Goal: Task Accomplishment & Management: Manage account settings

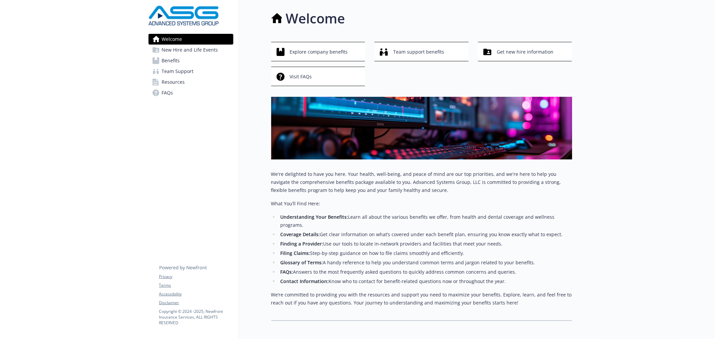
click at [182, 59] on link "Benefits" at bounding box center [191, 60] width 85 height 11
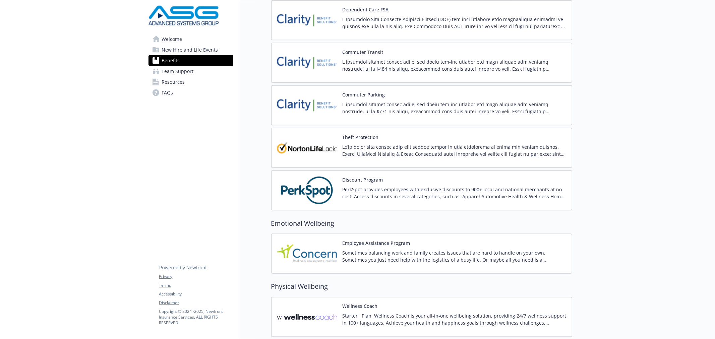
scroll to position [820, 0]
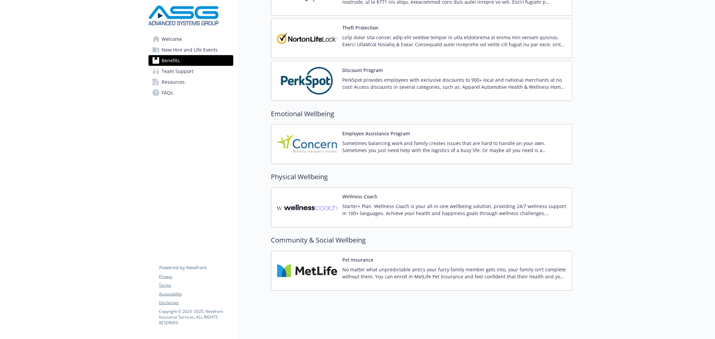
click at [307, 204] on img at bounding box center [307, 208] width 60 height 29
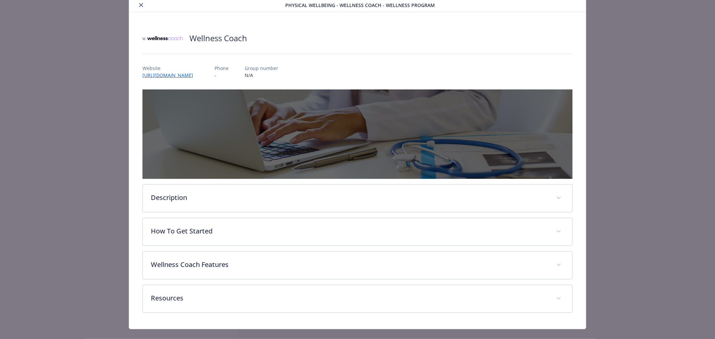
scroll to position [35, 0]
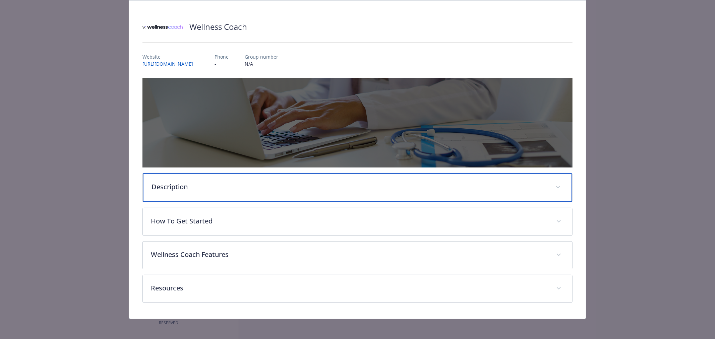
click at [188, 188] on p "Description" at bounding box center [350, 187] width 396 height 10
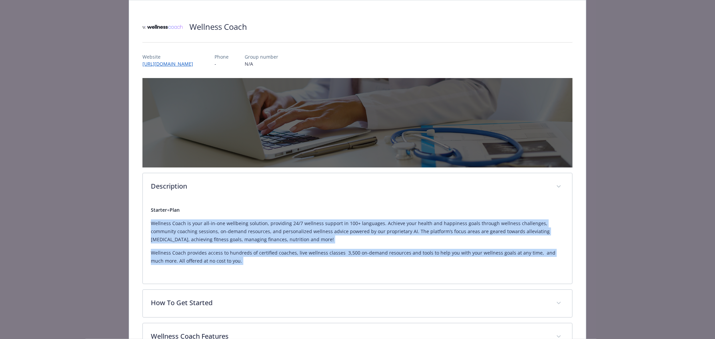
drag, startPoint x: 267, startPoint y: 267, endPoint x: 148, endPoint y: 223, distance: 126.6
click at [148, 223] on div "Starter + Plan Wellness Coach is your all-in-one wellbeing solution, providing …" at bounding box center [358, 242] width 430 height 83
copy div "Wellness Coach is your all-in-one wellbeing solution, providing 24/7 wellness s…"
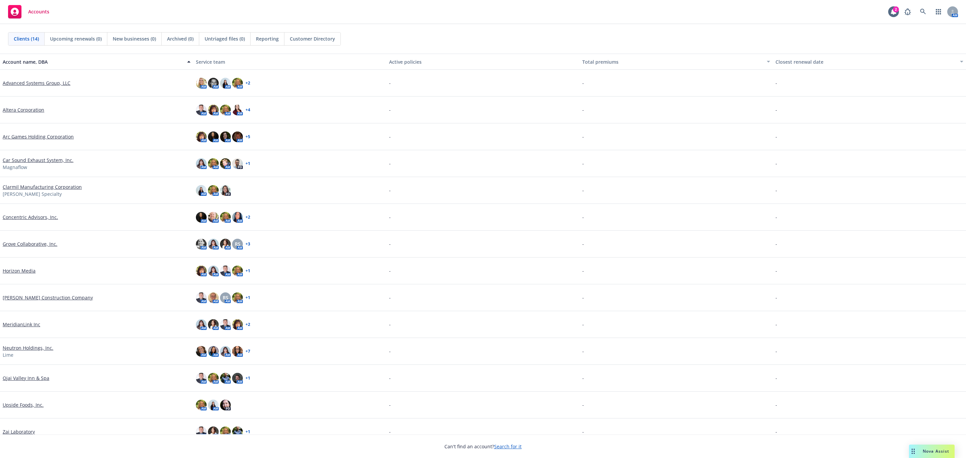
click at [938, 450] on span "Nova Assist" at bounding box center [936, 451] width 26 height 6
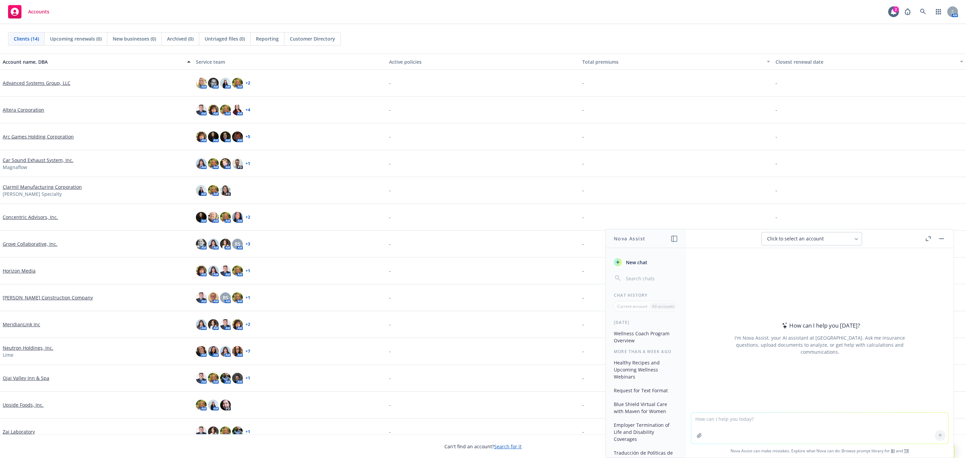
click at [718, 422] on textarea at bounding box center [819, 428] width 257 height 31
paste textarea "Wellness Coach is your all-in-one wellbeing solution, providing 24/7 wellness s…"
type textarea "Condense this verbiage for us to add to a benefits guide for employees Wellness…"
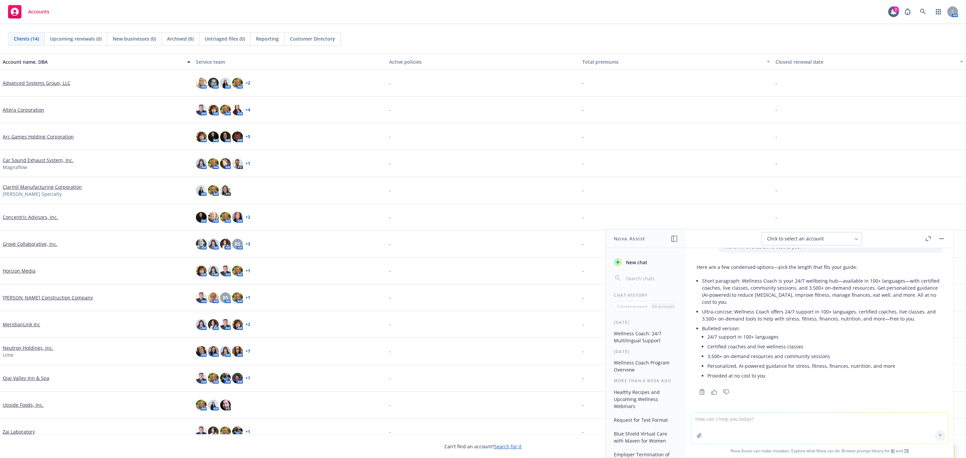
scroll to position [24, 0]
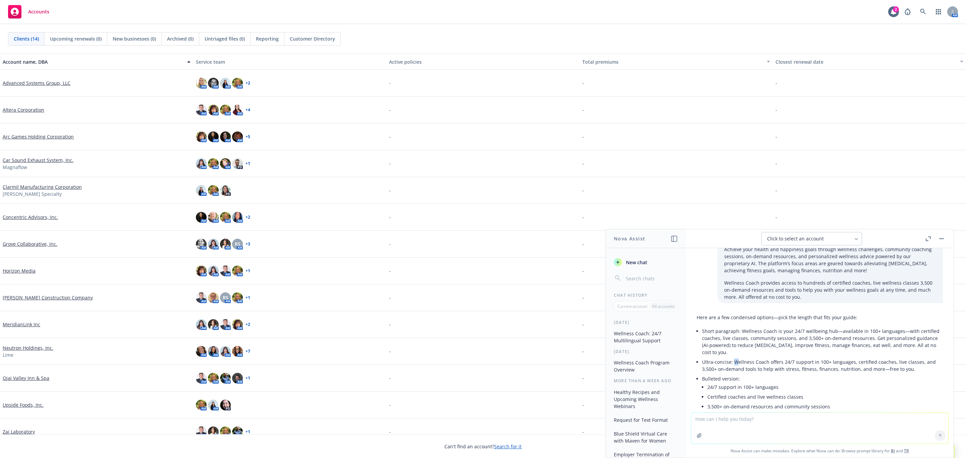
click at [736, 363] on p "Ultra‑concise: Wellness Coach offers 24/7 support in 100+ languages, certified …" at bounding box center [822, 366] width 241 height 14
drag, startPoint x: 741, startPoint y: 331, endPoint x: 810, endPoint y: 355, distance: 73.0
click at [810, 355] on p "Short paragraph: Wellness Coach is your 24/7 wellbeing hub—available in 100+ la…" at bounding box center [822, 342] width 241 height 28
copy p "Wellness Coach is your 24/7 wellbeing hub—available in 100+ languages—with cert…"
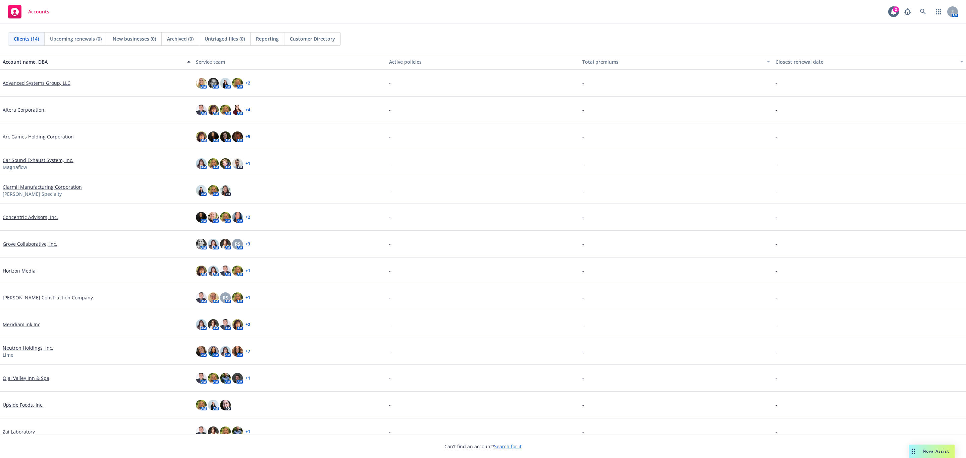
click at [21, 348] on link "Neutron Holdings, Inc." at bounding box center [28, 347] width 51 height 7
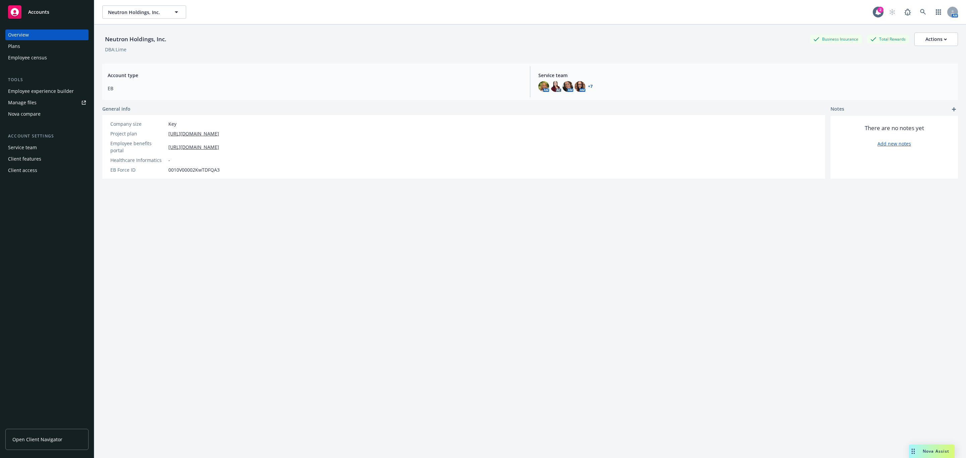
click at [27, 90] on div "Employee experience builder" at bounding box center [41, 91] width 66 height 11
click at [134, 17] on button "Neutron Holdings, Inc." at bounding box center [144, 11] width 84 height 13
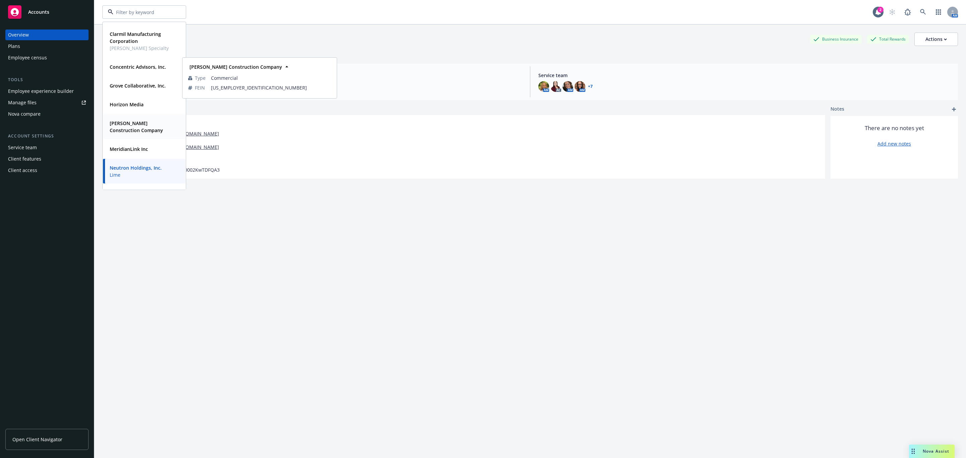
scroll to position [170, 0]
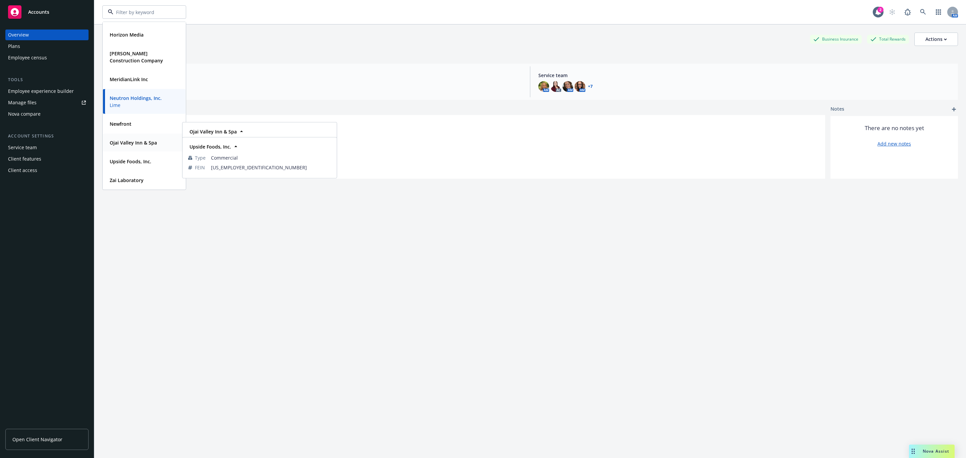
click at [128, 142] on strong "Ojai Valley Inn & Spa" at bounding box center [133, 143] width 47 height 6
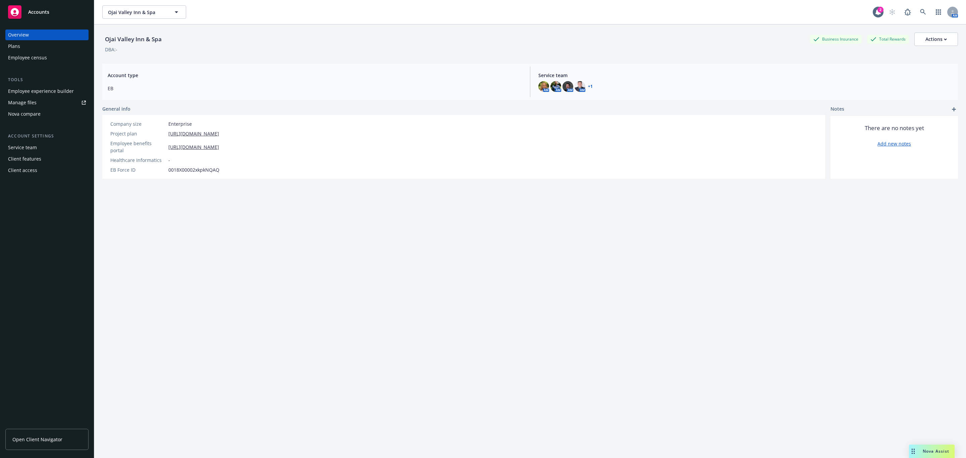
click at [65, 88] on div "Employee experience builder" at bounding box center [41, 91] width 66 height 11
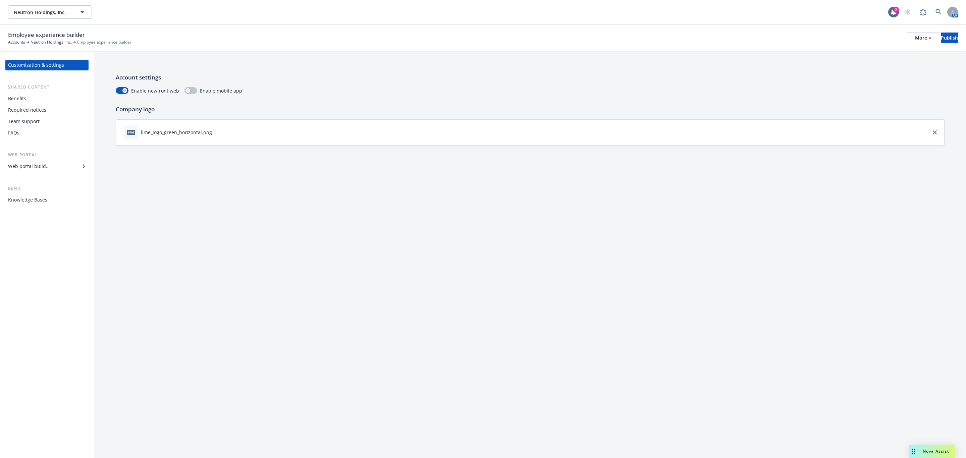
click at [44, 166] on div "Web portal builder" at bounding box center [29, 166] width 42 height 11
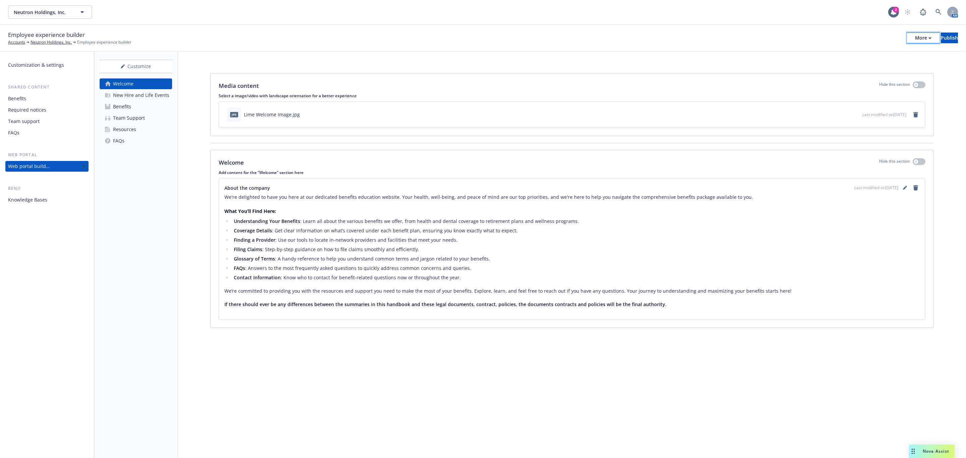
click at [907, 37] on button "More" at bounding box center [923, 38] width 33 height 11
click at [140, 60] on div "Customize" at bounding box center [136, 66] width 72 height 13
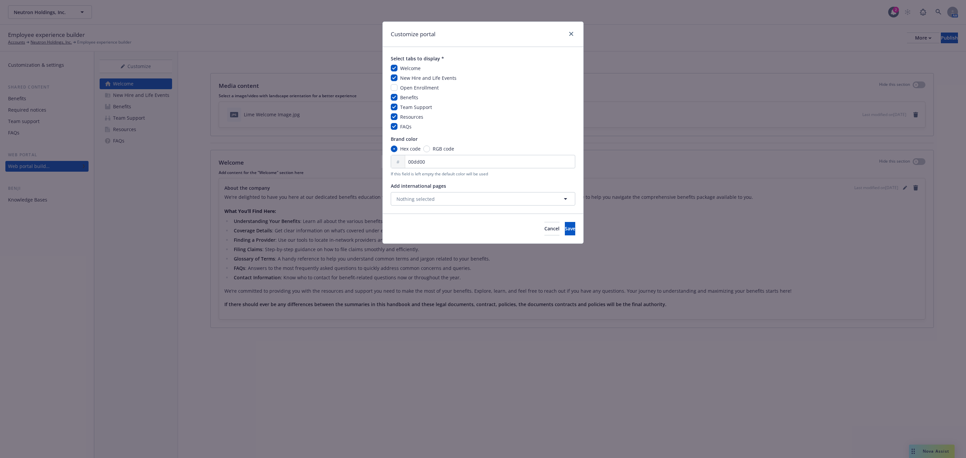
click at [406, 90] on span "Open Enrollment" at bounding box center [419, 88] width 39 height 6
click at [388, 89] on div "Select tabs to display * Welcome New Hire and Life Events Open Enrollment Benef…" at bounding box center [483, 130] width 201 height 167
click at [396, 89] on input "checkbox" at bounding box center [394, 87] width 7 height 7
checkbox input "true"
click at [565, 230] on span "Save" at bounding box center [570, 228] width 10 height 6
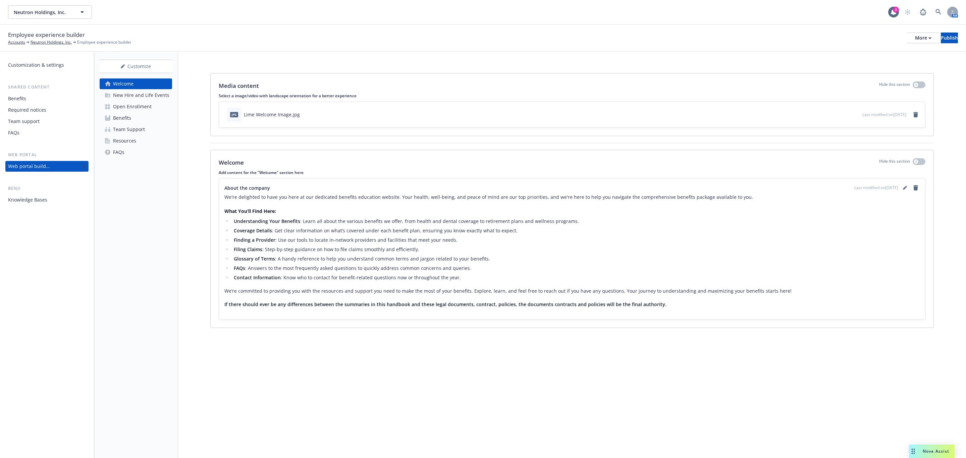
click at [120, 107] on div "Open Enrollment" at bounding box center [132, 106] width 39 height 11
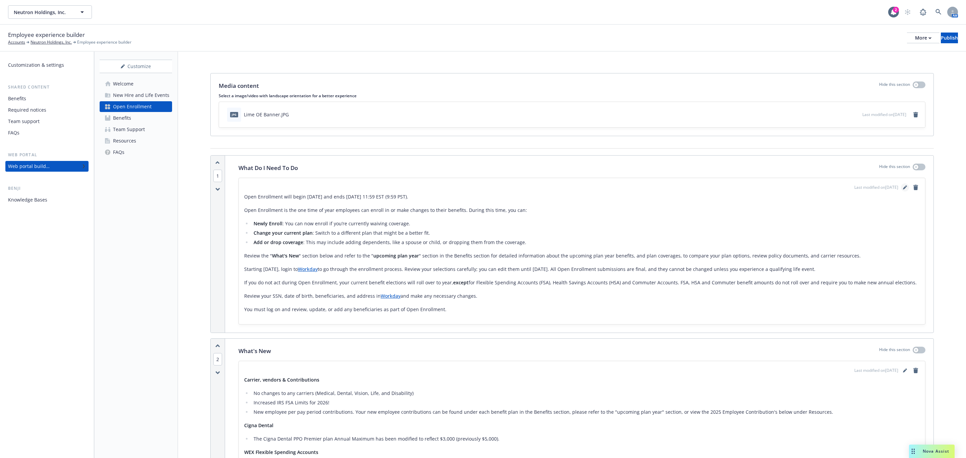
click at [901, 185] on link "editPencil" at bounding box center [905, 187] width 8 height 8
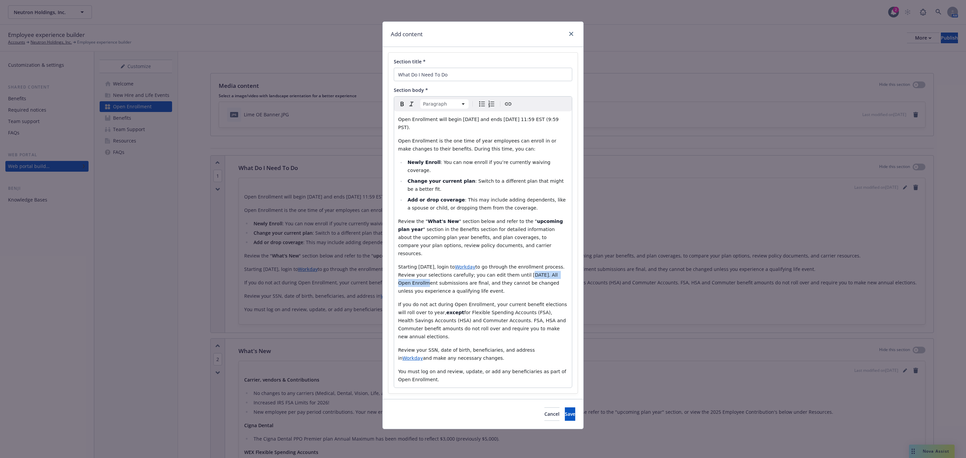
drag, startPoint x: 455, startPoint y: 269, endPoint x: 391, endPoint y: 268, distance: 63.4
click at [391, 268] on div "Section title * What Do I Need To Do Section body * Paragraph Paragraph Heading…" at bounding box center [482, 223] width 189 height 341
drag, startPoint x: 432, startPoint y: 306, endPoint x: 485, endPoint y: 306, distance: 53.3
click at [485, 310] on span "for Flexible Spending Accounts (FSA), Health Savings Accounts (HSA) and Commute…" at bounding box center [482, 325] width 169 height 30
click at [442, 310] on span "for Flexible Spending Accounts (FSA), Health Savings Accounts (HSA). FSA, HSA a…" at bounding box center [476, 325] width 156 height 30
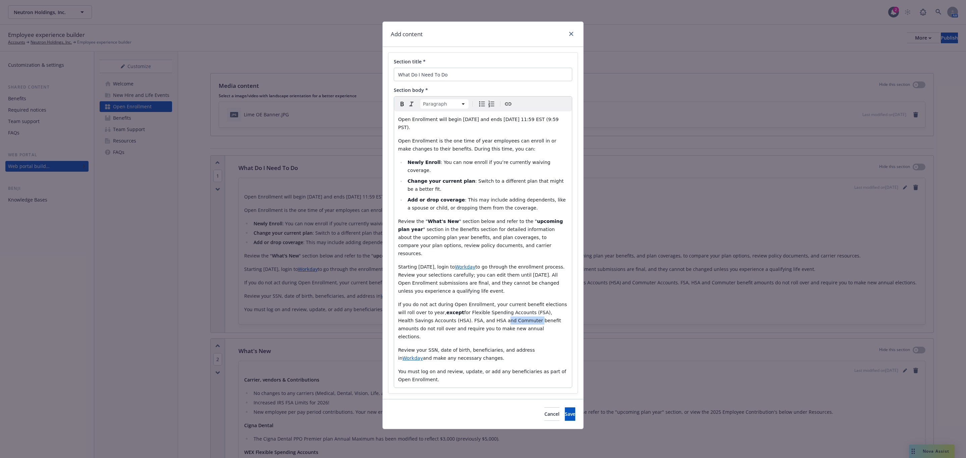
drag, startPoint x: 493, startPoint y: 303, endPoint x: 463, endPoint y: 306, distance: 30.4
click at [463, 310] on span "for Flexible Spending Accounts (FSA), Health Savings Accounts (HSA). FSA, and H…" at bounding box center [480, 325] width 164 height 30
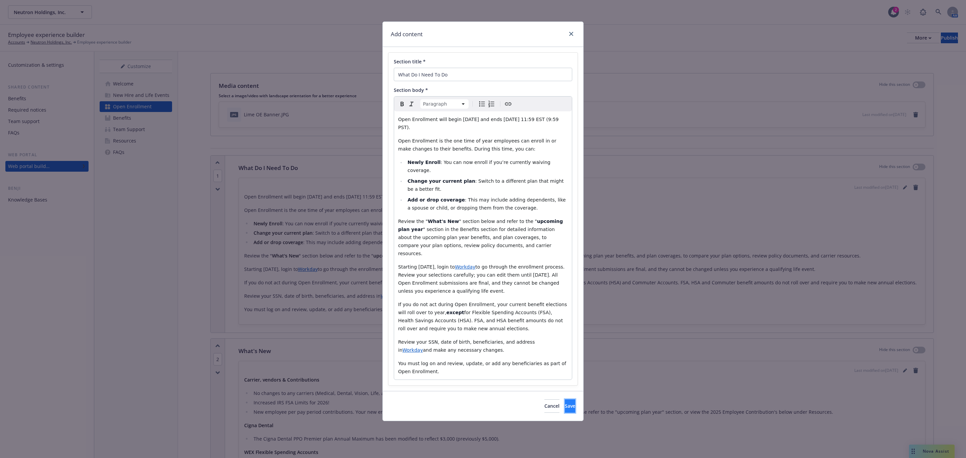
click at [565, 399] on button "Save" at bounding box center [570, 405] width 10 height 13
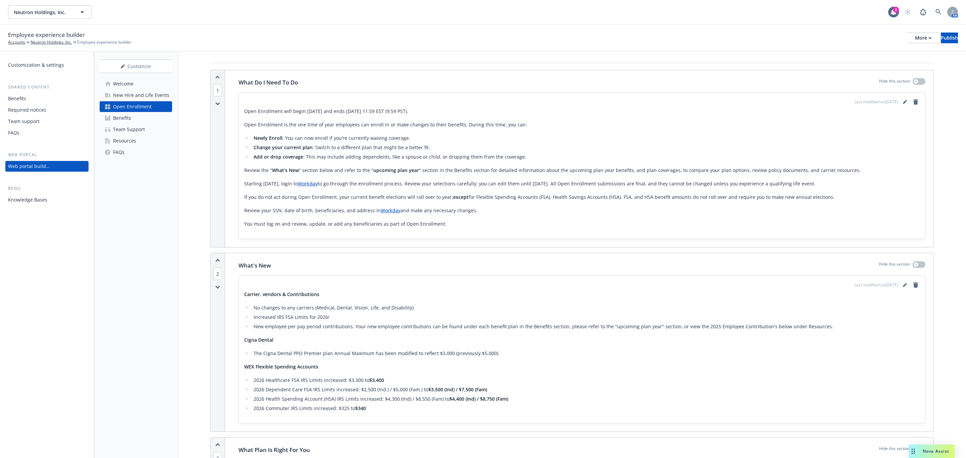
scroll to position [101, 0]
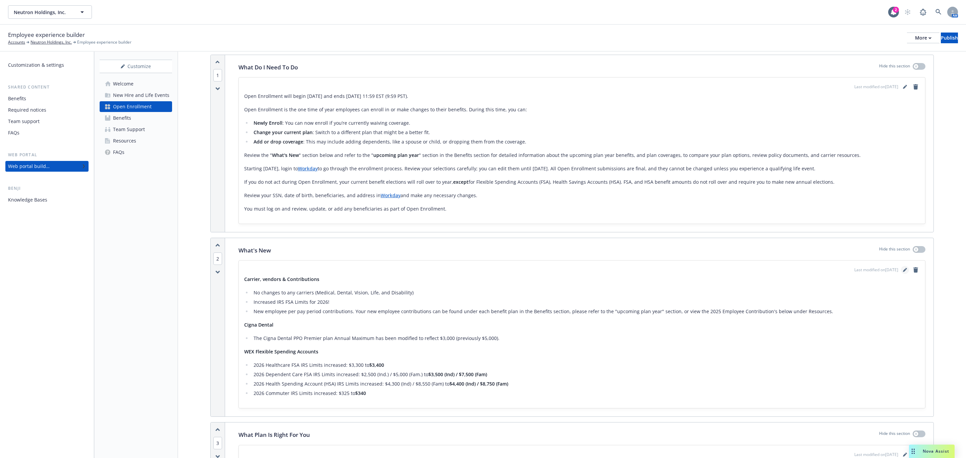
click at [901, 274] on link "editPencil" at bounding box center [905, 270] width 8 height 8
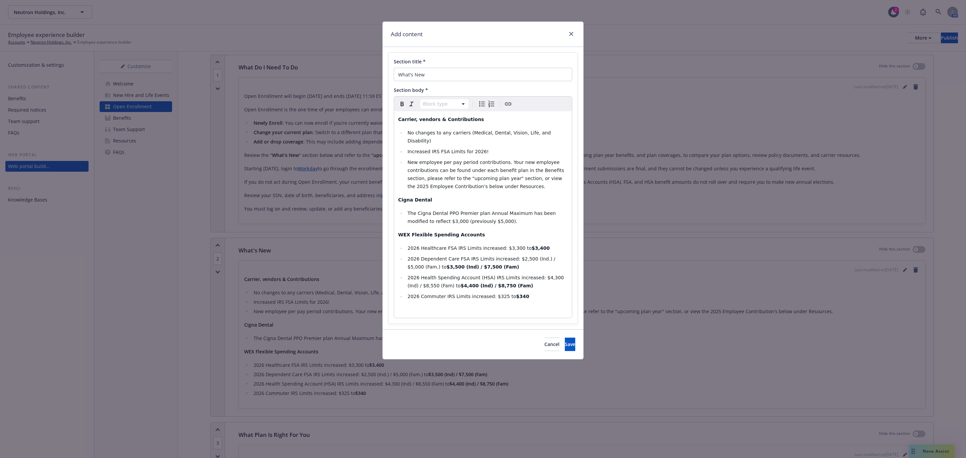
select select
click at [498, 178] on li "New employee per pay period contributions. Your new employee contributions can …" at bounding box center [487, 174] width 162 height 32
click at [494, 177] on li "New employee per pay period contributions. Your new employee contributions can …" at bounding box center [487, 174] width 162 height 32
click at [483, 148] on li "Increased IRS FSA Limits for 2026!" at bounding box center [487, 152] width 162 height 8
click at [558, 135] on li "No changes to any carriers (Medical, Dental, Vision, Life, and Disability)​" at bounding box center [487, 137] width 162 height 16
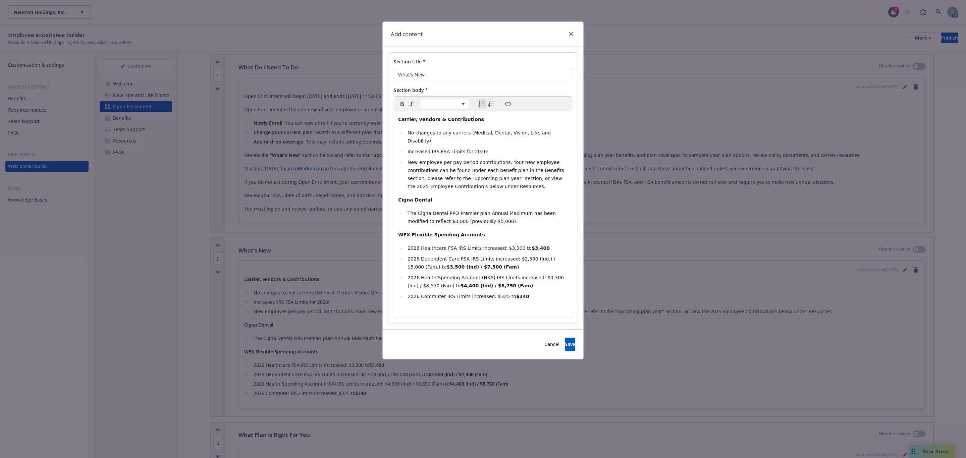
click at [518, 175] on li "New employee per pay period contributions. Your new employee contributions can …" at bounding box center [487, 174] width 162 height 32
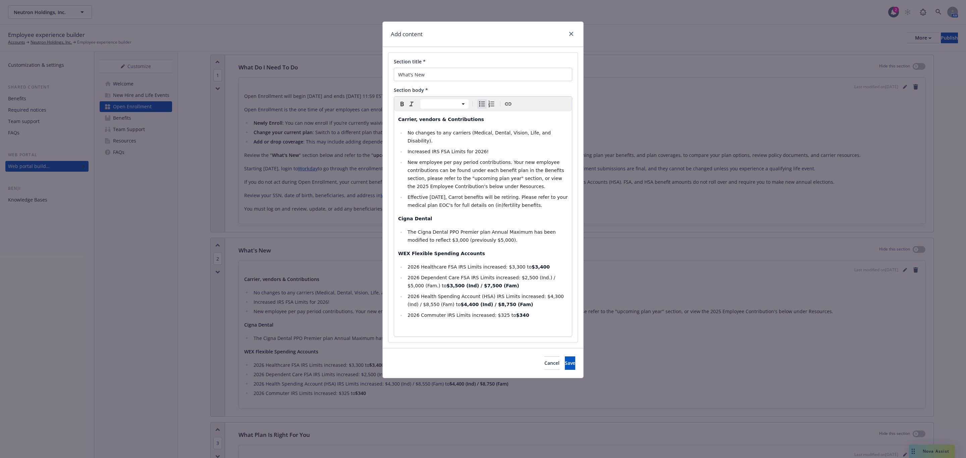
drag, startPoint x: 533, startPoint y: 195, endPoint x: 507, endPoint y: 199, distance: 26.1
click at [507, 199] on li "Effective 1/1/2026, Carrot benefits will be retiring. Please refer to your medi…" at bounding box center [487, 201] width 162 height 16
click at [534, 196] on li "Effective 1/1/2026, Carrot benefits will be retiring. Please refer to your medi…" at bounding box center [487, 201] width 162 height 16
select select "paragraph"
drag, startPoint x: 537, startPoint y: 202, endPoint x: 402, endPoint y: 188, distance: 135.6
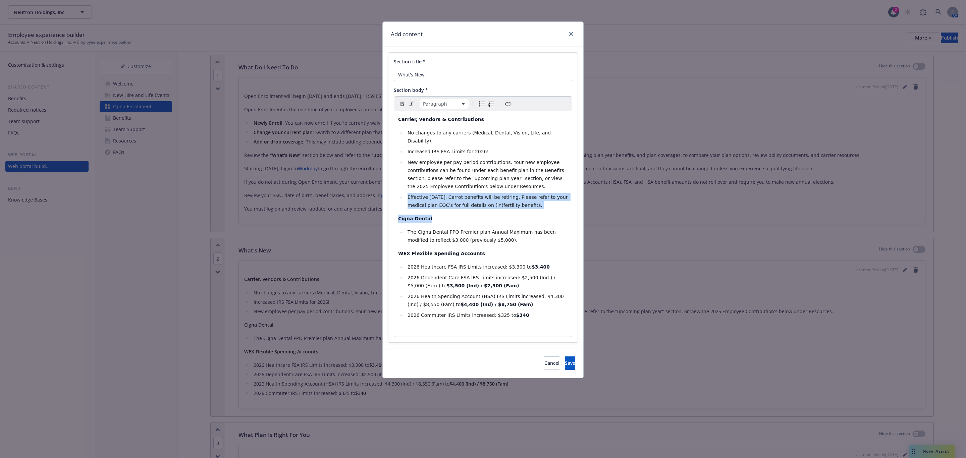
click at [402, 188] on div "Carrier, vendors & Contributions No changes to any carriers (Medical, Dental, V…" at bounding box center [483, 223] width 178 height 225
drag, startPoint x: 461, startPoint y: 198, endPoint x: 468, endPoint y: 198, distance: 7.1
click at [462, 198] on span "Effective 1/1/2026, Carrot benefits will be retiring. Please refer to your medi…" at bounding box center [489, 201] width 162 height 13
click at [536, 194] on li "Effective 1/1/2026, Carrot benefits will be retiring. Please refer to your medi…" at bounding box center [487, 201] width 162 height 16
drag, startPoint x: 516, startPoint y: 194, endPoint x: 397, endPoint y: 188, distance: 119.6
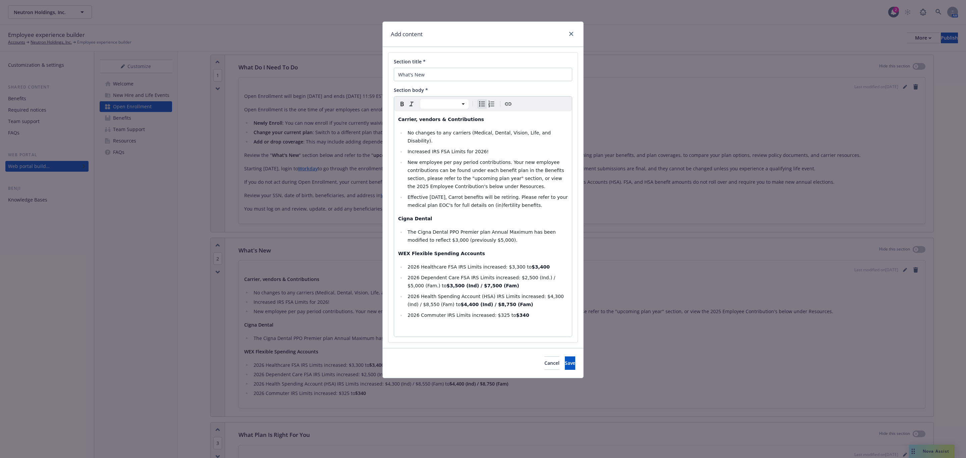
click at [397, 188] on div "Carrier, vendors & Contributions No changes to any carriers (Medical, Dental, V…" at bounding box center [483, 223] width 178 height 225
copy span "Effective 1/1/2026, Carrot benefits will be retiring. Please refer to your medi…"
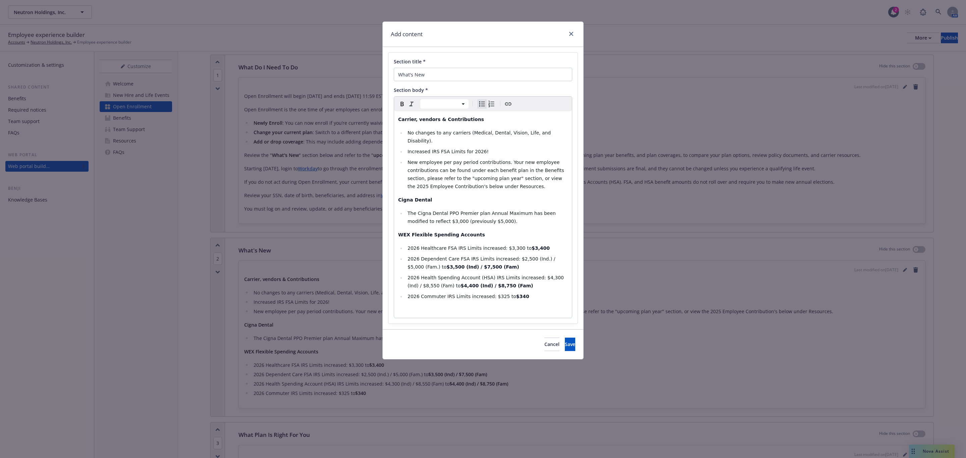
click at [502, 212] on li "The Cigna Dental PPO Premier plan Annual Maximum has been modified to reflect $…" at bounding box center [487, 217] width 162 height 16
select select "paragraph"
click at [397, 195] on div "Carrier, vendors & Contributions No changes to any carriers (Medical, Dental, V…" at bounding box center [483, 214] width 178 height 207
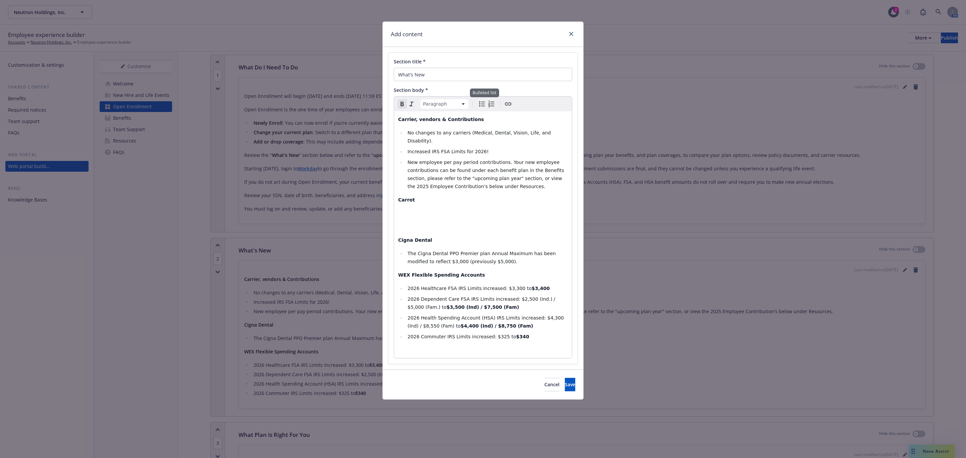
click at [485, 103] on icon "Bulleted list" at bounding box center [482, 104] width 8 height 8
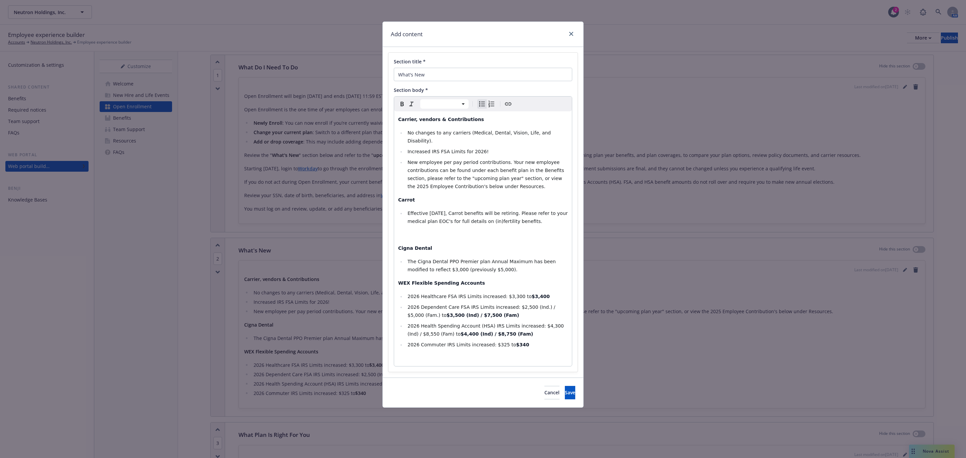
select select "paragraph"
click at [429, 231] on p "editable markdown" at bounding box center [483, 235] width 170 height 8
select select
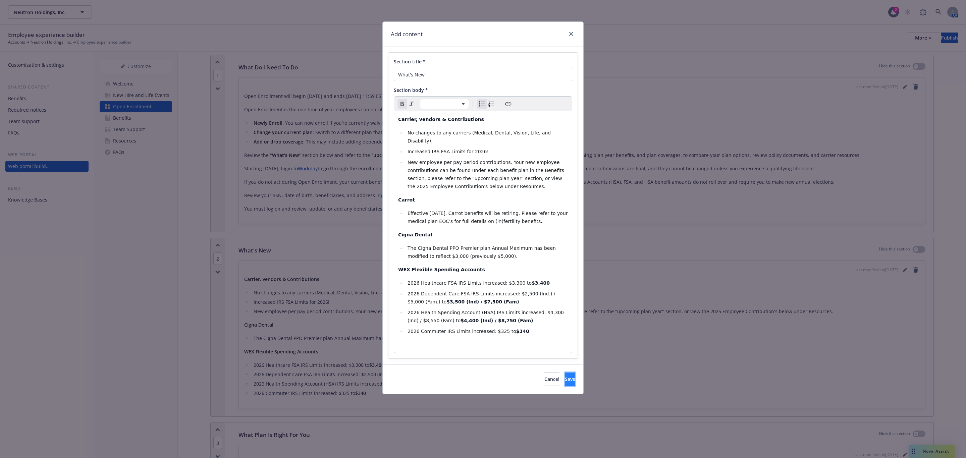
click at [565, 378] on button "Save" at bounding box center [570, 379] width 10 height 13
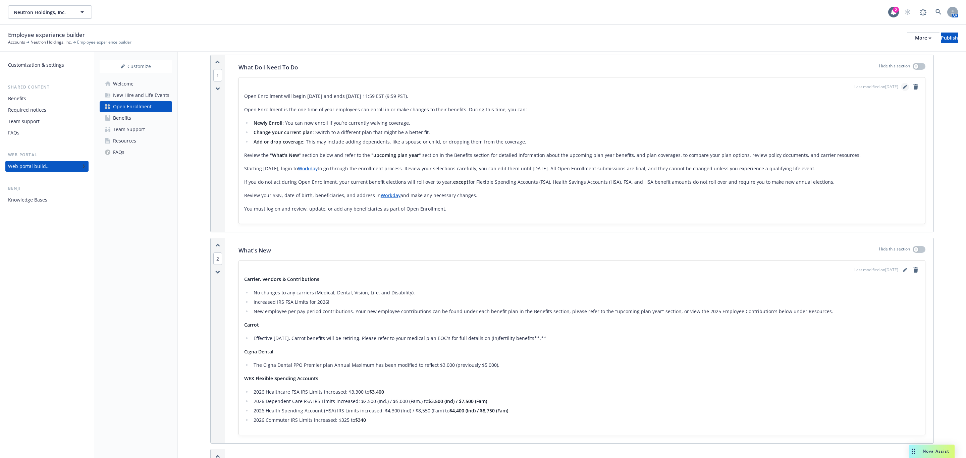
click at [901, 87] on link "editPencil" at bounding box center [905, 87] width 8 height 8
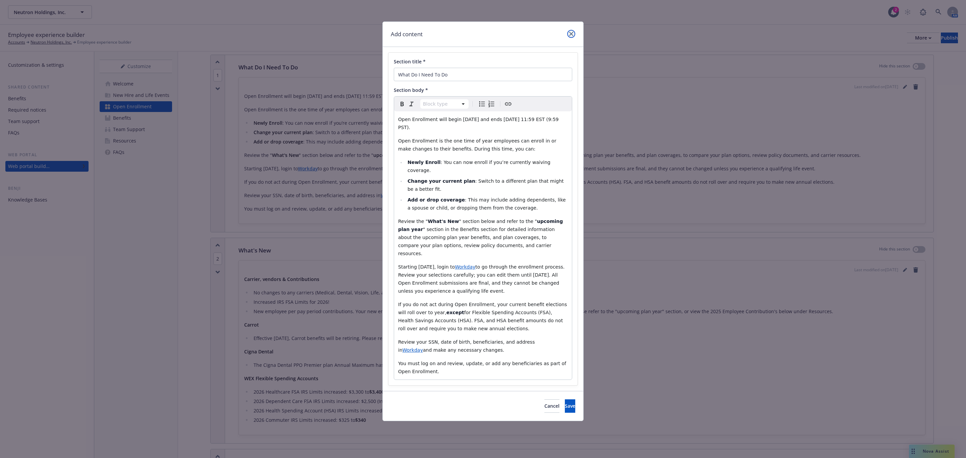
click at [572, 33] on icon "close" at bounding box center [571, 34] width 4 height 4
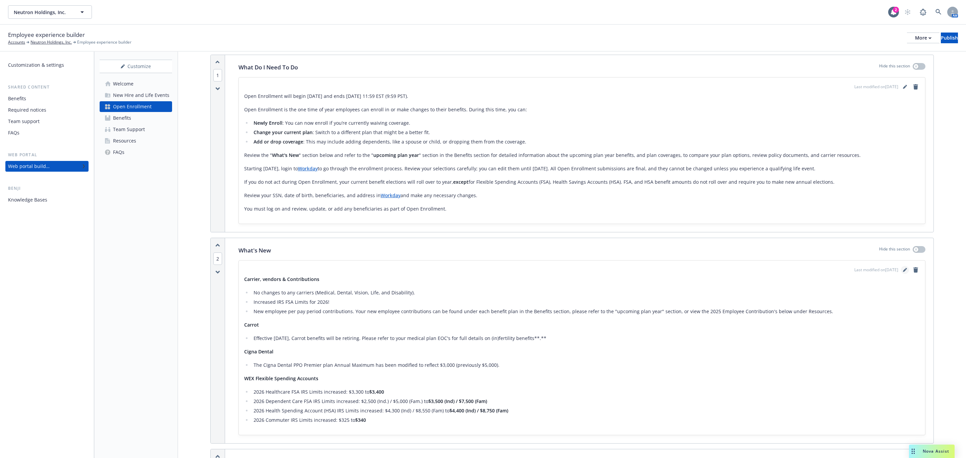
click at [903, 270] on icon "editPencil" at bounding box center [905, 270] width 4 height 4
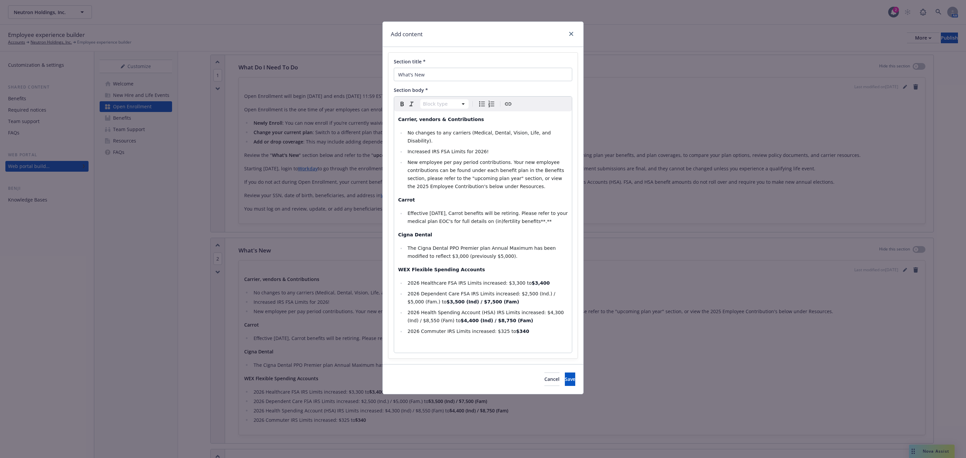
select select
click at [546, 213] on li "Effective 1/1/2026, Carrot benefits will be retiring. Please refer to your medi…" at bounding box center [487, 217] width 162 height 16
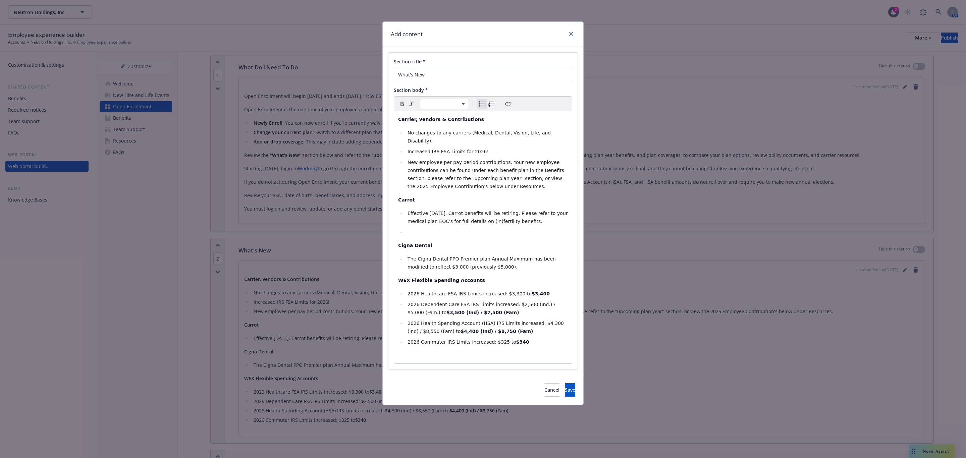
select select "paragraph"
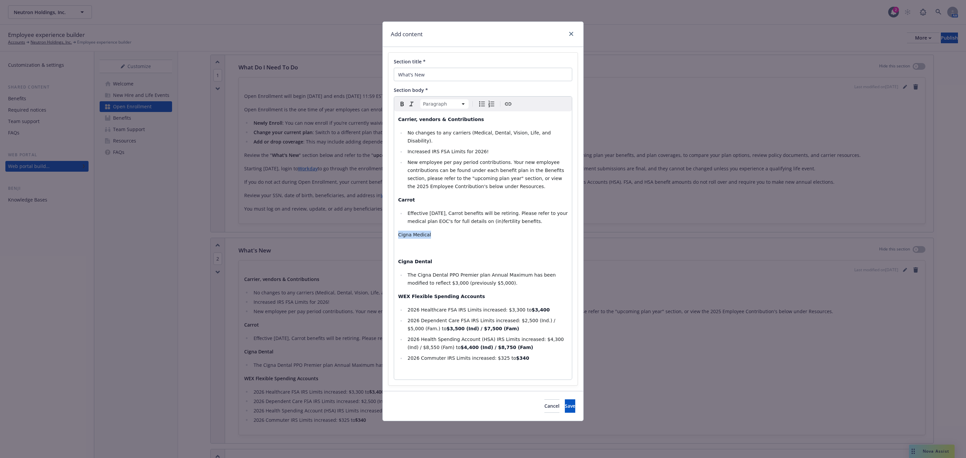
drag, startPoint x: 428, startPoint y: 227, endPoint x: 396, endPoint y: 223, distance: 32.2
click at [396, 223] on div "Carrier, vendors & Contributions No changes to any carriers (Medical, Dental, V…" at bounding box center [483, 245] width 178 height 268
click at [400, 244] on p "editable markdown" at bounding box center [483, 248] width 170 height 8
click at [482, 104] on icon "Bulleted list" at bounding box center [482, 104] width 8 height 8
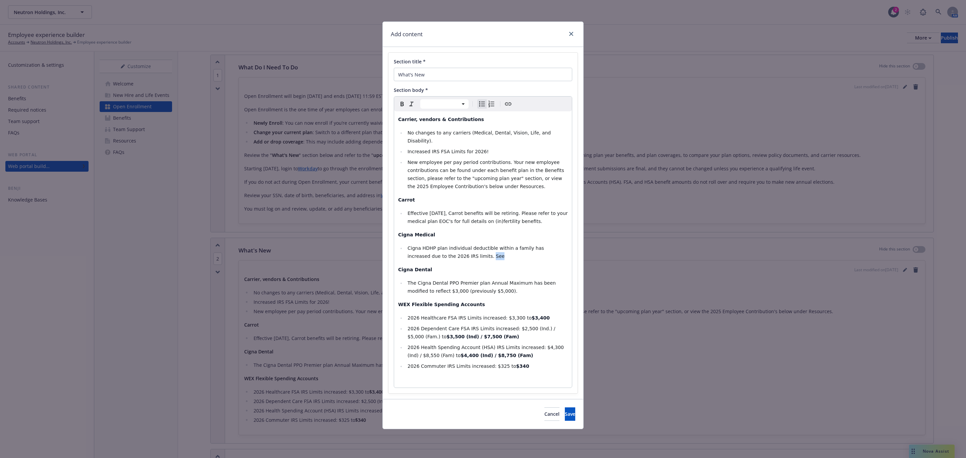
drag, startPoint x: 471, startPoint y: 253, endPoint x: 449, endPoint y: 250, distance: 22.3
click at [449, 250] on li "Cigna HDHP plan individual deductible within a family has increased due to the …" at bounding box center [487, 252] width 162 height 16
click at [545, 246] on span "Cigna HDHP plan individual deductible within a family has increased due to the …" at bounding box center [477, 252] width 138 height 13
click at [525, 251] on li "Cigna HDHP plan individual deductible within a family has increased from $3,300…" at bounding box center [487, 252] width 162 height 16
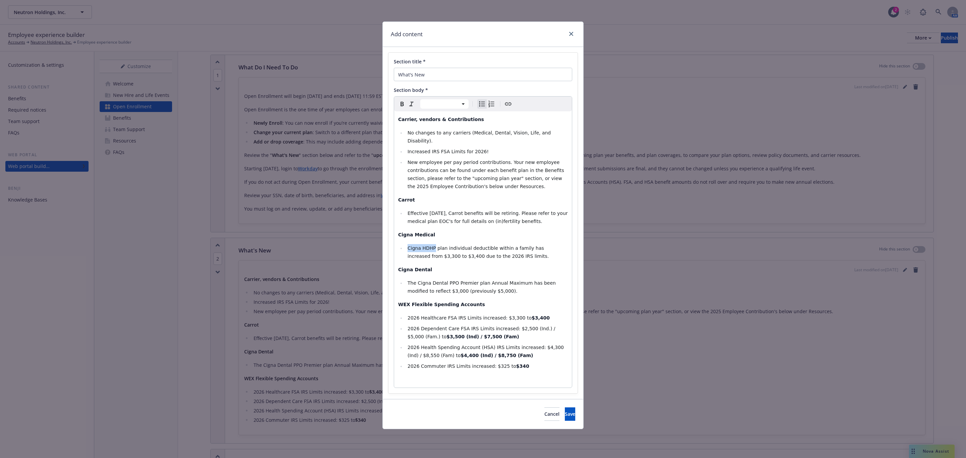
drag, startPoint x: 433, startPoint y: 238, endPoint x: 409, endPoint y: 241, distance: 24.7
click at [409, 246] on span "Cigna HDHP plan individual deductible within a family has increased from $3,300…" at bounding box center [478, 252] width 141 height 13
drag, startPoint x: 459, startPoint y: 205, endPoint x: 448, endPoint y: 203, distance: 10.9
click at [448, 211] on span "Effective 1/1/2026, Carrot benefits will be retiring. Please refer to your medi…" at bounding box center [489, 217] width 162 height 13
drag, startPoint x: 469, startPoint y: 275, endPoint x: 417, endPoint y: 272, distance: 52.4
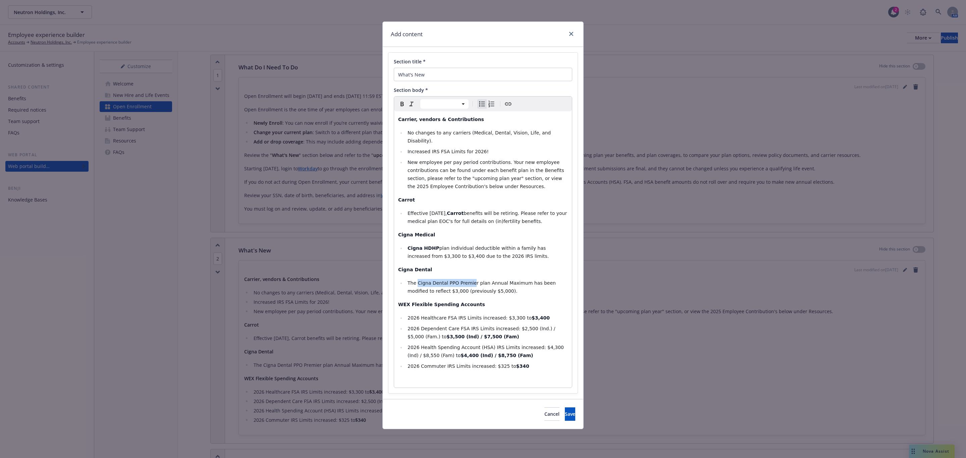
click at [417, 280] on span "The Cigna Dental PPO Premier plan Annual Maximum has been modified to reflect $…" at bounding box center [483, 286] width 150 height 13
drag, startPoint x: 458, startPoint y: 312, endPoint x: 420, endPoint y: 315, distance: 38.0
click at [420, 314] on li "2026 Healthcare FSA IRS Limits increased: $3,300 to $3,400" at bounding box center [487, 318] width 162 height 8
drag, startPoint x: 461, startPoint y: 321, endPoint x: 420, endPoint y: 318, distance: 41.7
click at [420, 326] on span "2026 Dependent Care FSA IRS Limits increased: $2,500 (Ind.) / $5,000 (Fam.) to" at bounding box center [482, 332] width 149 height 13
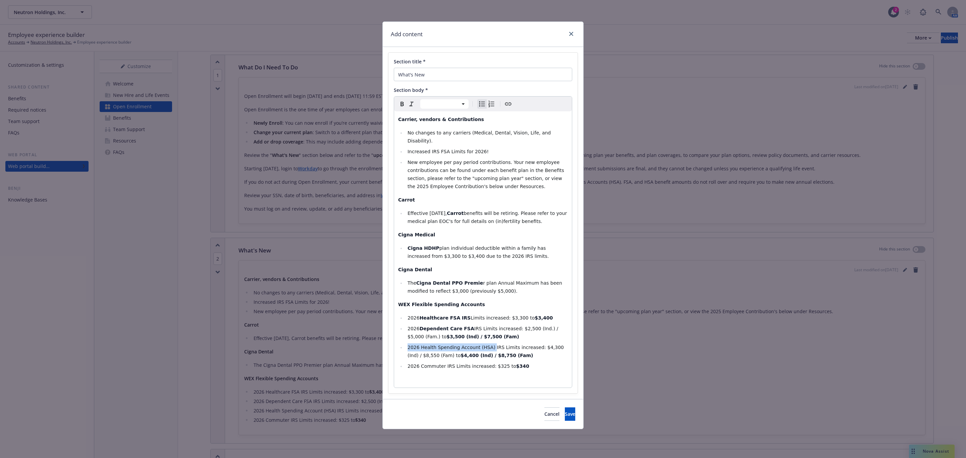
drag, startPoint x: 486, startPoint y: 339, endPoint x: 406, endPoint y: 337, distance: 80.2
click at [406, 343] on li "2026 Health Spending Account (HSA) IRS Limits increased: $4,300 (Ind) / $8,550 …" at bounding box center [487, 351] width 162 height 16
drag, startPoint x: 419, startPoint y: 319, endPoint x: 407, endPoint y: 320, distance: 11.8
click at [407, 325] on li "2026 Dependent Care FSA IRS Limits increased: $2,500 (Ind.) / $5,000 (Fam.) to …" at bounding box center [487, 333] width 162 height 16
drag, startPoint x: 420, startPoint y: 312, endPoint x: 405, endPoint y: 310, distance: 15.3
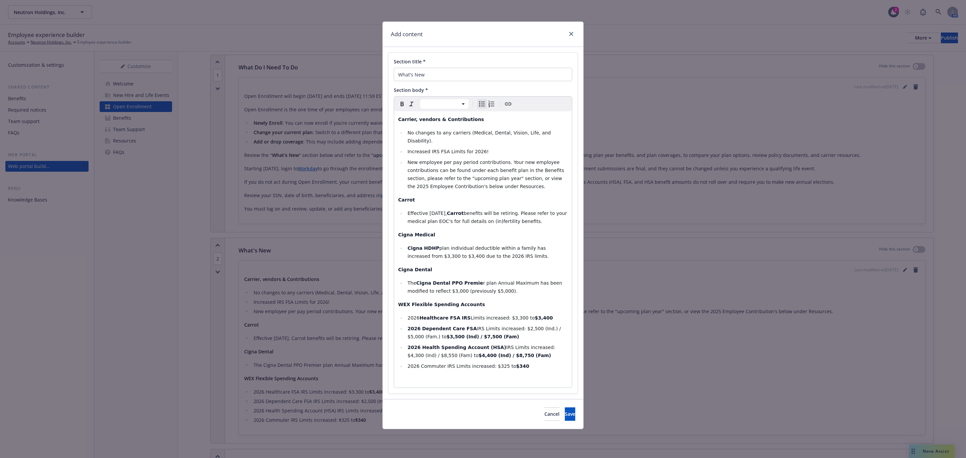
click at [405, 314] on ul "2026 Healthcare FSA IRS Limits increased: $3,300 to $3,400 2026 Dependent Care …" at bounding box center [483, 342] width 170 height 56
drag, startPoint x: 441, startPoint y: 360, endPoint x: 397, endPoint y: 359, distance: 43.6
click at [397, 359] on div "Carrier, vendors & Contributions No changes to any carriers (Medical, Dental, V…" at bounding box center [483, 249] width 178 height 276
drag, startPoint x: 473, startPoint y: 322, endPoint x: 466, endPoint y: 321, distance: 7.1
click at [466, 326] on span "IRS Limits increased: $2,500 (Ind.) / $5,000 (Fam.) to" at bounding box center [485, 332] width 155 height 13
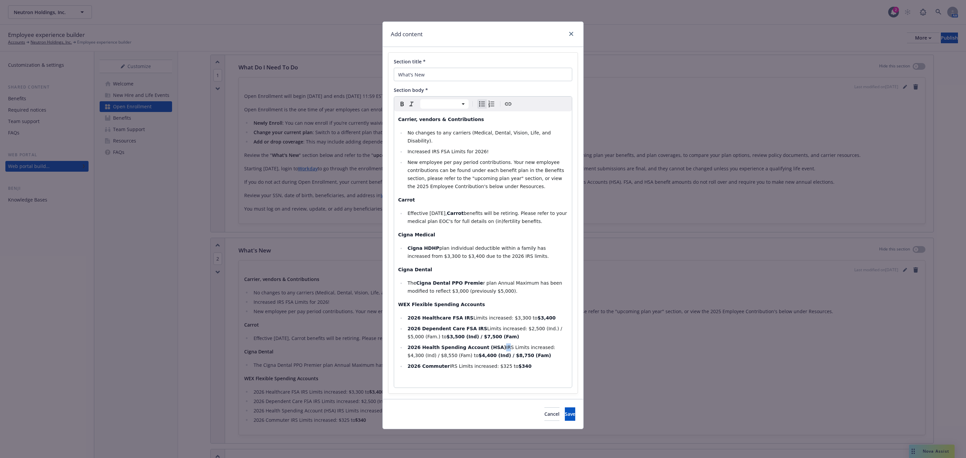
click at [492, 345] on span "IRS Limits increased: $4,300 (Ind) / $8,550 (Fam) to" at bounding box center [482, 351] width 149 height 13
drag, startPoint x: 500, startPoint y: 341, endPoint x: 491, endPoint y: 339, distance: 9.2
click at [491, 343] on li "2026 Health Spending Account (HSA) IRS Limits increased: $4,300 (Ind) / $8,550 …" at bounding box center [487, 351] width 162 height 16
drag, startPoint x: 452, startPoint y: 357, endPoint x: 443, endPoint y: 358, distance: 8.7
click at [450, 364] on span "IRS Limits increased: $325 to" at bounding box center [484, 366] width 69 height 5
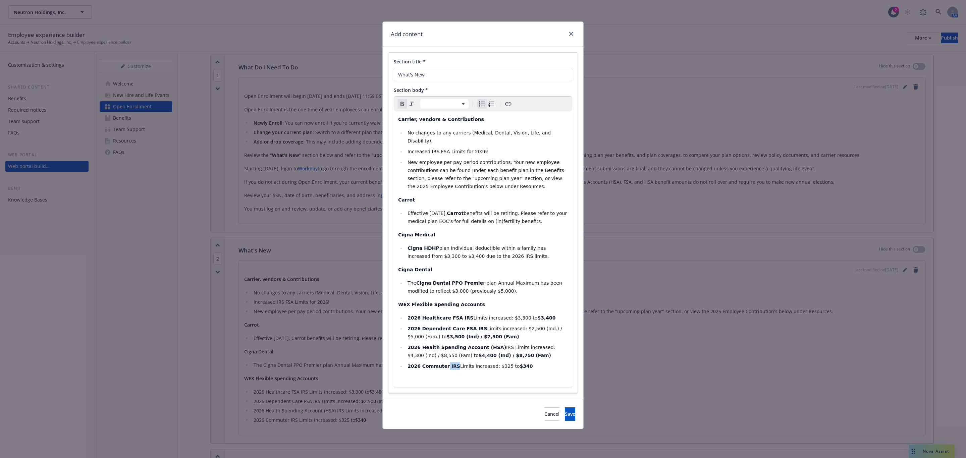
select select "paragraph"
click at [508, 376] on p "editable markdown" at bounding box center [483, 380] width 170 height 8
click at [489, 284] on li "The Cigna Dental PPO Premie r plan Annual Maximum has been modified to reflect …" at bounding box center [487, 287] width 162 height 16
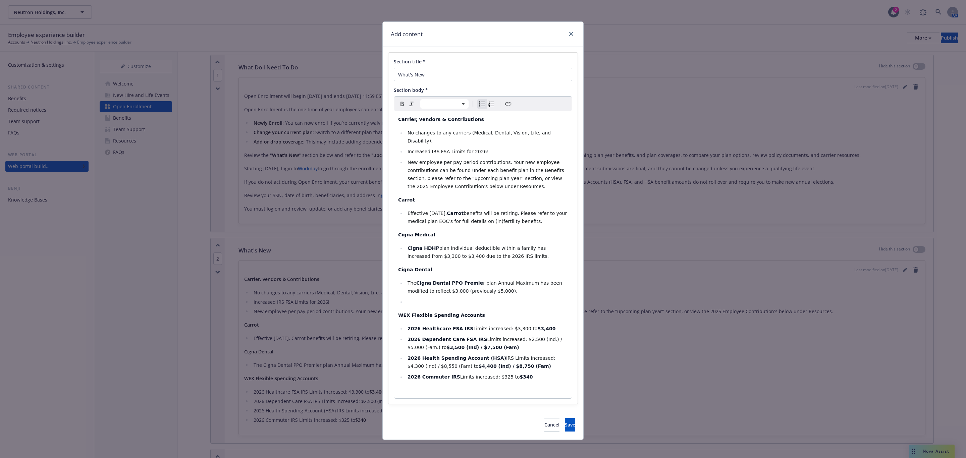
select select "paragraph"
drag, startPoint x: 438, startPoint y: 296, endPoint x: 362, endPoint y: 300, distance: 76.3
click at [362, 300] on div "Add content Section title * What's New Section body * Paragraph Paragraph Headi…" at bounding box center [483, 229] width 966 height 458
click at [454, 301] on p "Kaiser CA" at bounding box center [483, 305] width 170 height 8
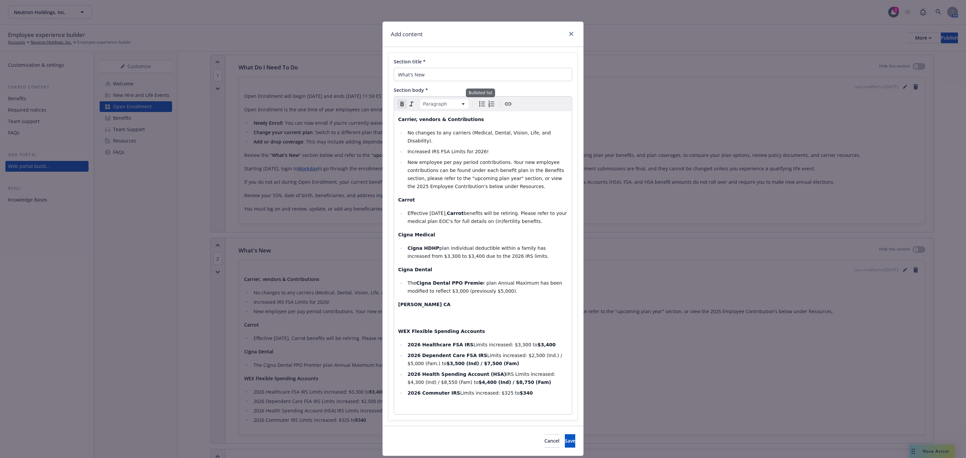
click at [478, 104] on icon "Bulleted list" at bounding box center [482, 104] width 8 height 8
select select
drag, startPoint x: 499, startPoint y: 249, endPoint x: 433, endPoint y: 242, distance: 66.4
click at [433, 244] on li "Cigna HDHP plan individual deductible within a family has increased from $3,300…" at bounding box center [487, 252] width 162 height 16
copy span "plan individual deductible within a family has increased from $3,300 to $3,400 …"
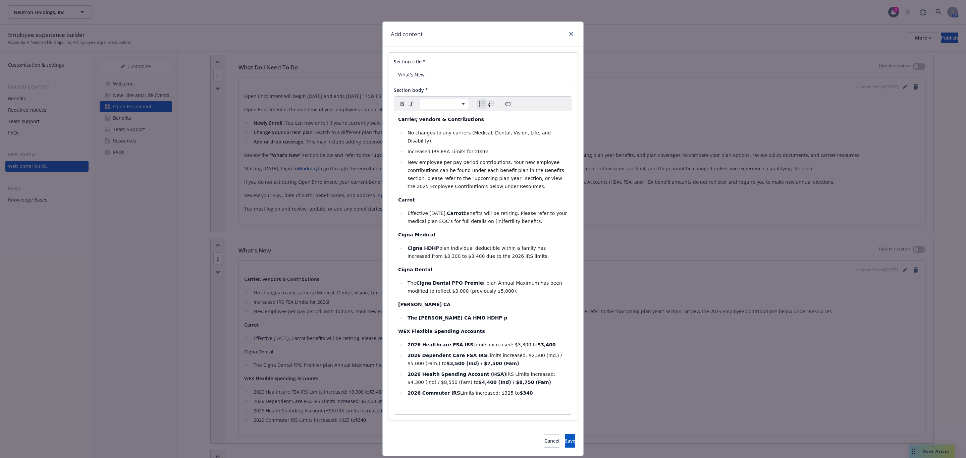
click at [484, 280] on li "The Cigna Dental PPO Premie r plan Annual Maximum has been modified to reflect …" at bounding box center [487, 287] width 162 height 16
drag, startPoint x: 482, startPoint y: 313, endPoint x: 465, endPoint y: 309, distance: 17.6
click at [463, 314] on li "The Kaiser CA HMO HDHP p" at bounding box center [487, 318] width 162 height 8
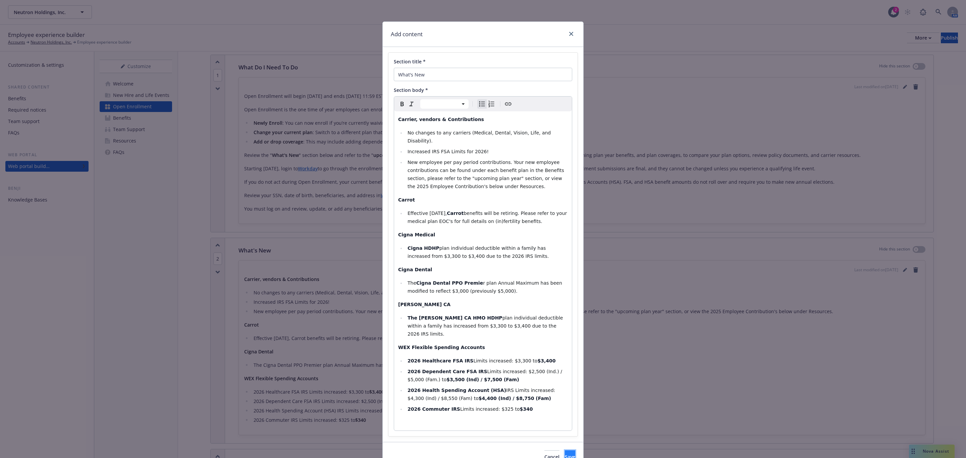
click at [565, 454] on span "Save" at bounding box center [570, 457] width 10 height 6
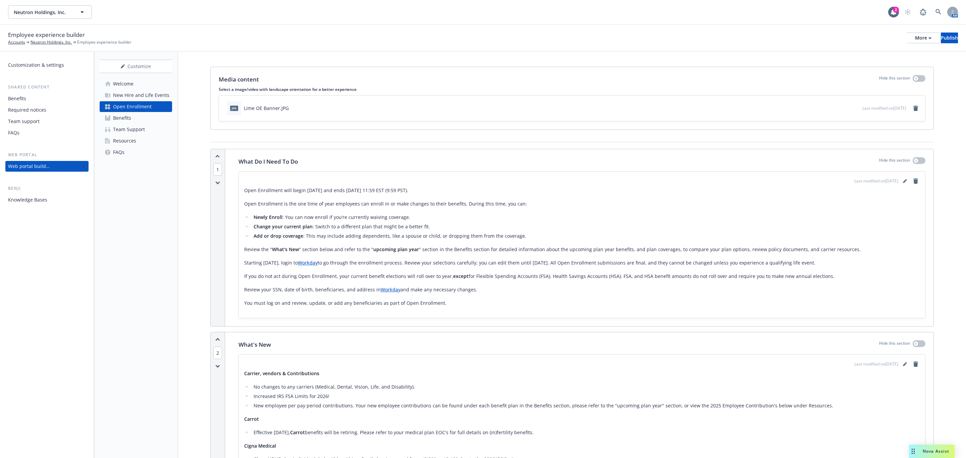
scroll to position [0, 0]
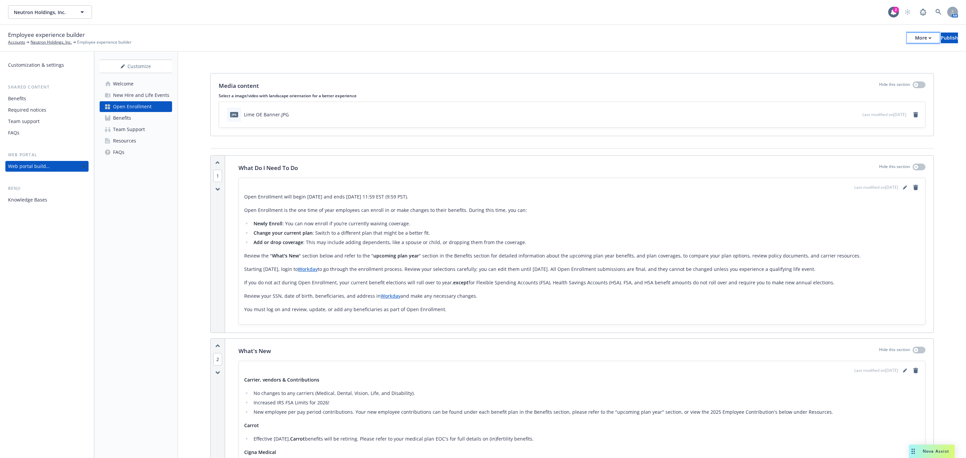
click at [910, 39] on button "More" at bounding box center [923, 38] width 33 height 11
click at [899, 53] on link "Copy preview link" at bounding box center [867, 52] width 99 height 13
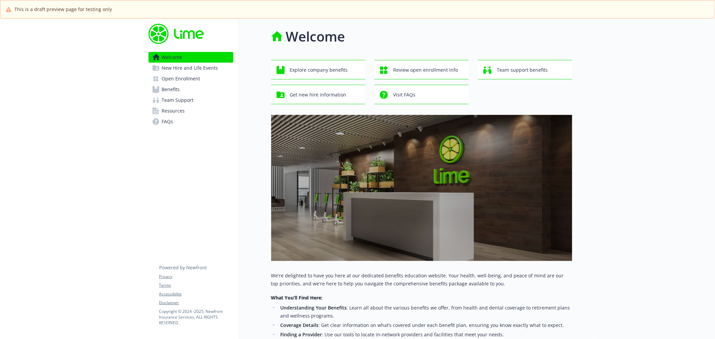
click at [195, 78] on span "Open Enrollment" at bounding box center [181, 78] width 39 height 11
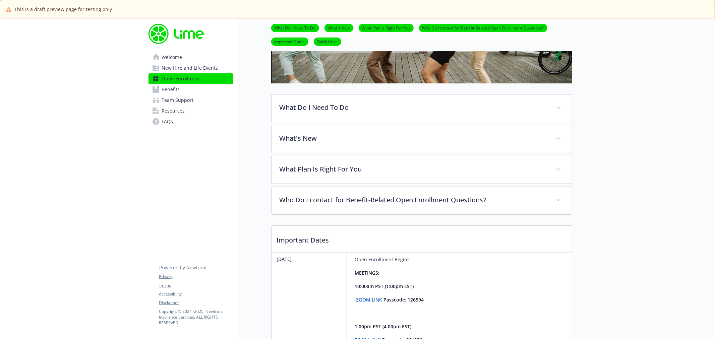
scroll to position [149, 0]
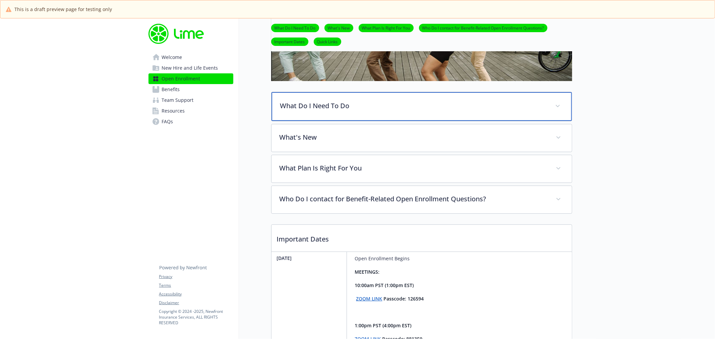
click at [303, 99] on div "What Do I Need To Do" at bounding box center [422, 106] width 301 height 29
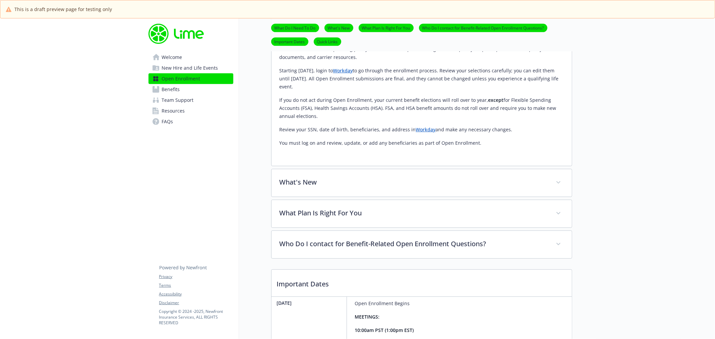
scroll to position [298, 0]
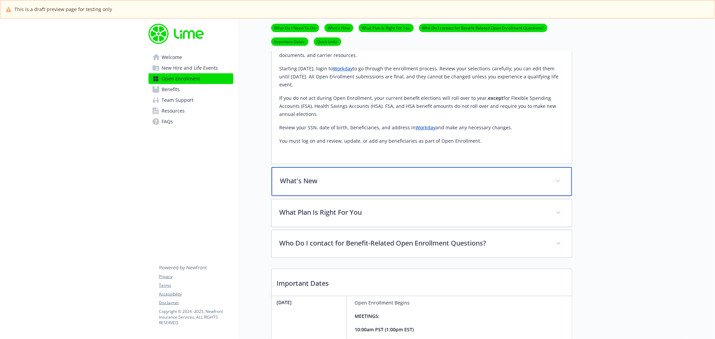
click at [320, 185] on div "What's New" at bounding box center [422, 181] width 301 height 29
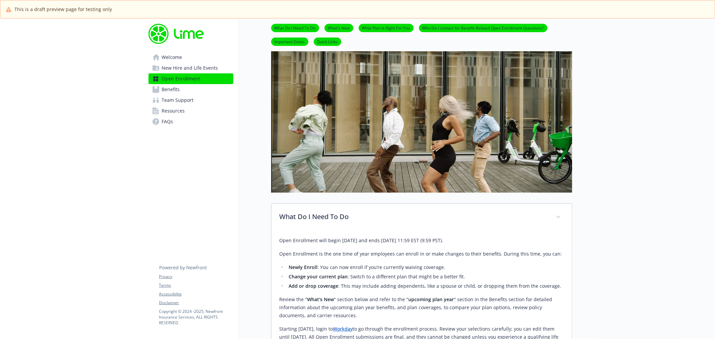
scroll to position [0, 0]
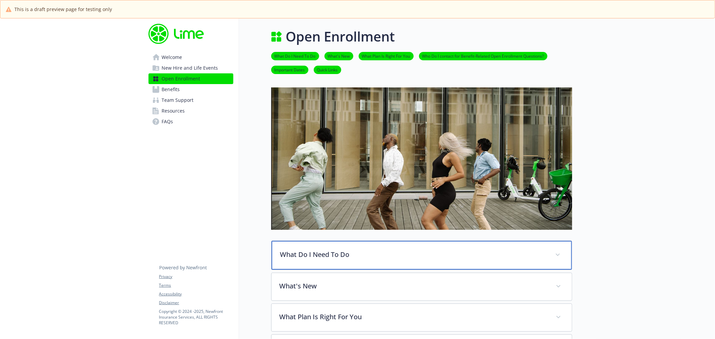
click at [316, 249] on div "What Do I Need To Do" at bounding box center [422, 255] width 301 height 29
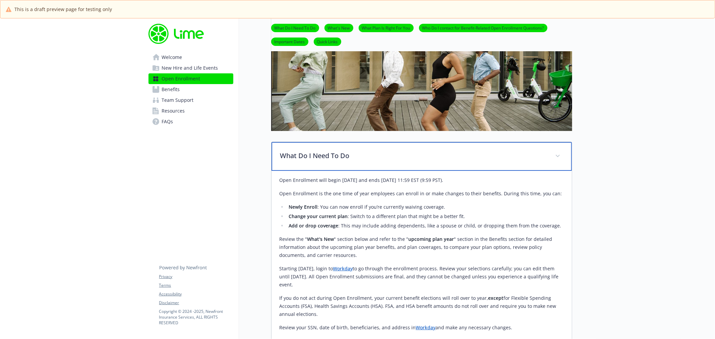
scroll to position [112, 0]
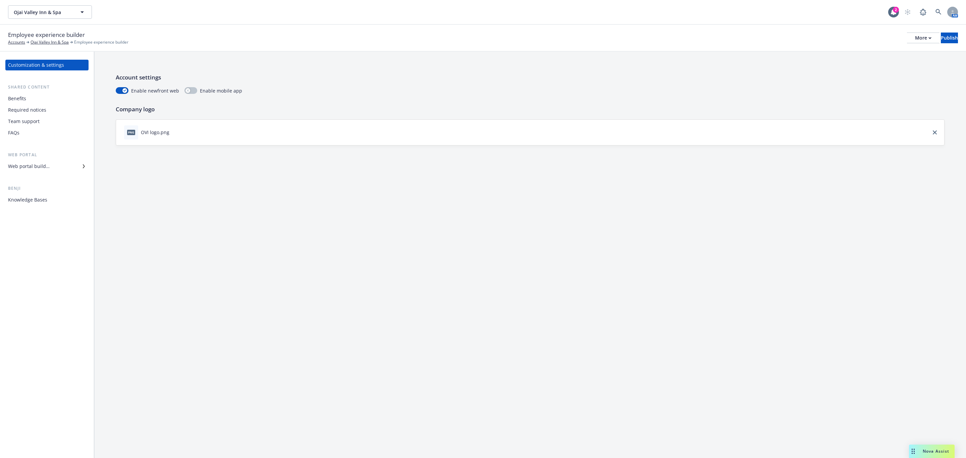
click at [31, 97] on div "Benefits" at bounding box center [47, 98] width 78 height 11
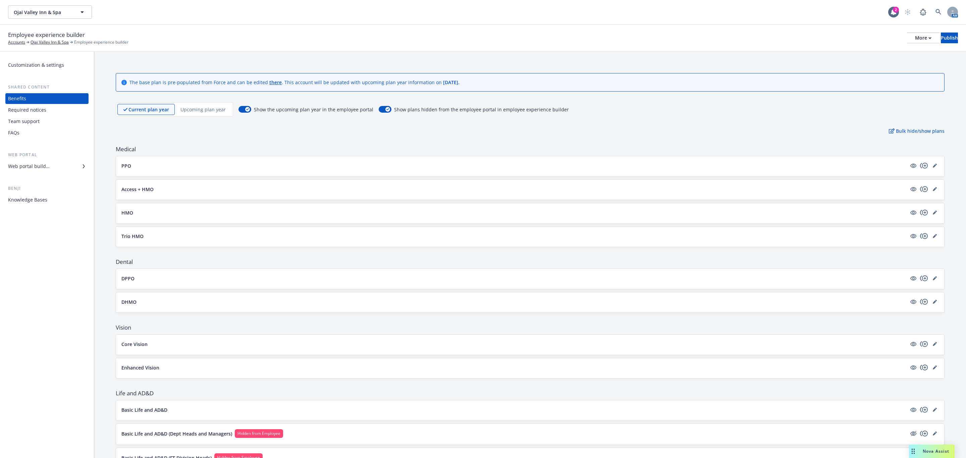
click at [194, 109] on p "Upcoming plan year" at bounding box center [202, 109] width 45 height 7
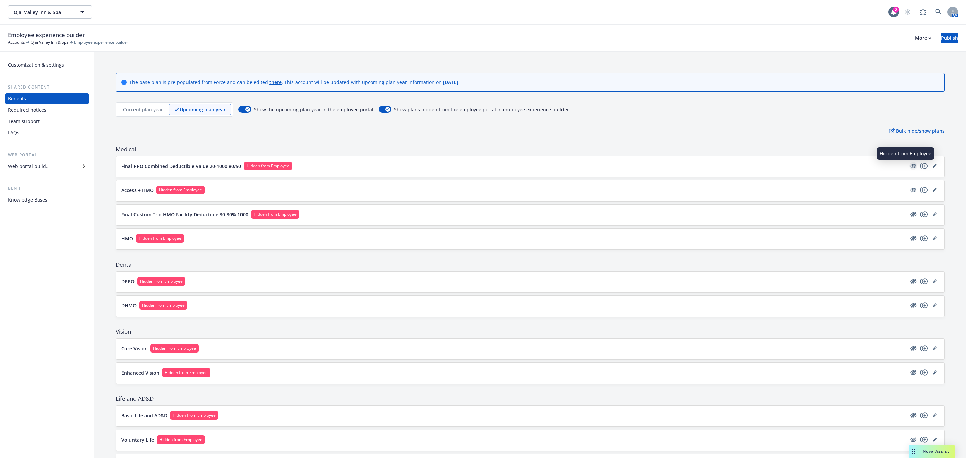
click at [910, 168] on icon "hidden" at bounding box center [913, 166] width 6 height 4
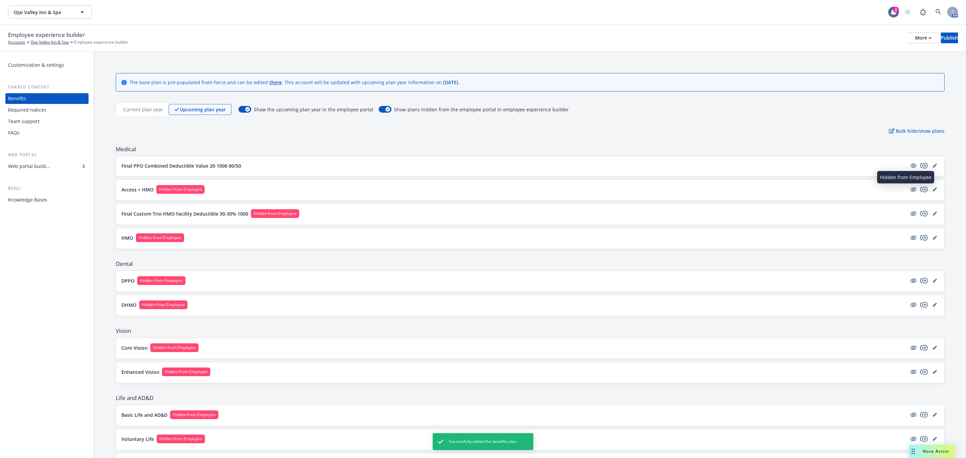
click at [910, 189] on icon "hidden" at bounding box center [913, 189] width 6 height 4
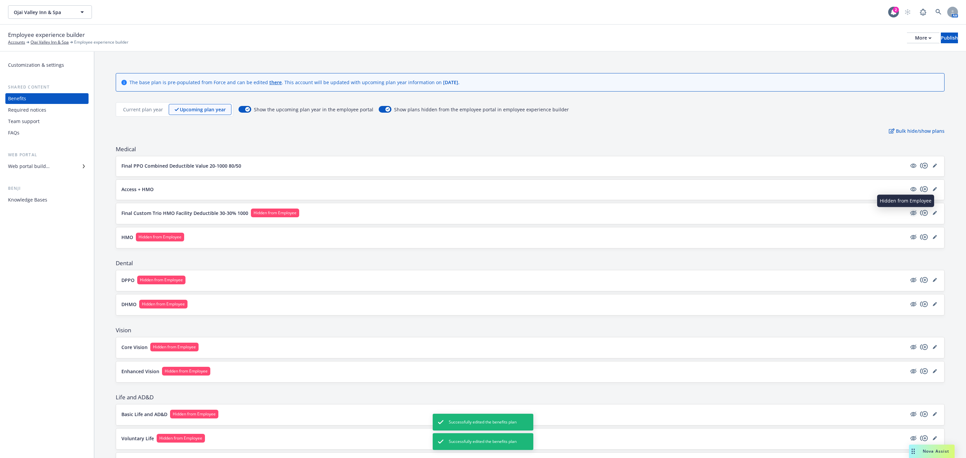
click at [911, 215] on icon "hidden" at bounding box center [913, 212] width 5 height 5
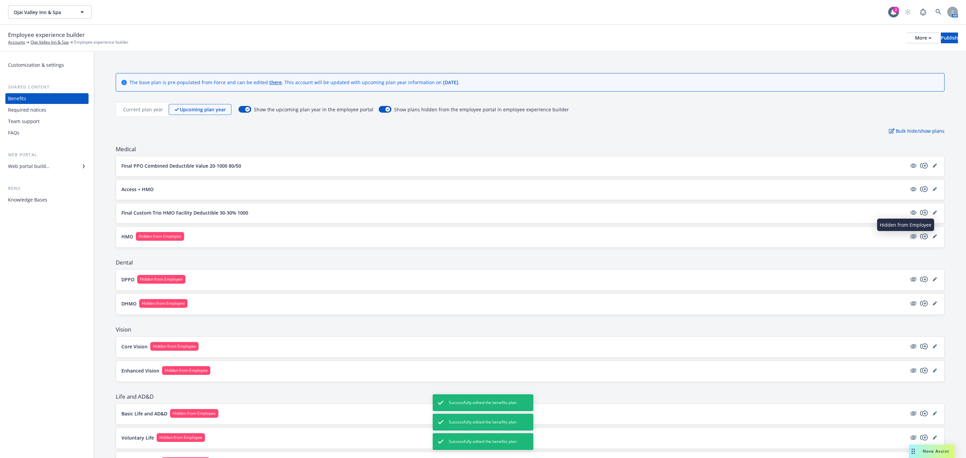
click at [909, 238] on icon "hidden" at bounding box center [913, 236] width 8 height 8
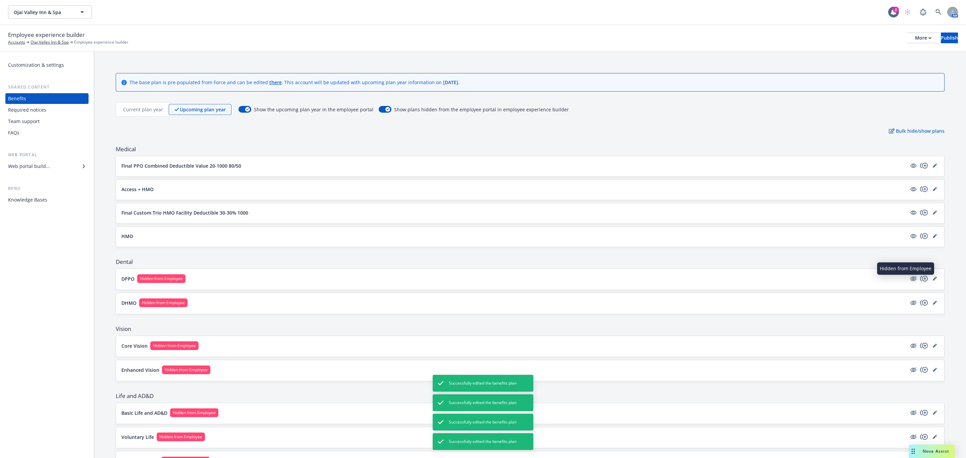
click at [909, 281] on icon "hidden" at bounding box center [913, 279] width 8 height 8
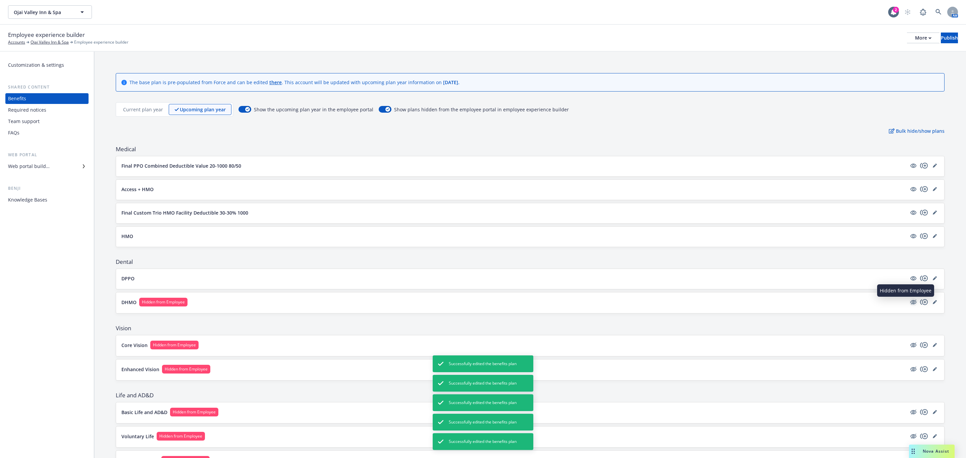
click at [909, 304] on icon "hidden" at bounding box center [913, 302] width 8 height 8
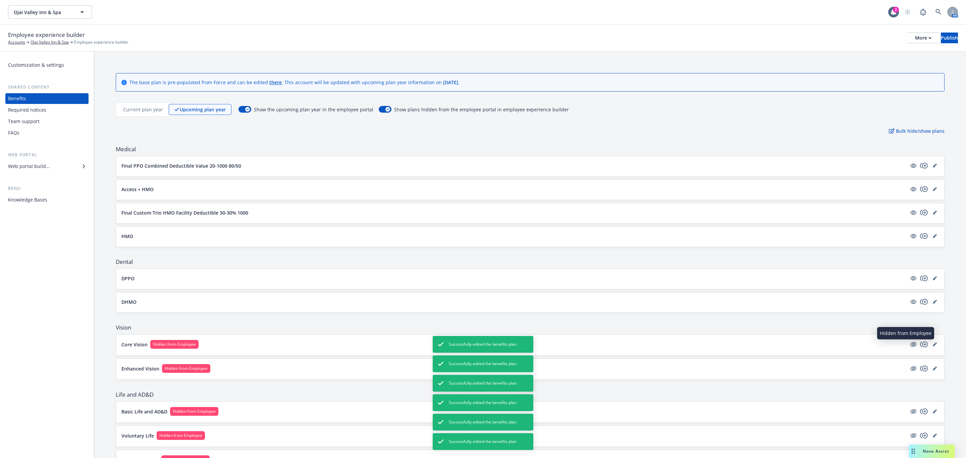
click at [911, 346] on icon "hidden" at bounding box center [913, 344] width 5 height 5
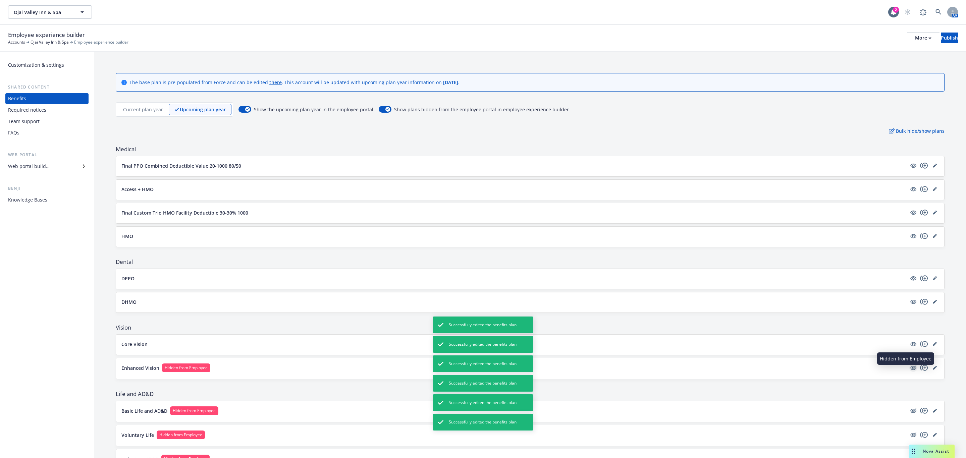
click at [909, 371] on icon "hidden" at bounding box center [913, 368] width 8 height 8
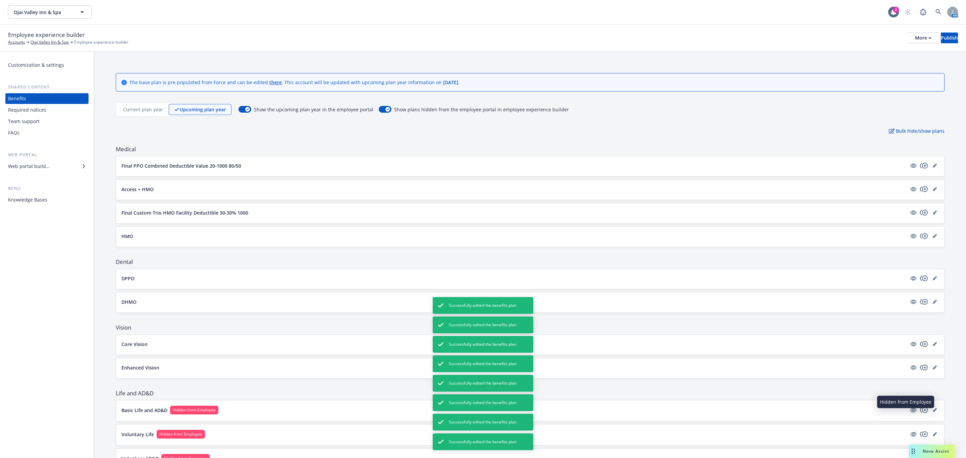
click at [910, 413] on icon "hidden" at bounding box center [913, 410] width 6 height 4
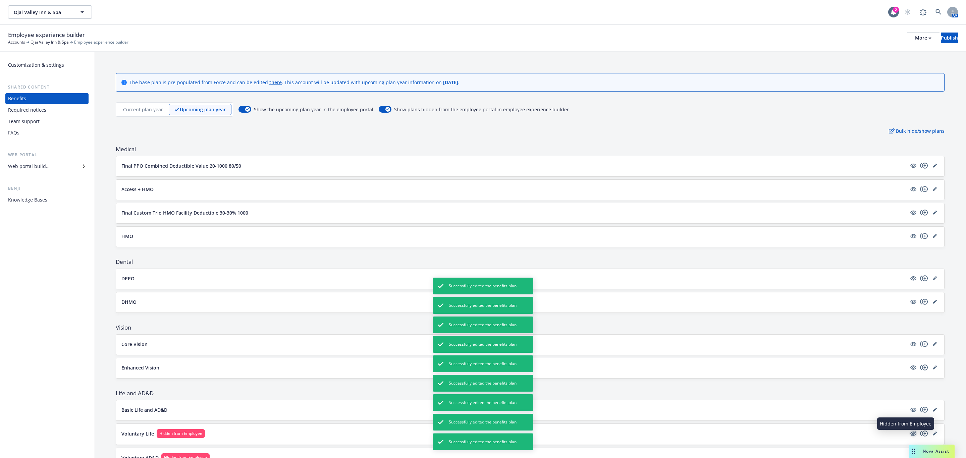
click at [909, 437] on icon "hidden" at bounding box center [913, 434] width 8 height 8
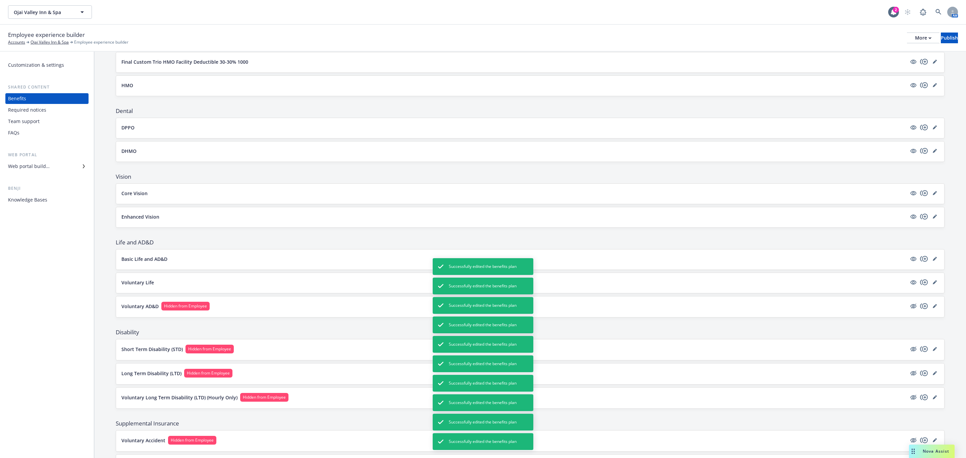
scroll to position [201, 0]
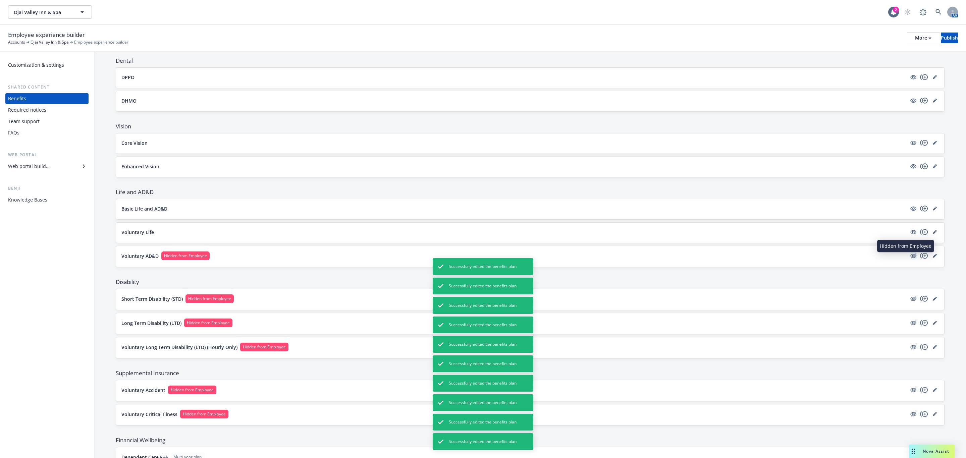
click at [911, 258] on icon "hidden" at bounding box center [913, 255] width 5 height 5
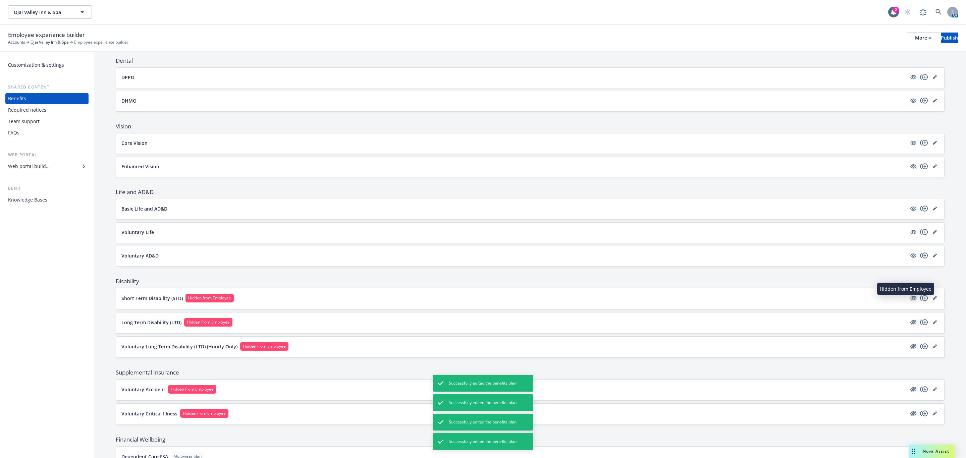
click at [909, 301] on icon "hidden" at bounding box center [913, 298] width 8 height 8
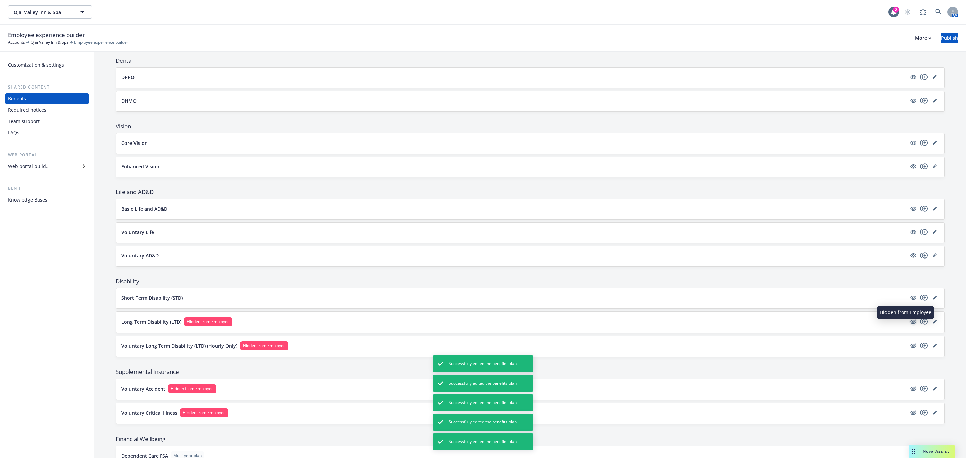
click at [909, 323] on icon "hidden" at bounding box center [913, 322] width 8 height 8
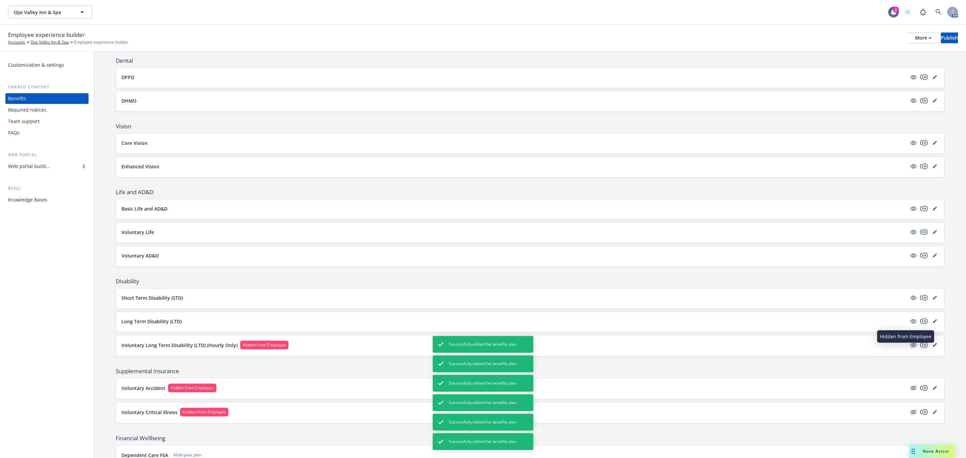
click at [909, 349] on icon "hidden" at bounding box center [913, 345] width 8 height 8
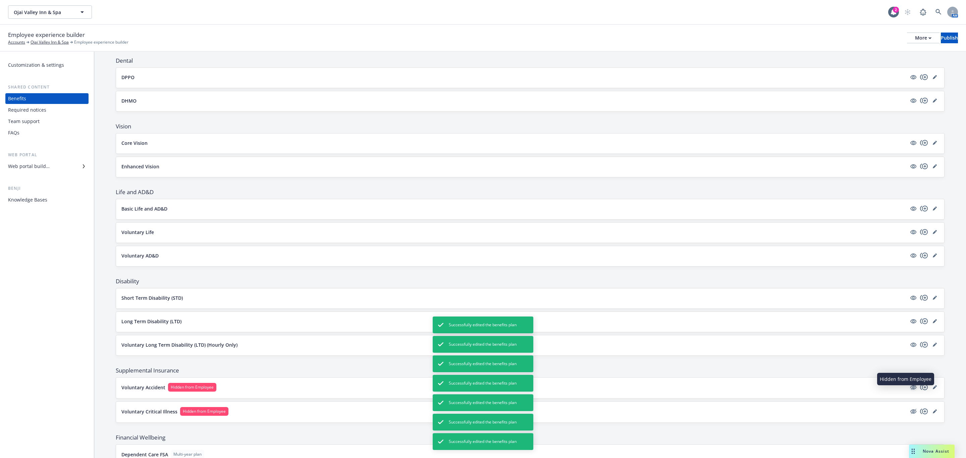
click at [910, 390] on icon "hidden" at bounding box center [913, 387] width 6 height 4
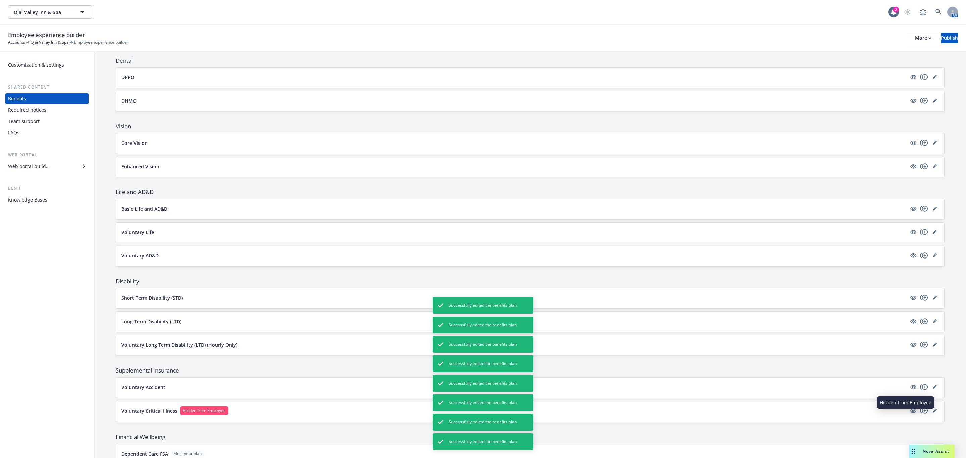
click at [909, 414] on icon "hidden" at bounding box center [913, 411] width 8 height 8
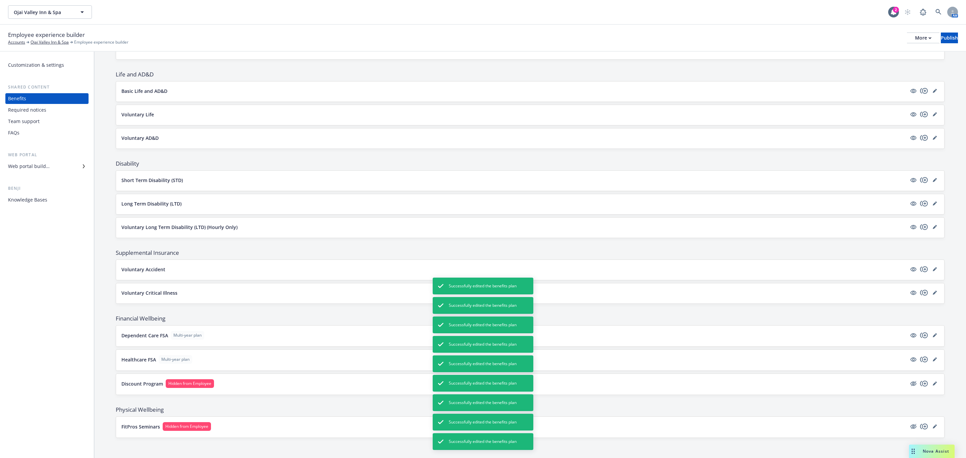
scroll to position [327, 0]
click at [901, 384] on div "Discount Program Hidden from Employee" at bounding box center [529, 382] width 817 height 9
click at [909, 380] on icon "hidden" at bounding box center [913, 382] width 8 height 8
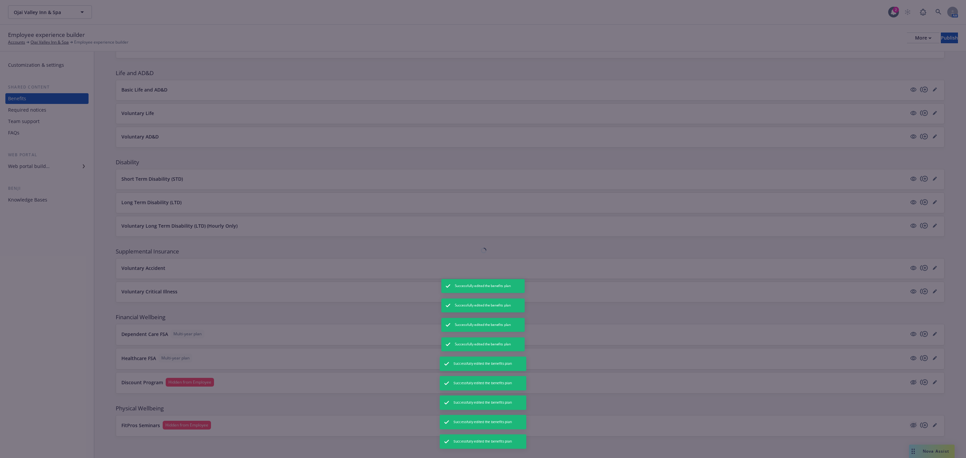
scroll to position [326, 0]
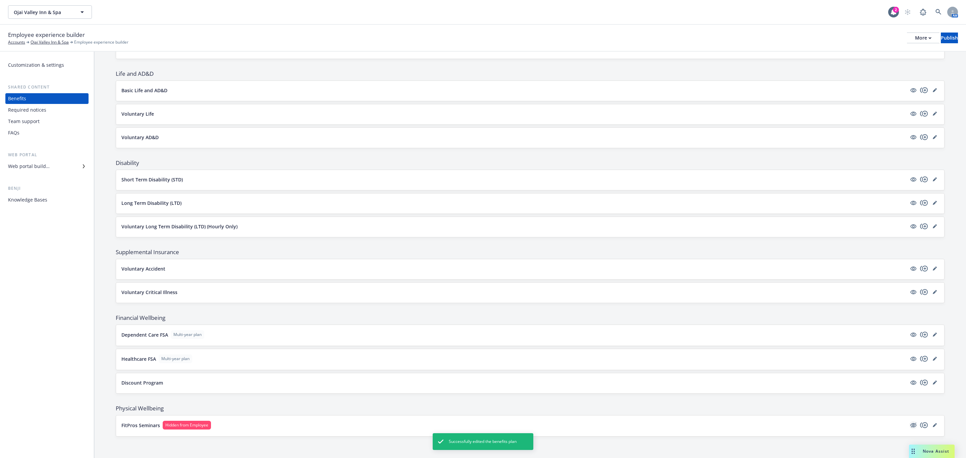
click at [910, 425] on icon "hidden" at bounding box center [913, 425] width 6 height 4
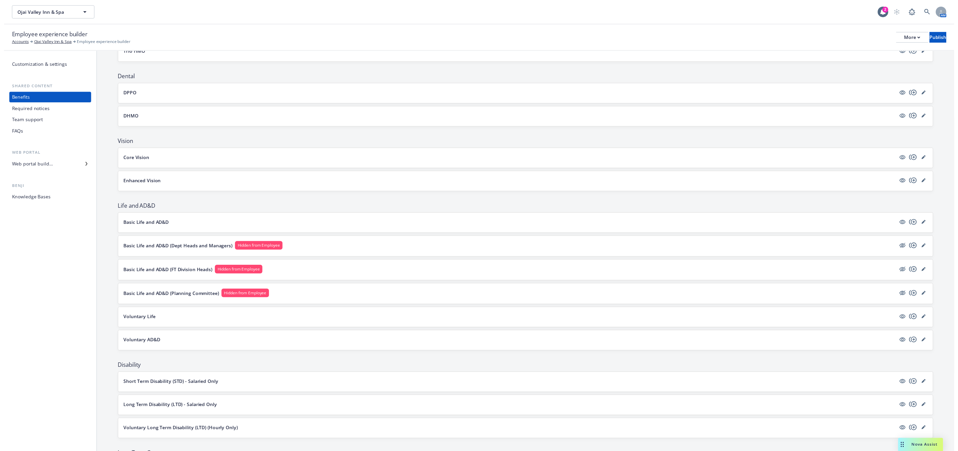
scroll to position [201, 0]
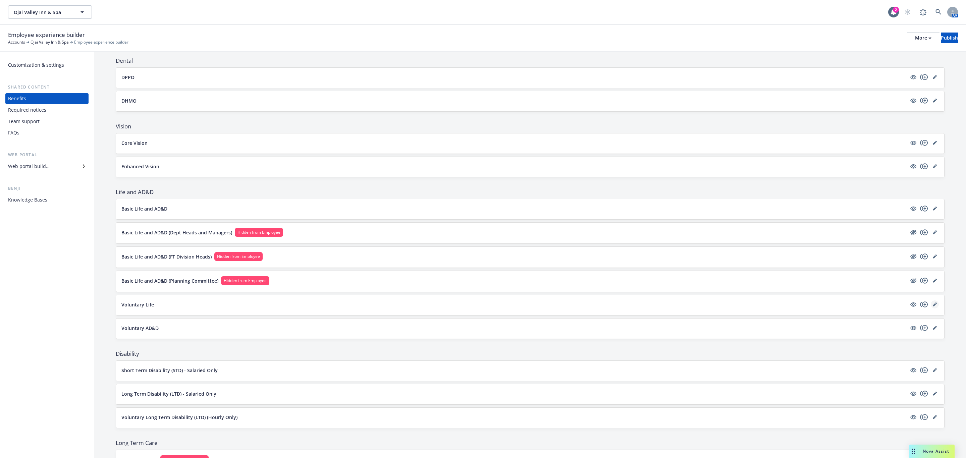
click at [933, 307] on icon "editPencil" at bounding box center [934, 304] width 3 height 3
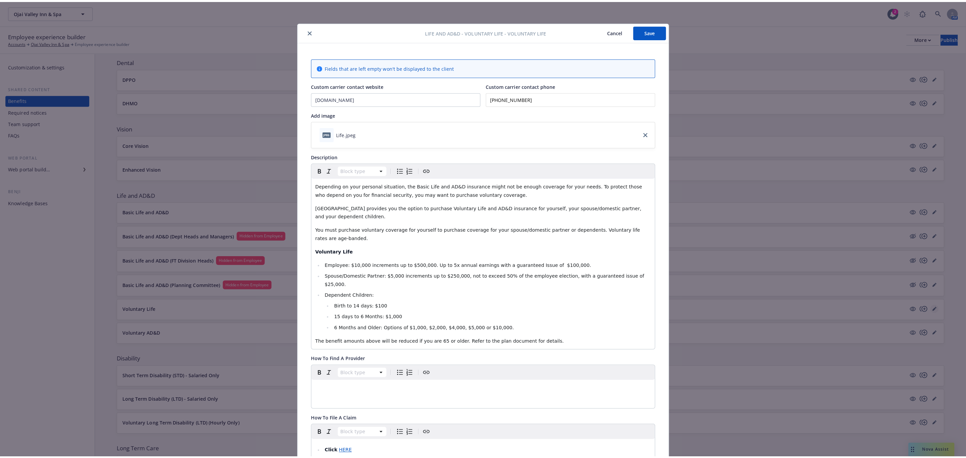
scroll to position [20, 0]
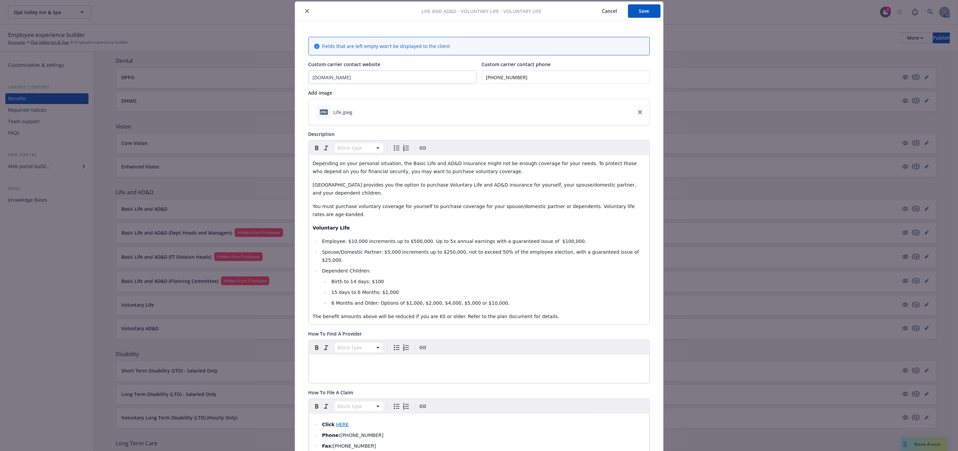
click at [305, 11] on icon "close" at bounding box center [307, 11] width 4 height 4
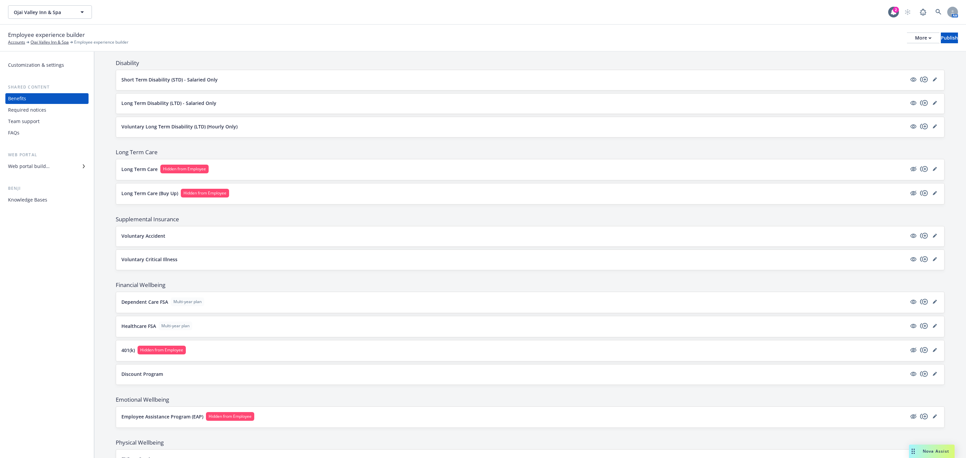
scroll to position [503, 0]
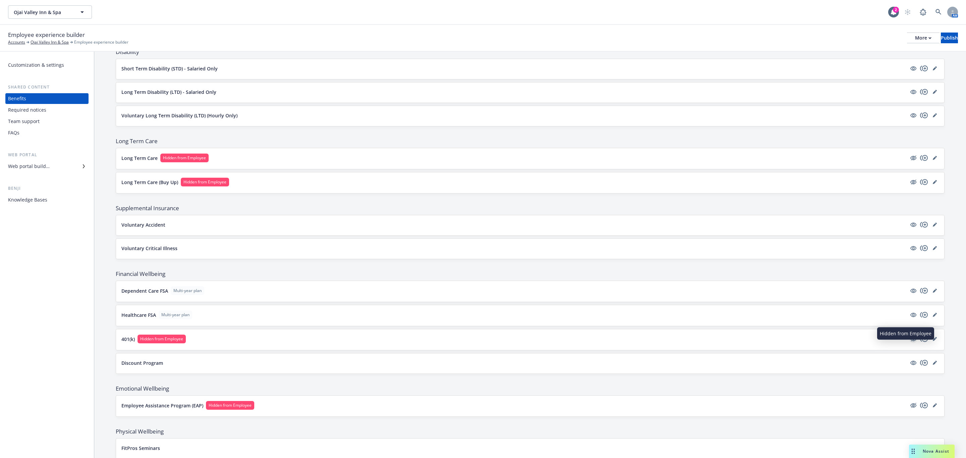
click at [911, 341] on icon "hidden" at bounding box center [913, 338] width 5 height 5
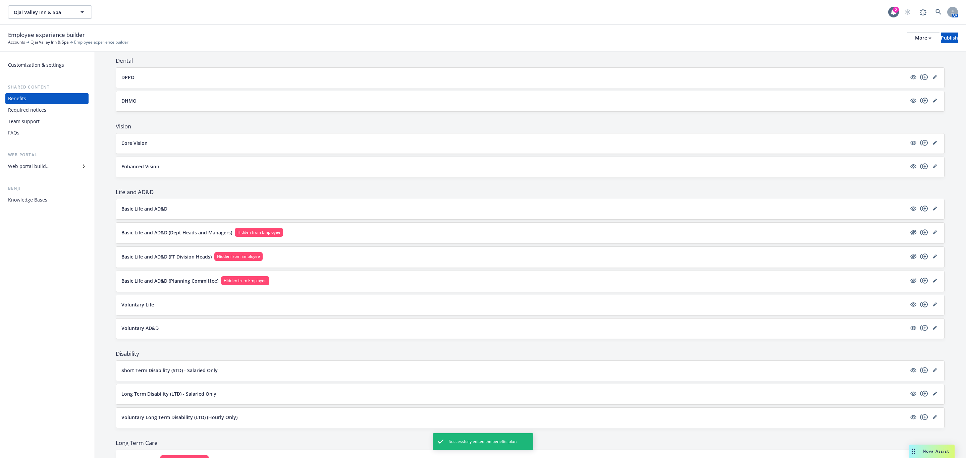
scroll to position [0, 0]
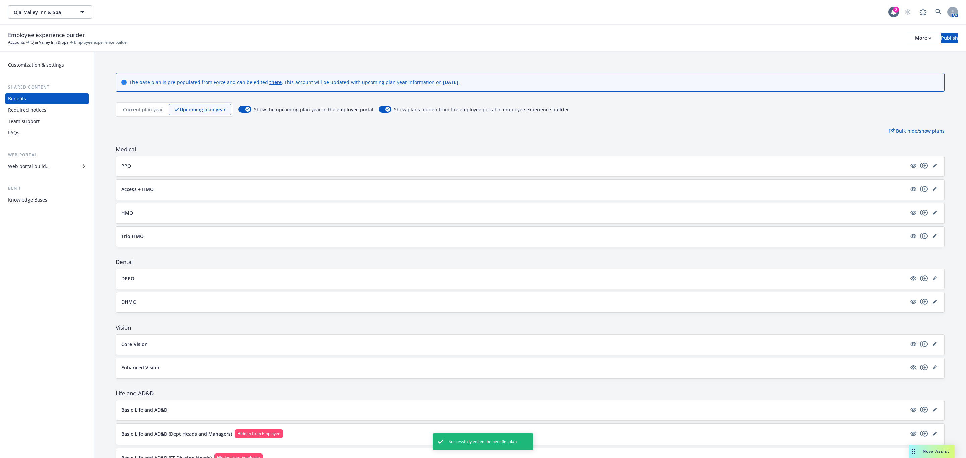
click at [137, 111] on p "Current plan year" at bounding box center [143, 109] width 40 height 7
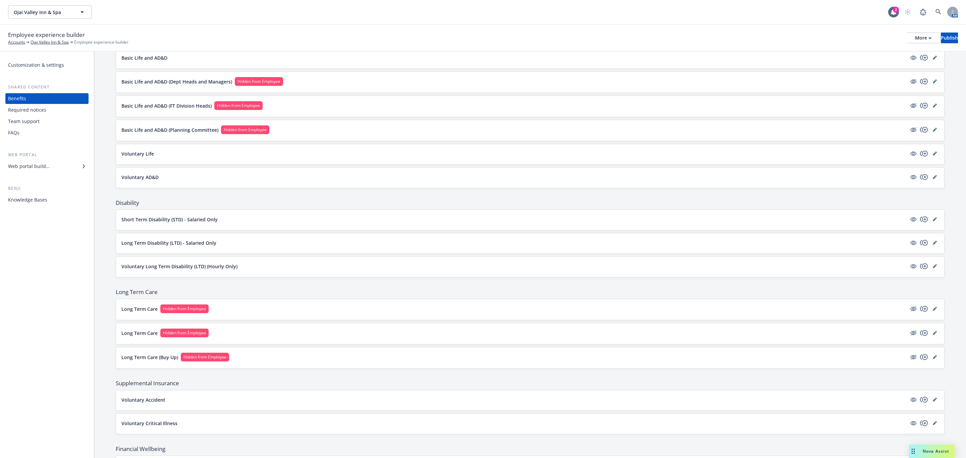
scroll to position [648, 0]
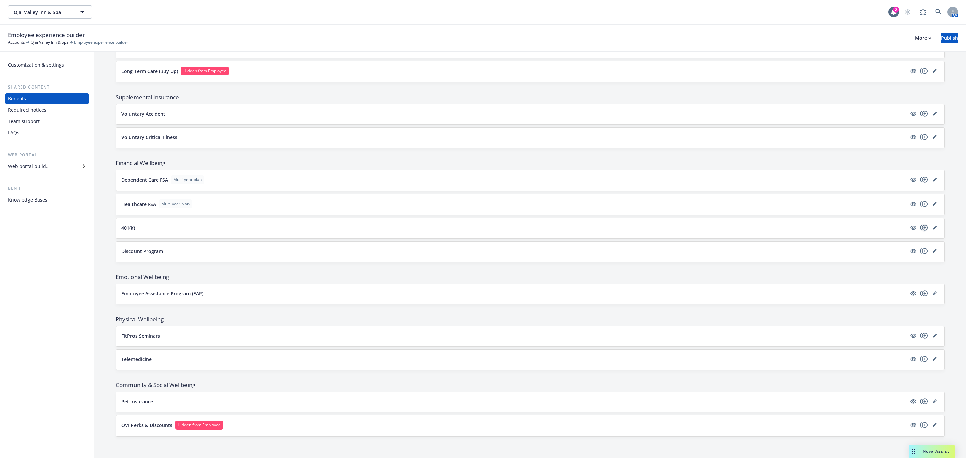
click at [920, 225] on icon "copyPlus" at bounding box center [924, 228] width 8 height 8
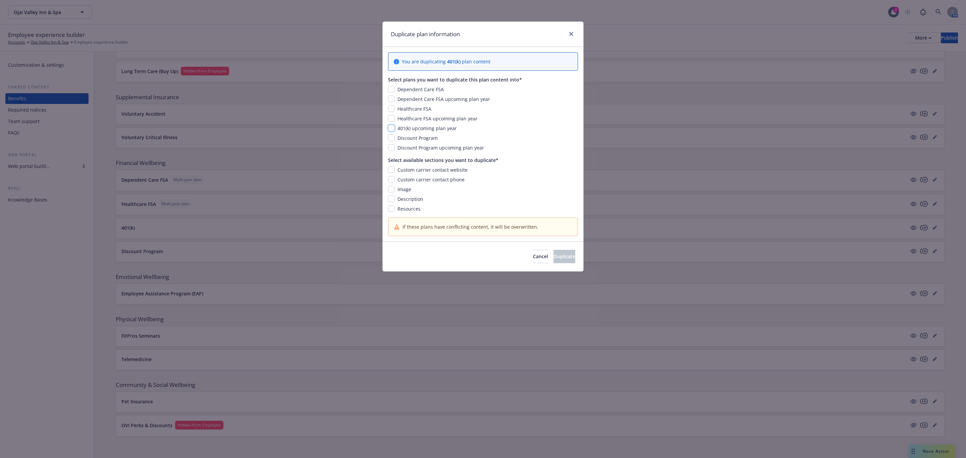
click at [390, 127] on input "checkbox" at bounding box center [391, 128] width 7 height 7
checkbox input "true"
click at [393, 171] on input "checkbox" at bounding box center [391, 169] width 7 height 7
checkbox input "true"
click at [392, 181] on input "checkbox" at bounding box center [391, 179] width 7 height 7
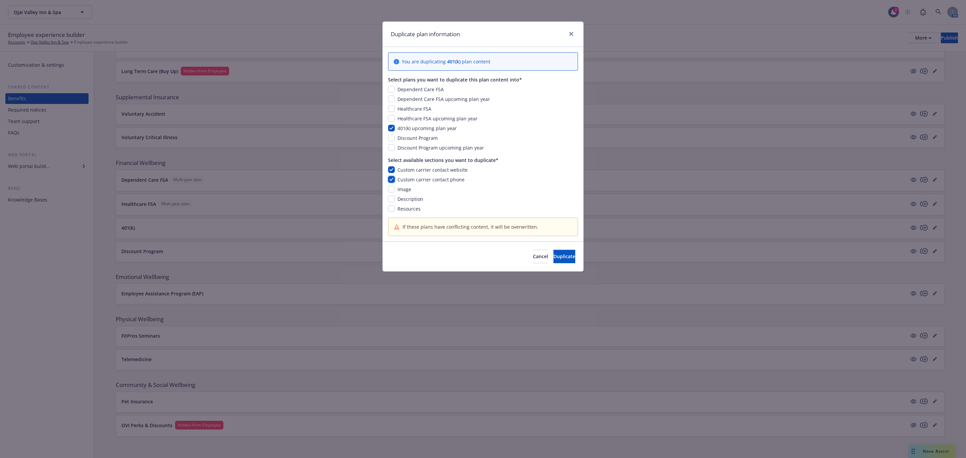
checkbox input "true"
click at [392, 191] on input "checkbox" at bounding box center [391, 189] width 7 height 7
checkbox input "true"
click at [392, 209] on input "checkbox" at bounding box center [391, 208] width 7 height 7
checkbox input "true"
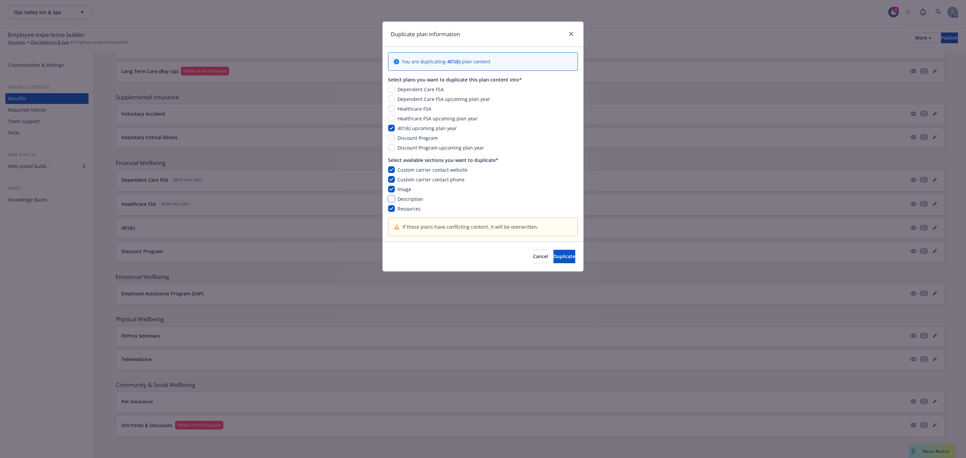
click at [392, 197] on input "checkbox" at bounding box center [391, 199] width 7 height 7
checkbox input "true"
click at [553, 260] on span "Duplicate" at bounding box center [564, 256] width 22 height 6
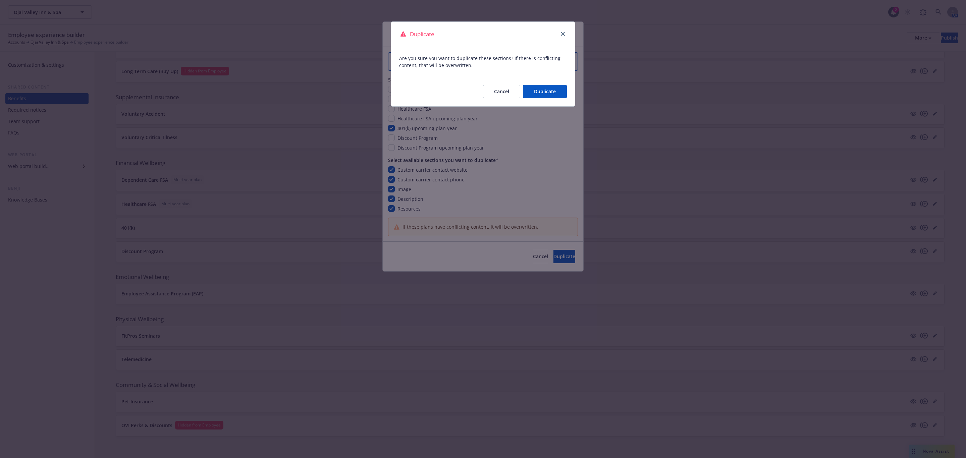
click at [527, 90] on button "Duplicate" at bounding box center [545, 91] width 44 height 13
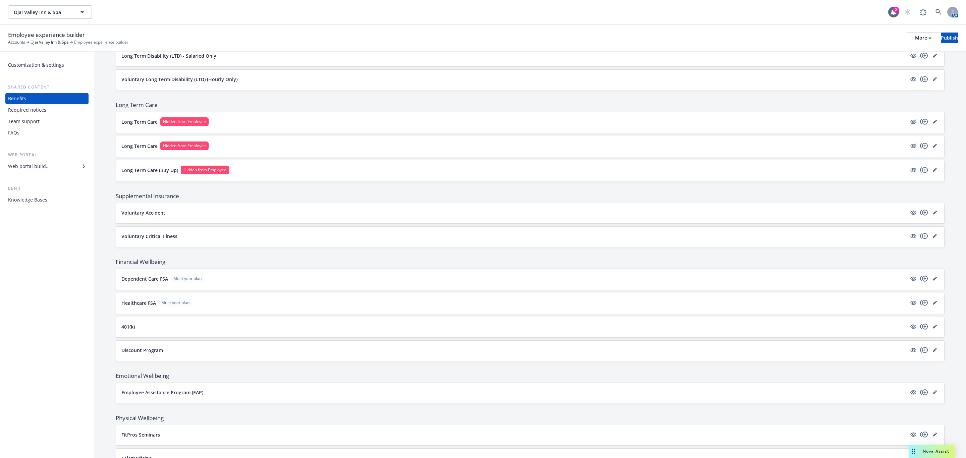
scroll to position [604, 0]
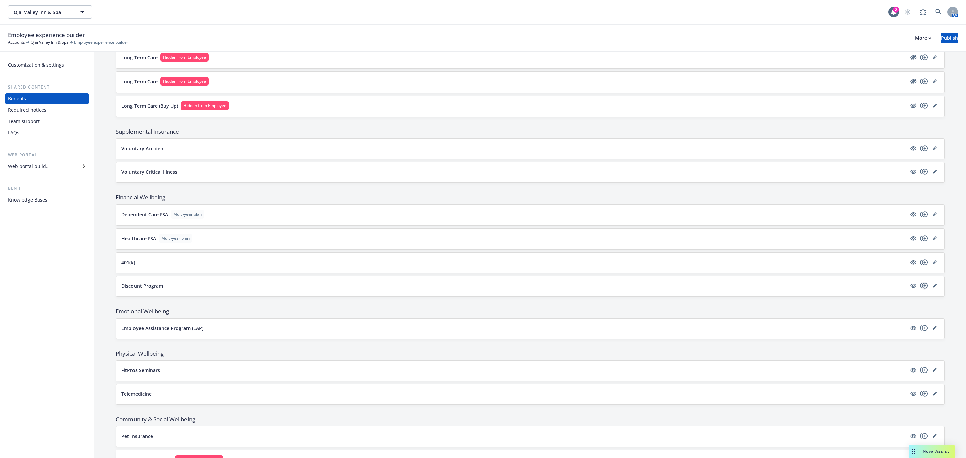
click at [920, 290] on icon "copyPlus" at bounding box center [924, 286] width 8 height 8
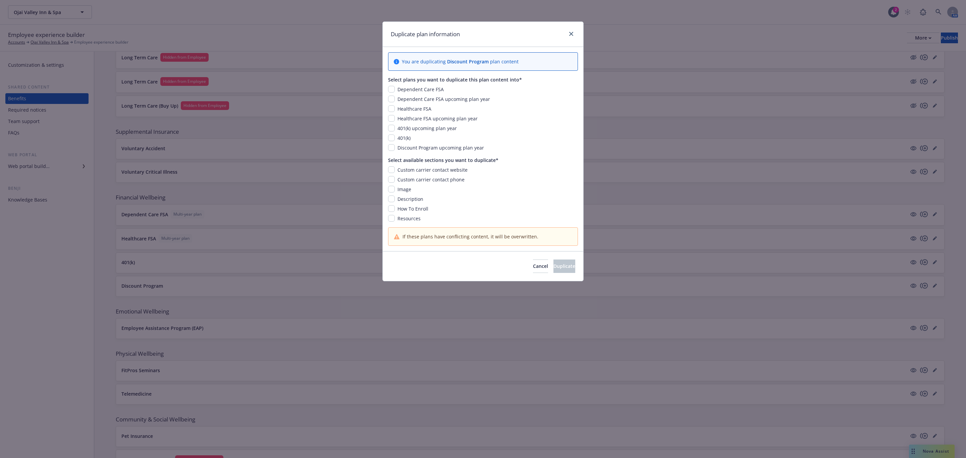
click at [395, 148] on div "Discount Program upcoming plan year" at bounding box center [440, 147] width 91 height 7
click at [392, 149] on input "checkbox" at bounding box center [391, 147] width 7 height 7
checkbox input "true"
click at [391, 171] on input "checkbox" at bounding box center [391, 169] width 7 height 7
checkbox input "true"
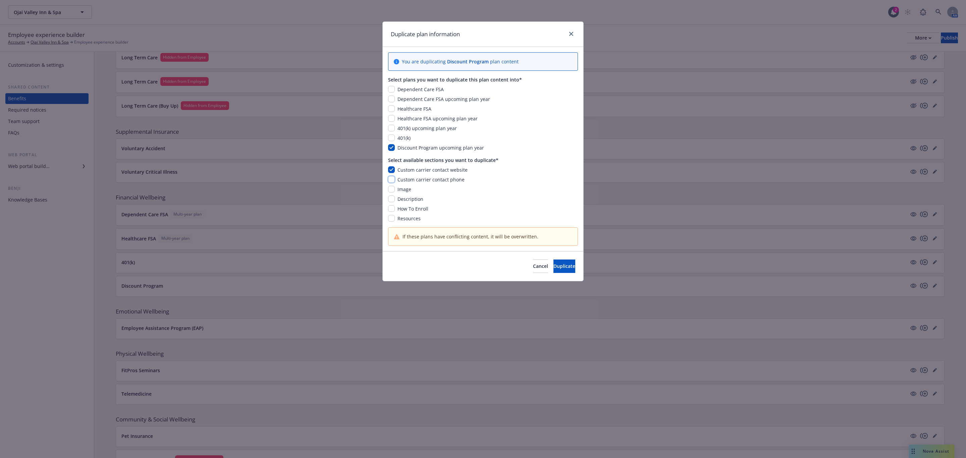
click at [391, 183] on input "checkbox" at bounding box center [391, 179] width 7 height 7
checkbox input "true"
click at [392, 192] on input "checkbox" at bounding box center [391, 189] width 7 height 7
checkbox input "true"
click at [392, 199] on input "checkbox" at bounding box center [391, 199] width 7 height 7
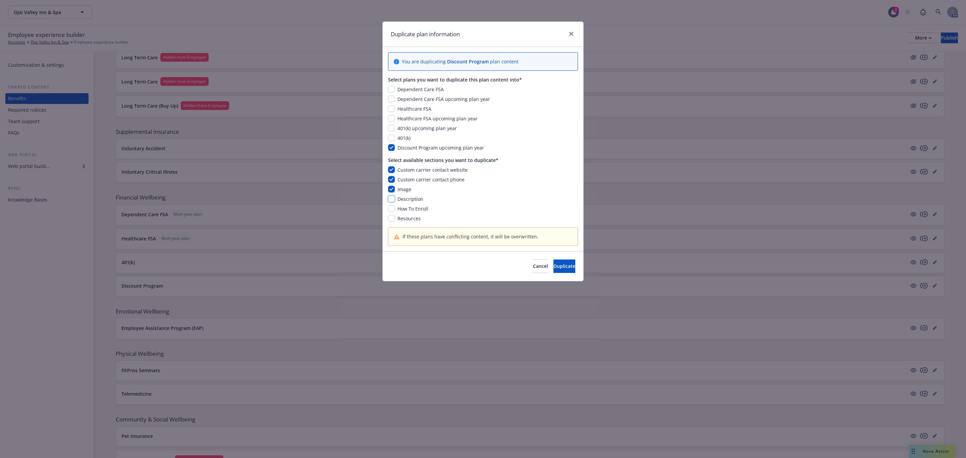
checkbox input "true"
click at [392, 210] on input "checkbox" at bounding box center [391, 208] width 7 height 7
checkbox input "true"
click at [392, 220] on input "checkbox" at bounding box center [391, 218] width 7 height 7
checkbox input "true"
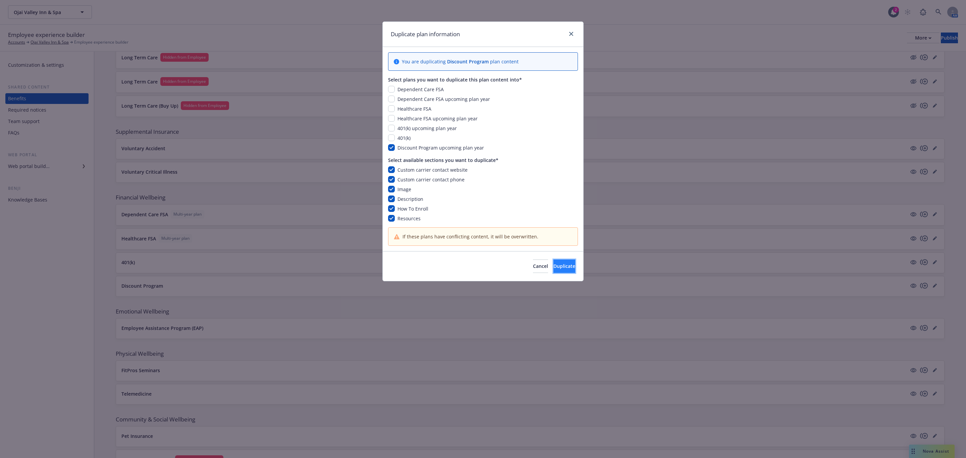
click at [559, 267] on span "Duplicate" at bounding box center [564, 266] width 22 height 6
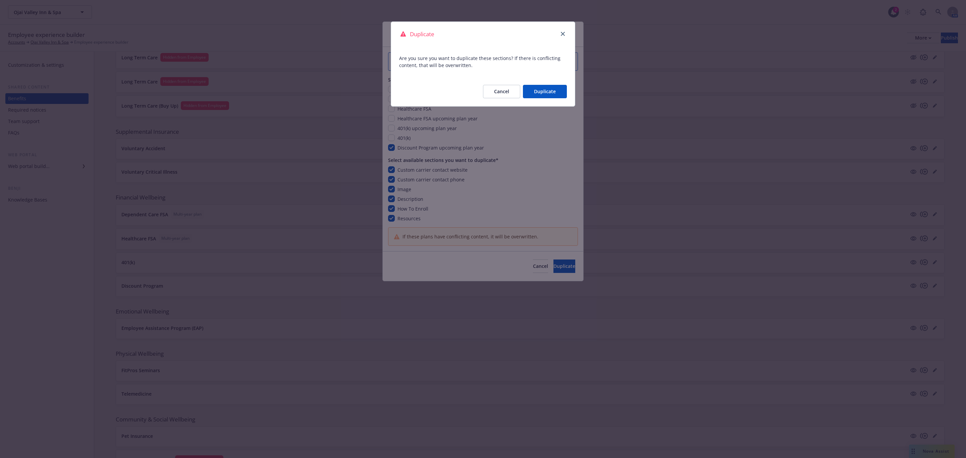
click at [540, 93] on button "Duplicate" at bounding box center [545, 91] width 44 height 13
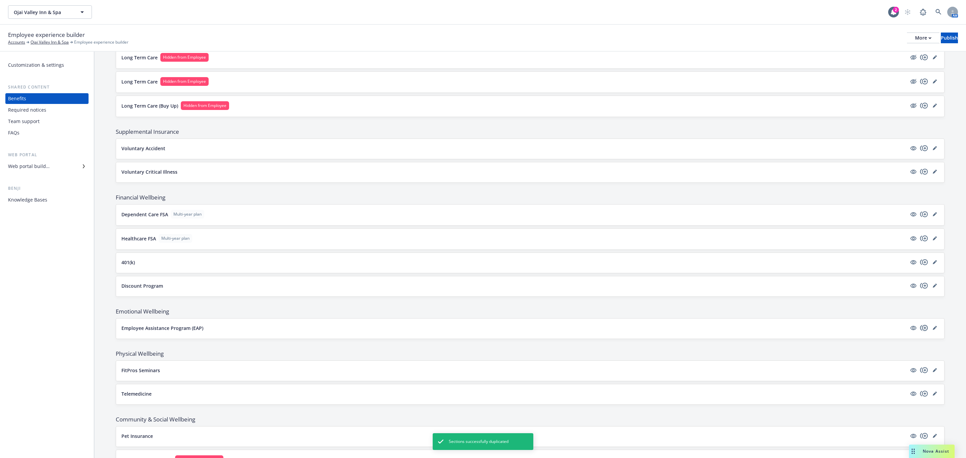
click at [920, 331] on icon "copyPlus" at bounding box center [924, 328] width 8 height 6
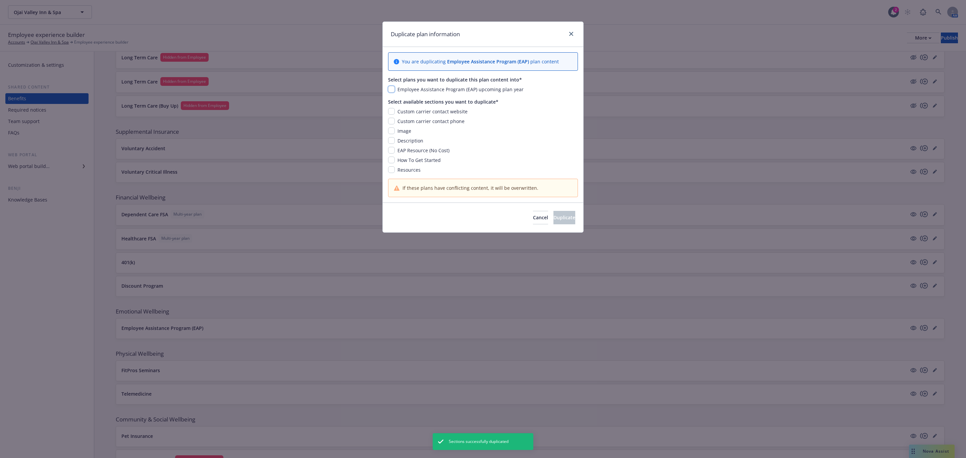
click at [390, 91] on input "checkbox" at bounding box center [391, 89] width 7 height 7
checkbox input "true"
click at [392, 113] on input "checkbox" at bounding box center [391, 111] width 7 height 7
checkbox input "true"
click at [392, 122] on input "checkbox" at bounding box center [391, 121] width 7 height 7
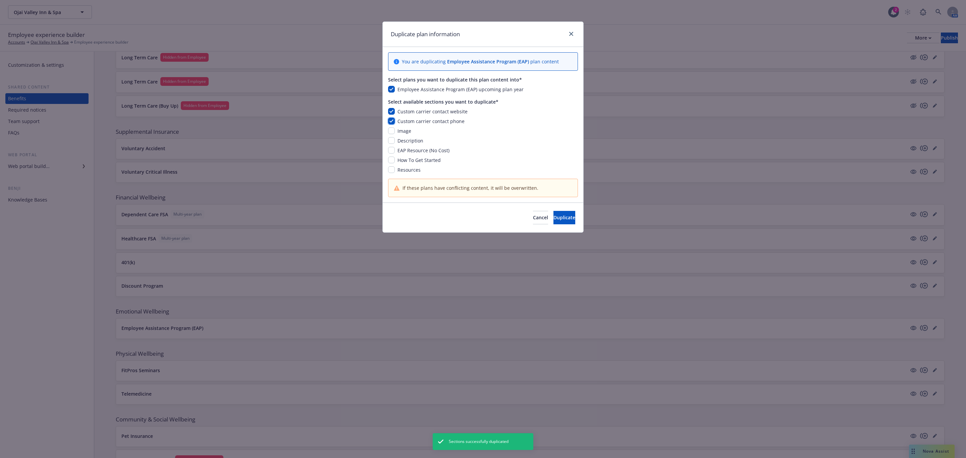
checkbox input "true"
click at [392, 134] on input "checkbox" at bounding box center [391, 130] width 7 height 7
checkbox input "true"
click at [392, 139] on input "checkbox" at bounding box center [391, 140] width 7 height 7
checkbox input "true"
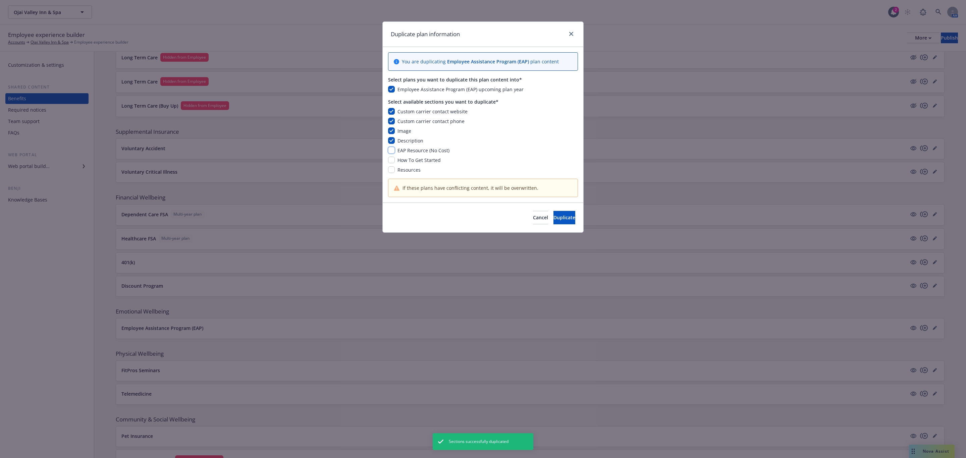
click at [392, 149] on input "checkbox" at bounding box center [391, 150] width 7 height 7
checkbox input "true"
click at [391, 160] on input "checkbox" at bounding box center [391, 160] width 7 height 7
checkbox input "true"
click at [391, 169] on input "checkbox" at bounding box center [391, 169] width 7 height 7
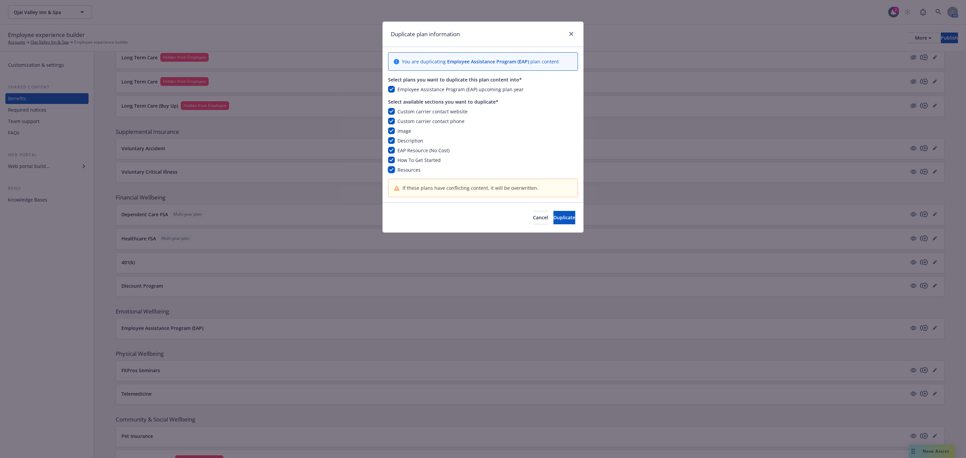
checkbox input "true"
click at [557, 219] on span "Duplicate" at bounding box center [564, 217] width 22 height 6
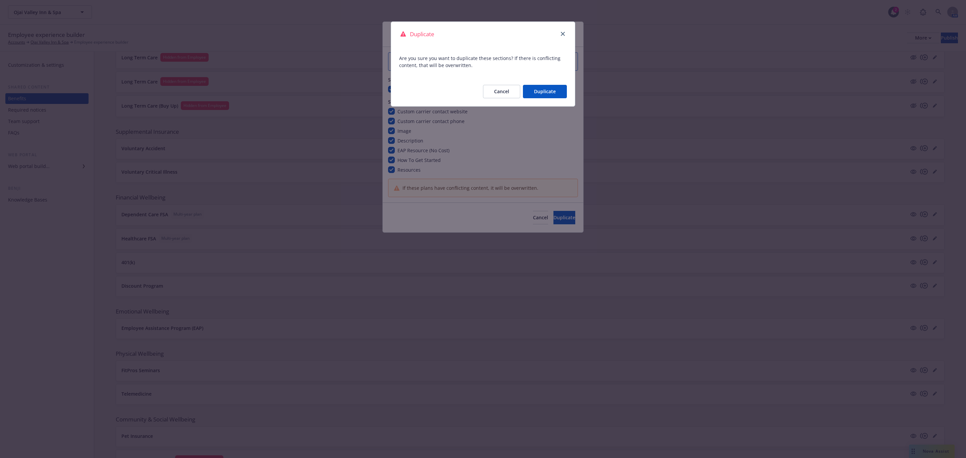
click at [542, 97] on button "Duplicate" at bounding box center [545, 91] width 44 height 13
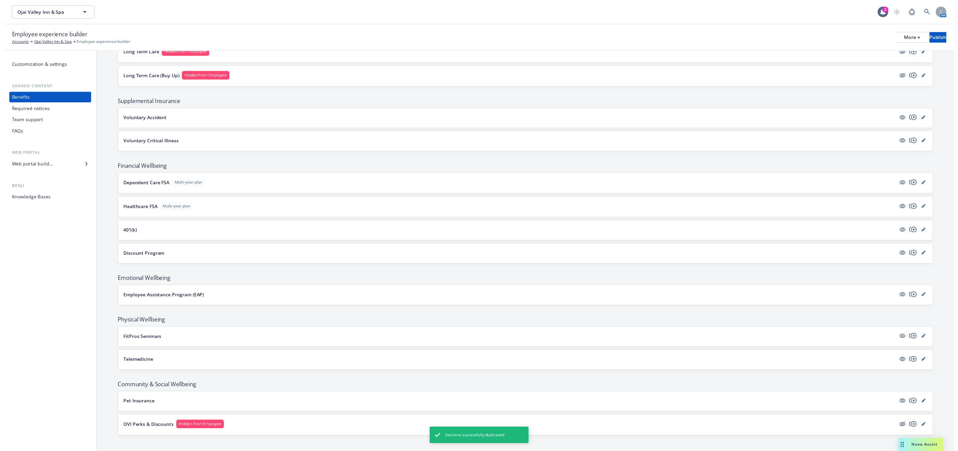
scroll to position [648, 0]
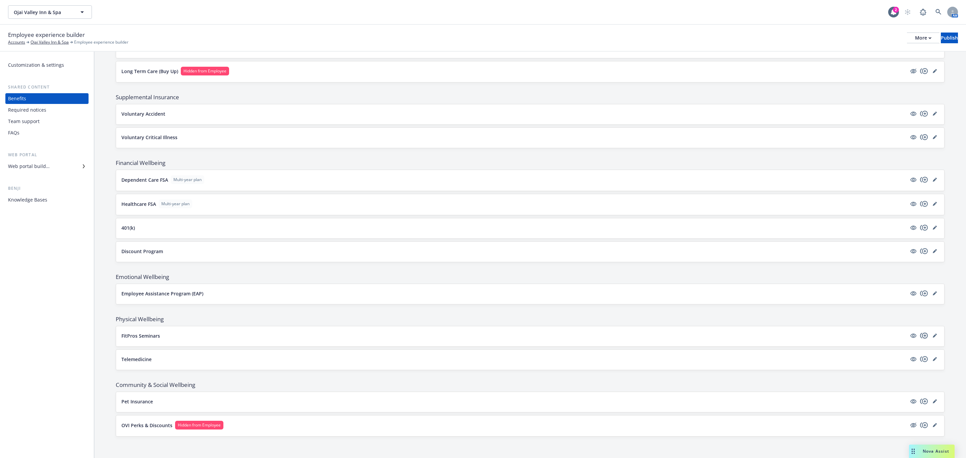
click at [920, 337] on icon "copyPlus" at bounding box center [924, 336] width 8 height 8
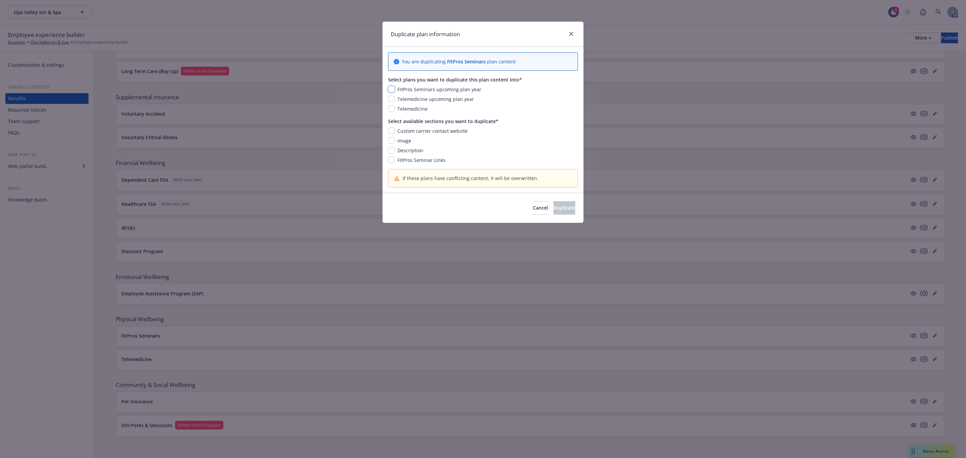
click at [393, 90] on input "checkbox" at bounding box center [391, 89] width 7 height 7
checkbox input "true"
click at [394, 131] on div "Custom carrier contact website" at bounding box center [483, 130] width 190 height 7
click at [393, 137] on div "Custom carrier contact website Image Description FitPros Seminar Links" at bounding box center [483, 145] width 190 height 36
click at [394, 131] on input "checkbox" at bounding box center [391, 130] width 7 height 7
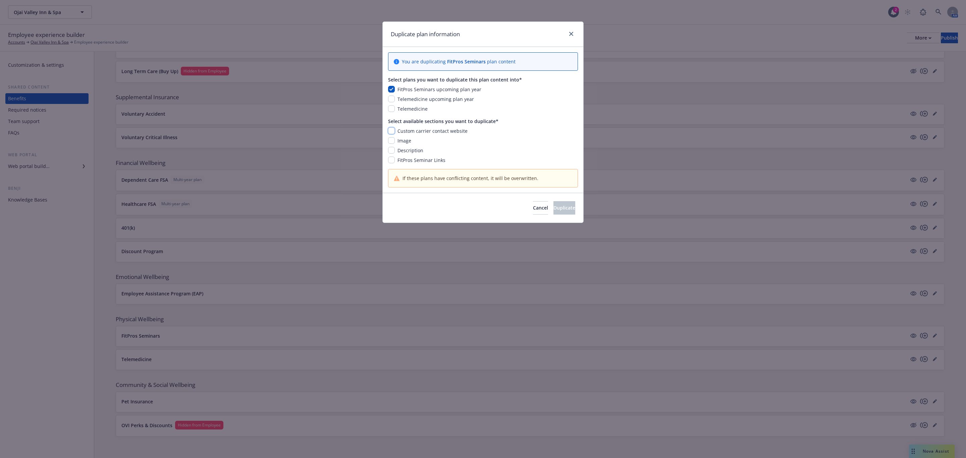
checkbox input "true"
click at [393, 140] on input "checkbox" at bounding box center [391, 140] width 7 height 7
checkbox input "true"
click at [393, 150] on input "checkbox" at bounding box center [391, 150] width 7 height 7
checkbox input "true"
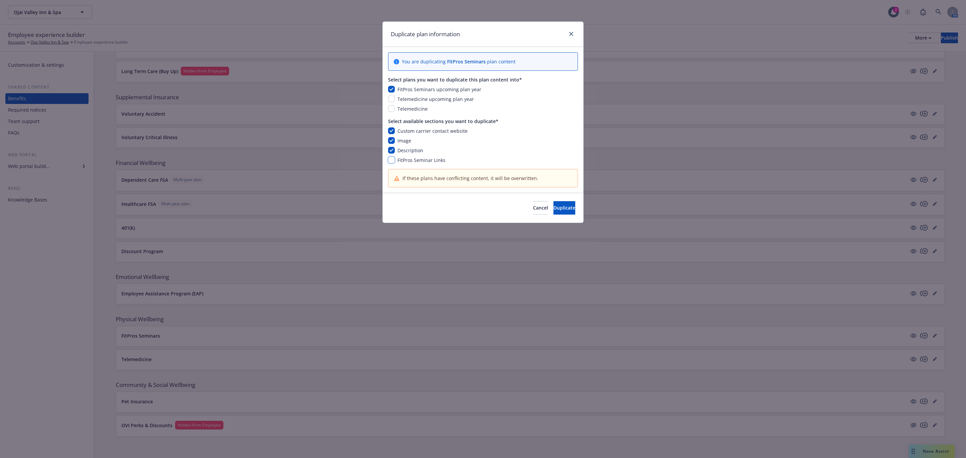
click at [392, 159] on input "checkbox" at bounding box center [391, 160] width 7 height 7
checkbox input "true"
click at [553, 211] on span "Duplicate" at bounding box center [564, 208] width 22 height 6
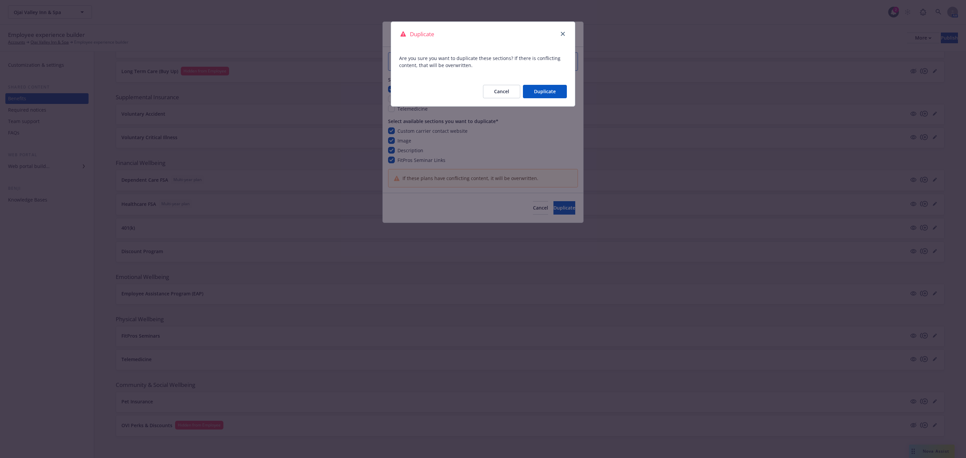
click at [538, 97] on button "Duplicate" at bounding box center [545, 91] width 44 height 13
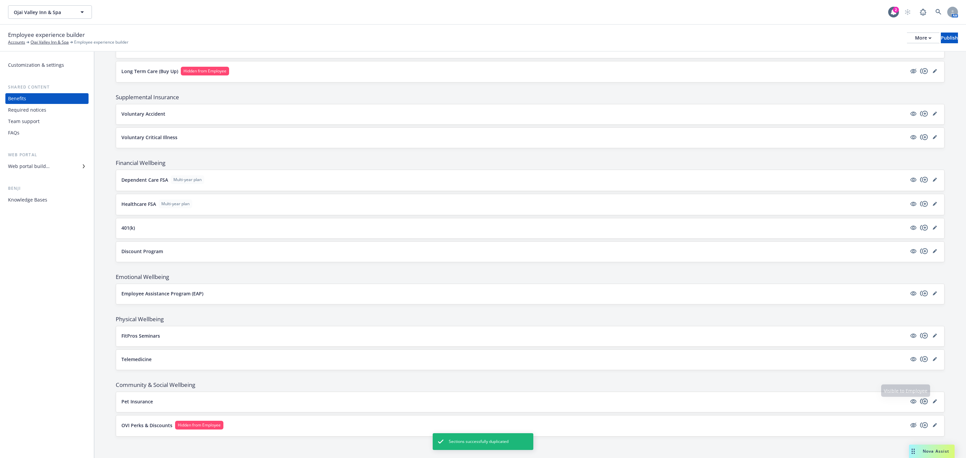
click at [920, 402] on icon "copyPlus" at bounding box center [924, 401] width 8 height 8
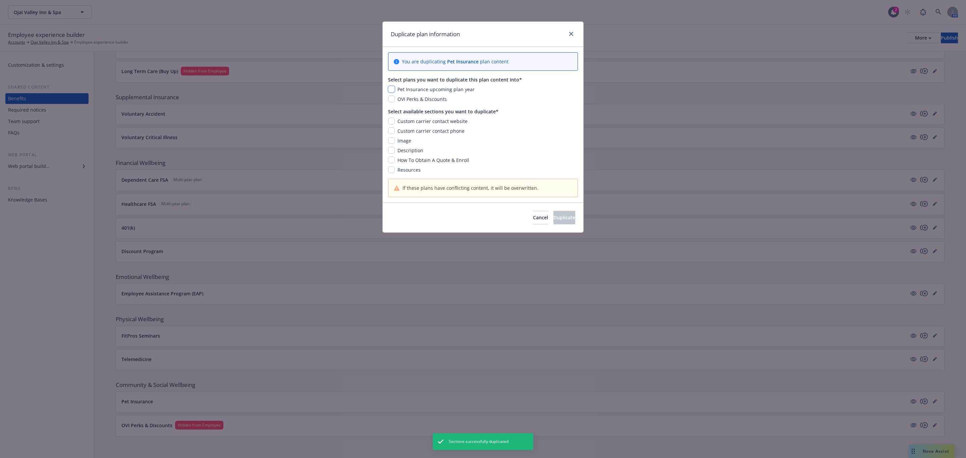
click at [391, 89] on input "checkbox" at bounding box center [391, 89] width 7 height 7
checkbox input "true"
click at [392, 123] on input "checkbox" at bounding box center [391, 121] width 7 height 7
checkbox input "true"
click at [393, 133] on input "checkbox" at bounding box center [391, 130] width 7 height 7
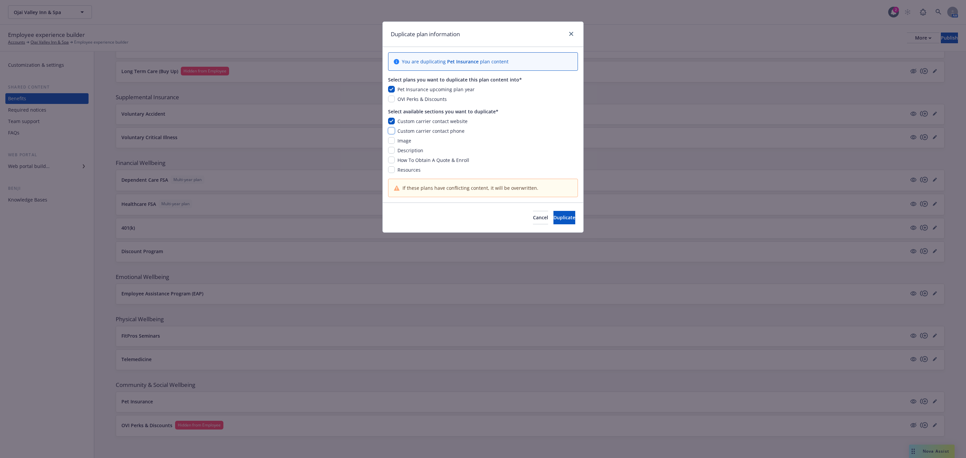
checkbox input "true"
click at [392, 143] on input "checkbox" at bounding box center [391, 140] width 7 height 7
checkbox input "true"
click at [391, 152] on input "checkbox" at bounding box center [391, 150] width 7 height 7
checkbox input "true"
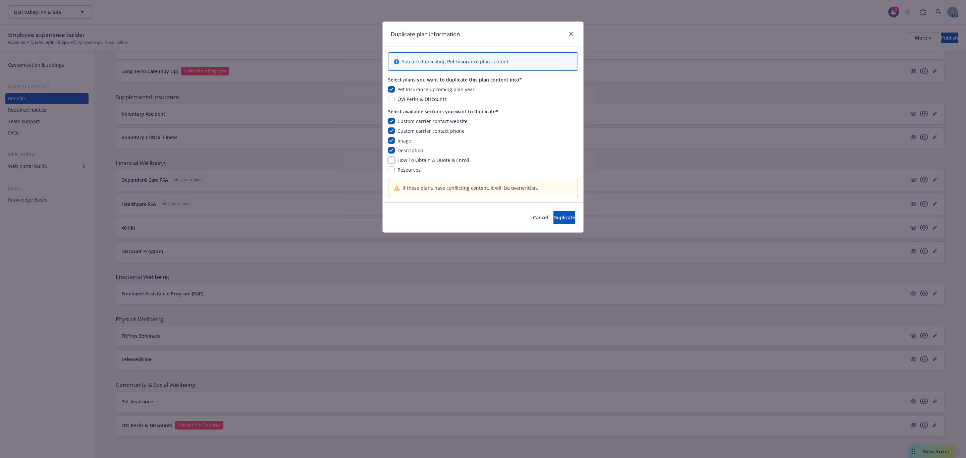
click at [391, 160] on input "checkbox" at bounding box center [391, 160] width 7 height 7
checkbox input "true"
click at [391, 171] on input "checkbox" at bounding box center [391, 169] width 7 height 7
checkbox input "true"
click at [561, 219] on span "Duplicate" at bounding box center [564, 217] width 22 height 6
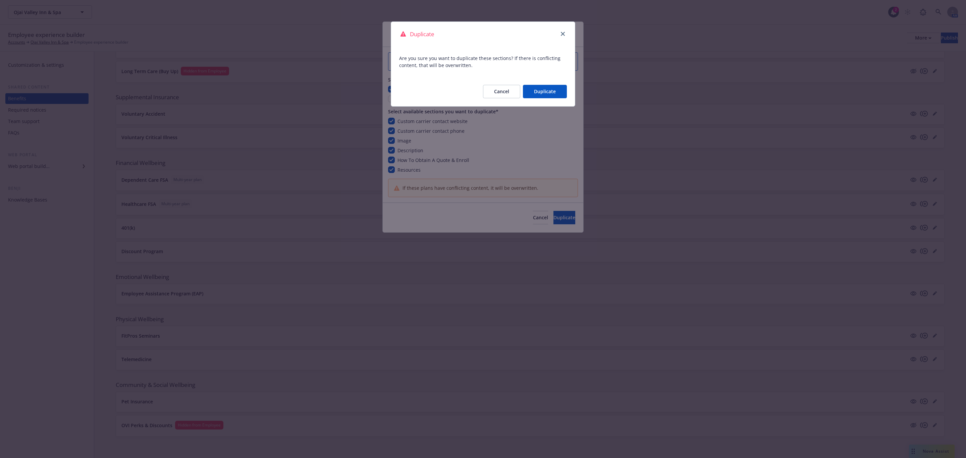
click at [549, 89] on button "Duplicate" at bounding box center [545, 91] width 44 height 13
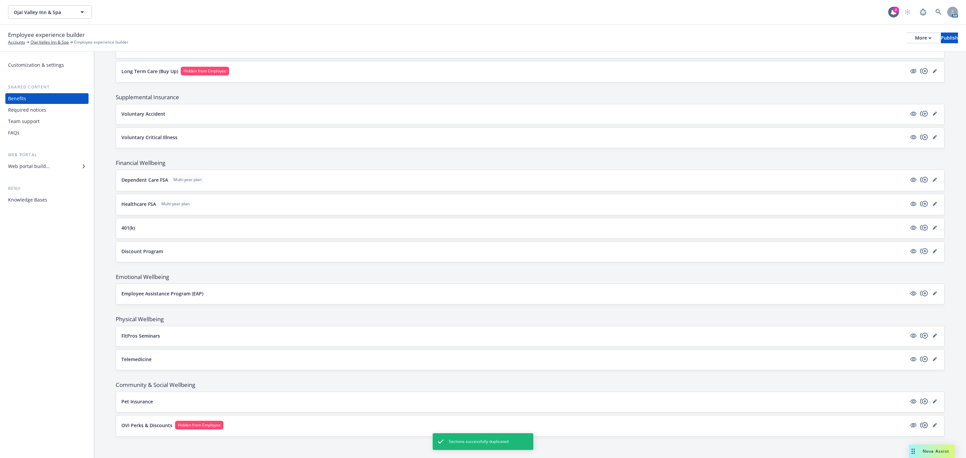
click at [920, 424] on icon "copyPlus" at bounding box center [924, 425] width 8 height 8
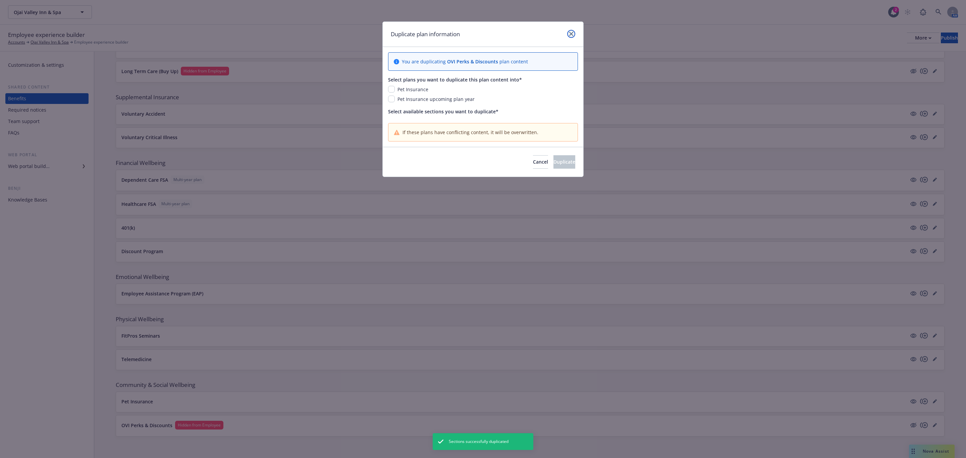
click at [569, 34] on icon "close" at bounding box center [571, 34] width 4 height 4
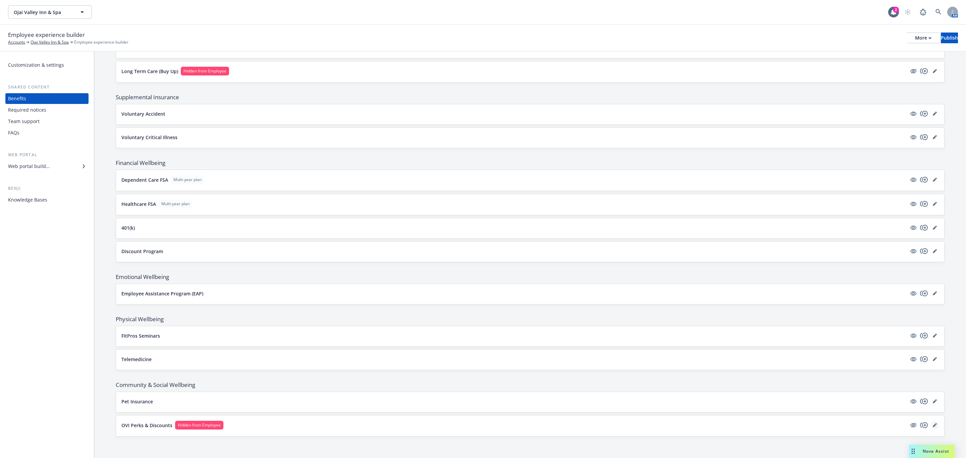
click at [931, 426] on link "editPencil" at bounding box center [935, 425] width 8 height 8
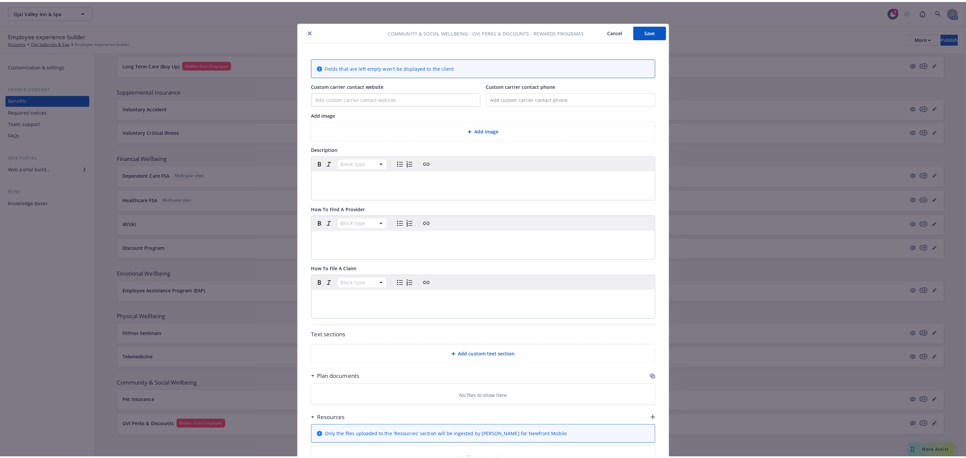
scroll to position [20, 0]
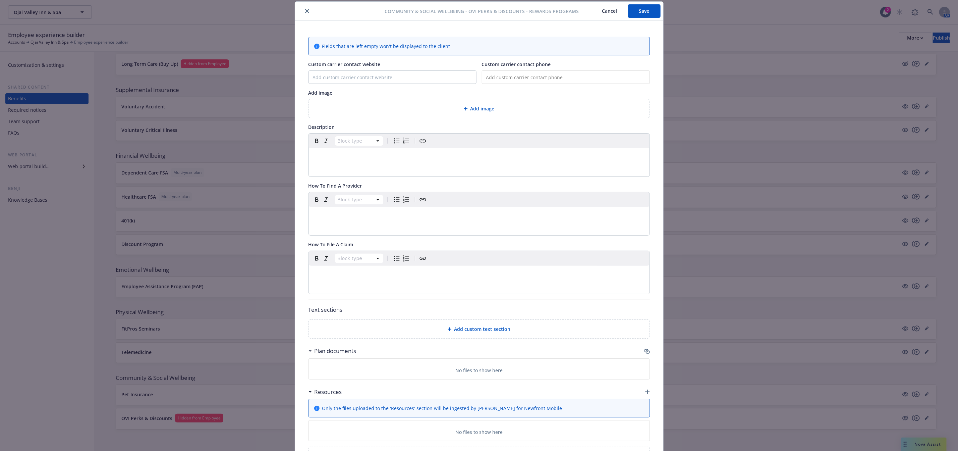
click at [442, 115] on div "Add image" at bounding box center [479, 108] width 341 height 18
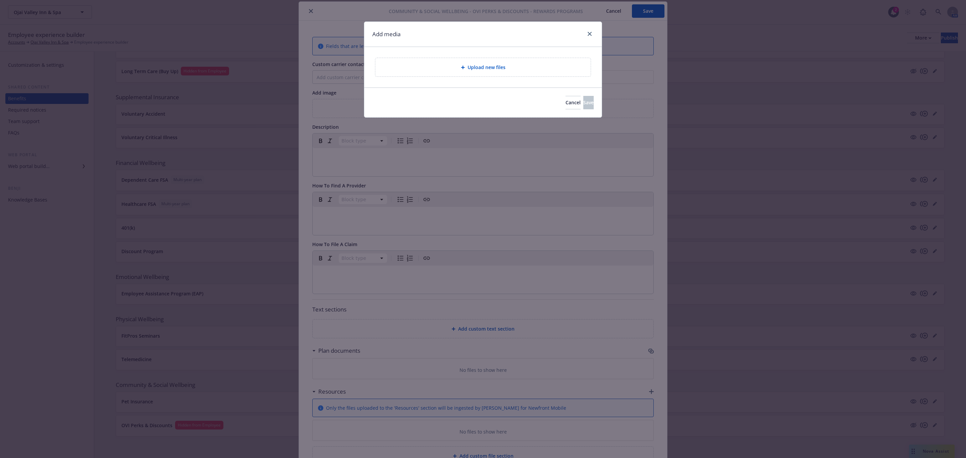
click at [521, 61] on div "Upload new files" at bounding box center [482, 67] width 215 height 18
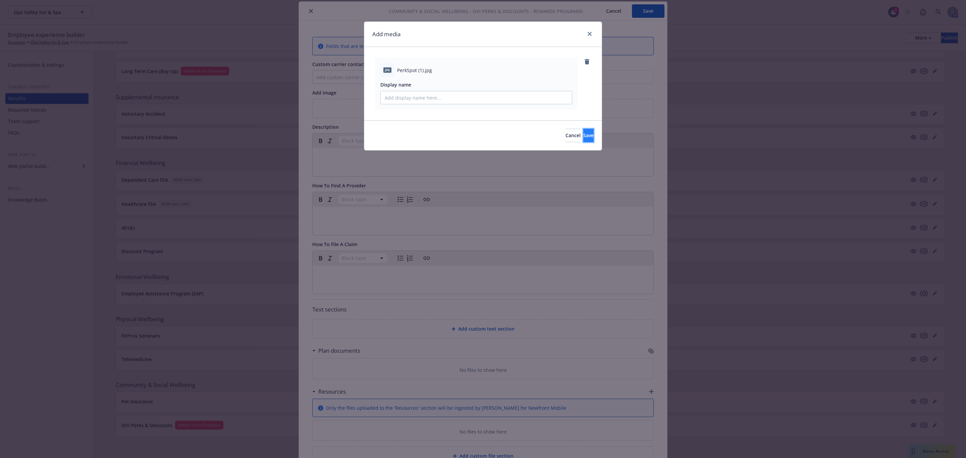
click at [589, 136] on button "Save" at bounding box center [588, 135] width 10 height 13
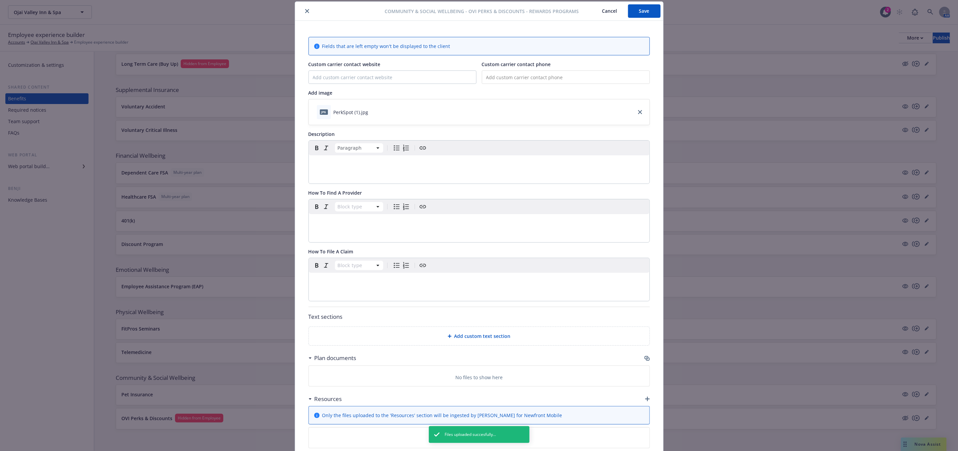
click at [380, 170] on div "editable markdown" at bounding box center [479, 163] width 341 height 16
click at [407, 171] on div "editable markdown" at bounding box center [479, 163] width 341 height 16
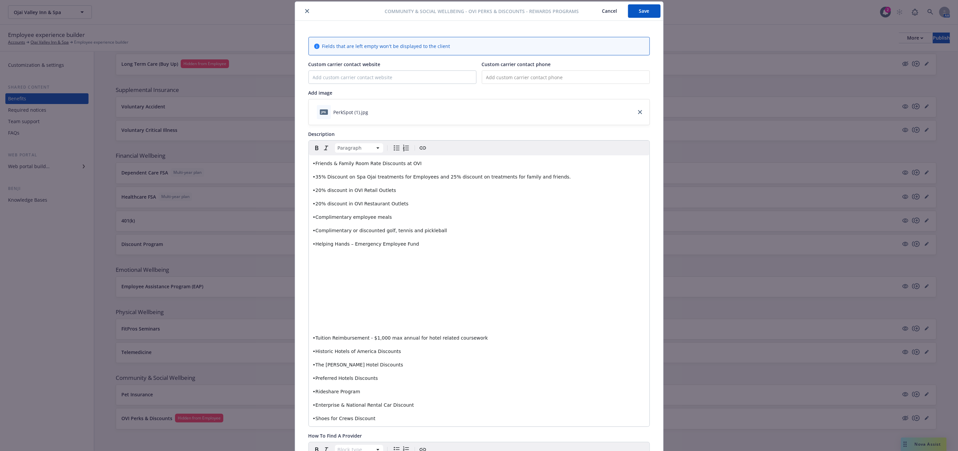
click at [313, 166] on span "•Friends & Family Room Rate Discounts at OVI" at bounding box center [367, 163] width 109 height 5
click at [388, 152] on div "Paragraph" at bounding box center [479, 148] width 341 height 15
click at [393, 151] on icon "Bulleted list" at bounding box center [397, 148] width 8 height 8
click at [314, 182] on span "•35% Discount on Spa Ojai treatments for Employees and 25% discount on treatmen…" at bounding box center [442, 179] width 258 height 5
click at [313, 182] on span "•35% Discount on Spa Ojai treatments for Employees and 25% discount on treatmen…" at bounding box center [442, 179] width 258 height 5
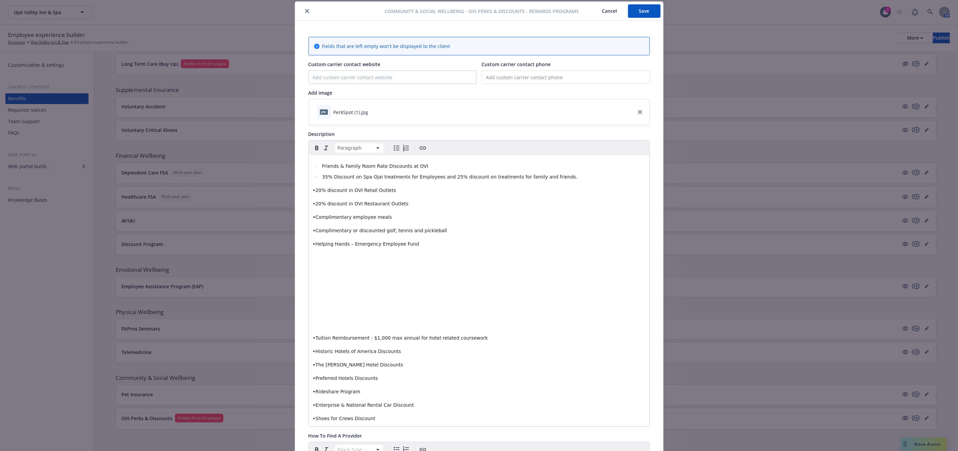
click at [313, 191] on span "•20% discount in OVI Retail Outlets" at bounding box center [355, 189] width 84 height 5
click at [313, 201] on span "•20% discount in OVI Restaurant Outlets" at bounding box center [361, 200] width 96 height 5
click at [313, 212] on span "•Complimentary employee meals" at bounding box center [352, 211] width 79 height 5
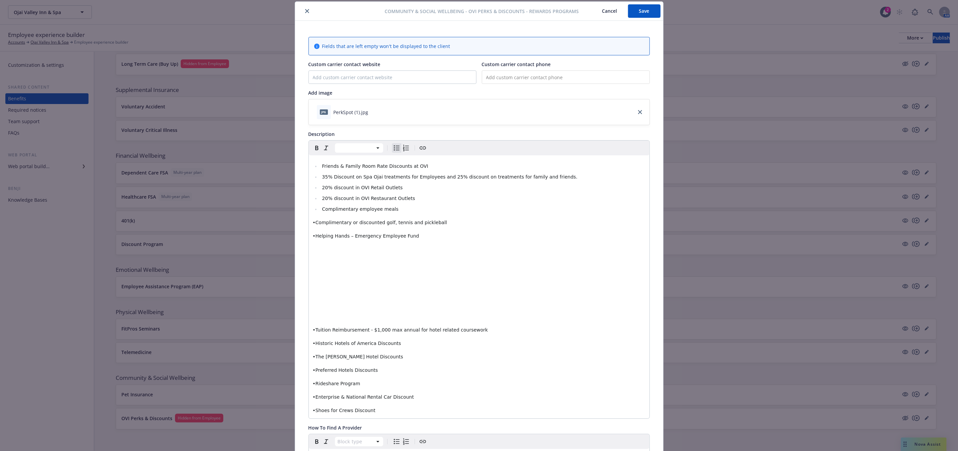
click at [313, 222] on span "•Complimentary or discounted golf, tennis and pickleball" at bounding box center [380, 222] width 135 height 5
click at [313, 235] on span "•Helping Hands – Emergency Employee Fund" at bounding box center [366, 232] width 106 height 5
click at [313, 327] on span "•Tuition Reimbursement - $1,000 max annual for hotel related coursework" at bounding box center [400, 324] width 175 height 5
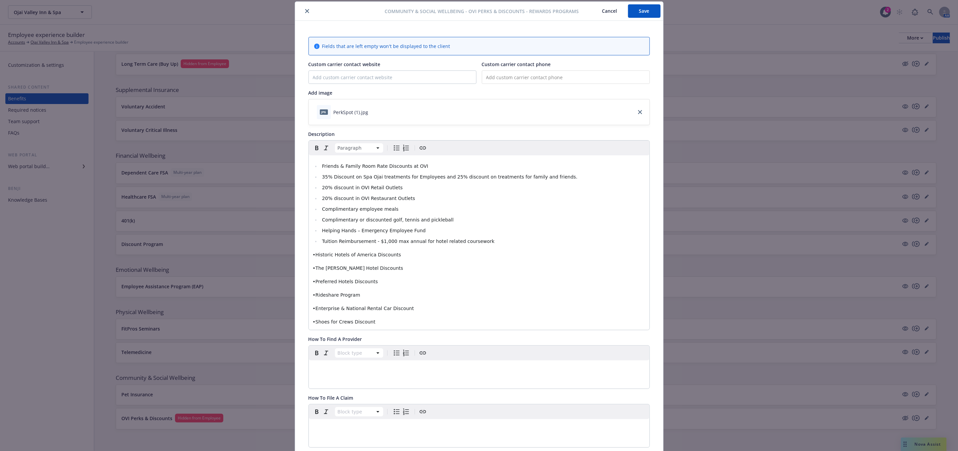
click at [313, 255] on span "•Historic Hotels of America Discounts" at bounding box center [357, 254] width 89 height 5
click at [313, 266] on span "•The Little Nell Hotel Discounts" at bounding box center [358, 265] width 91 height 5
click at [313, 275] on span "•Preferred Hotels Discounts" at bounding box center [345, 275] width 65 height 5
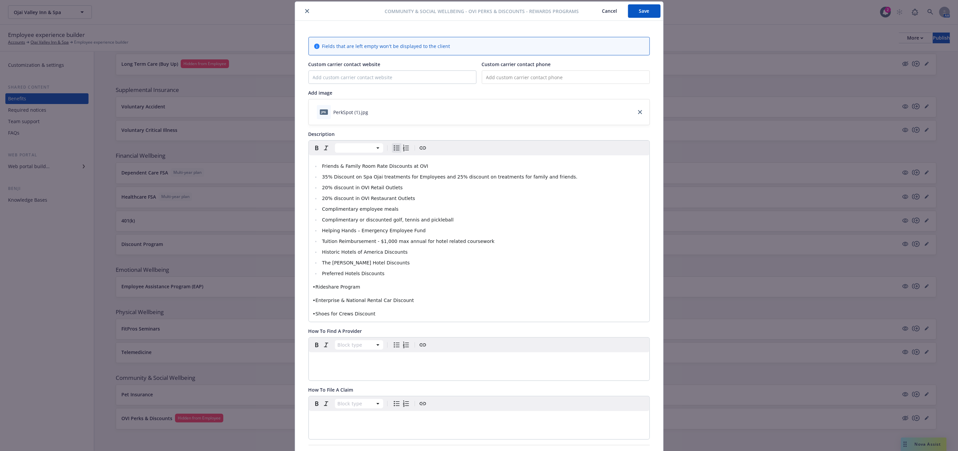
click at [313, 287] on span "•Rideshare Program" at bounding box center [337, 286] width 48 height 5
click at [313, 295] on span "•Enterprise & National Rental Car Discount" at bounding box center [363, 297] width 101 height 5
click at [313, 308] on span "•Shoes for Crews Discount" at bounding box center [344, 308] width 63 height 5
click at [322, 166] on span "Friends & Family Room Rate Discounts at OVI" at bounding box center [375, 165] width 106 height 5
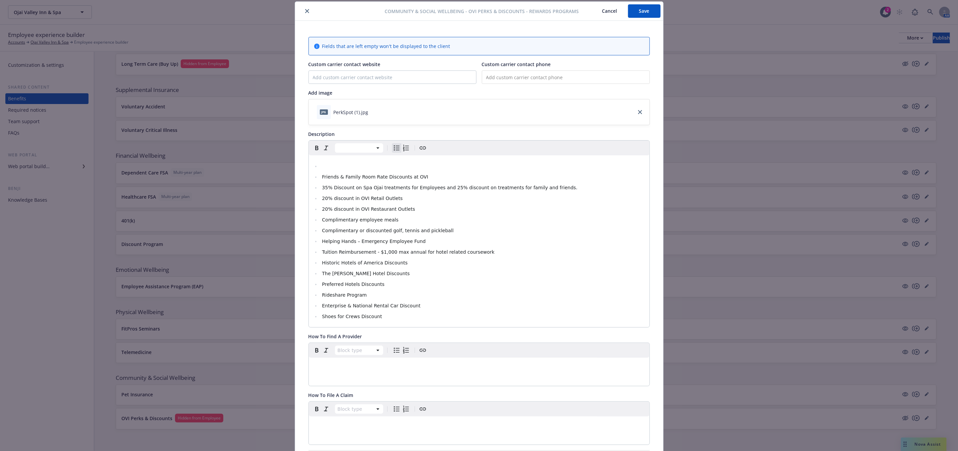
click at [326, 164] on li "editable markdown" at bounding box center [482, 166] width 325 height 8
click at [326, 164] on p "editable markdown" at bounding box center [479, 163] width 333 height 8
click at [639, 8] on button "Save" at bounding box center [644, 10] width 33 height 13
click at [305, 12] on icon "close" at bounding box center [307, 11] width 4 height 4
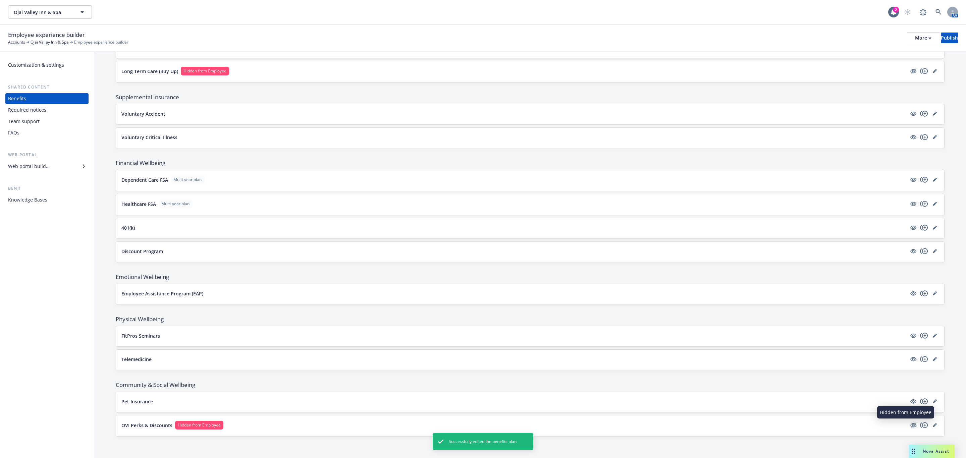
click at [909, 429] on icon "hidden" at bounding box center [913, 425] width 8 height 8
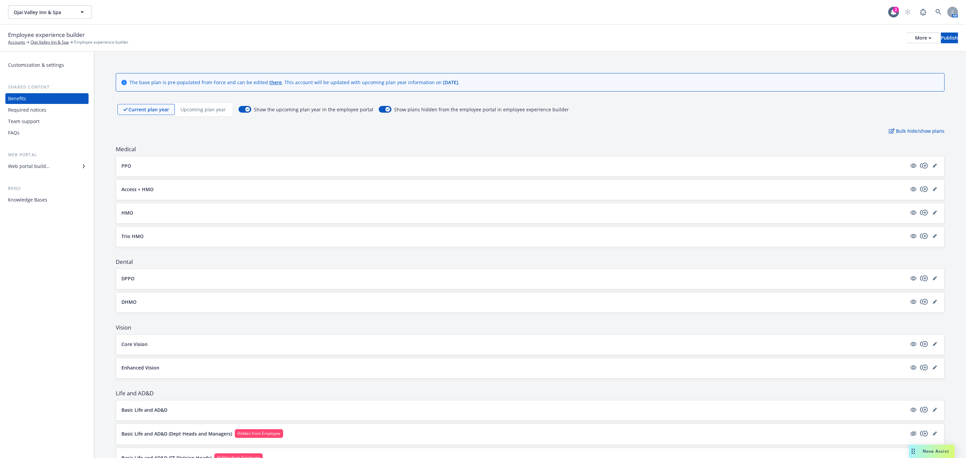
click at [193, 111] on p "Upcoming plan year" at bounding box center [202, 109] width 45 height 7
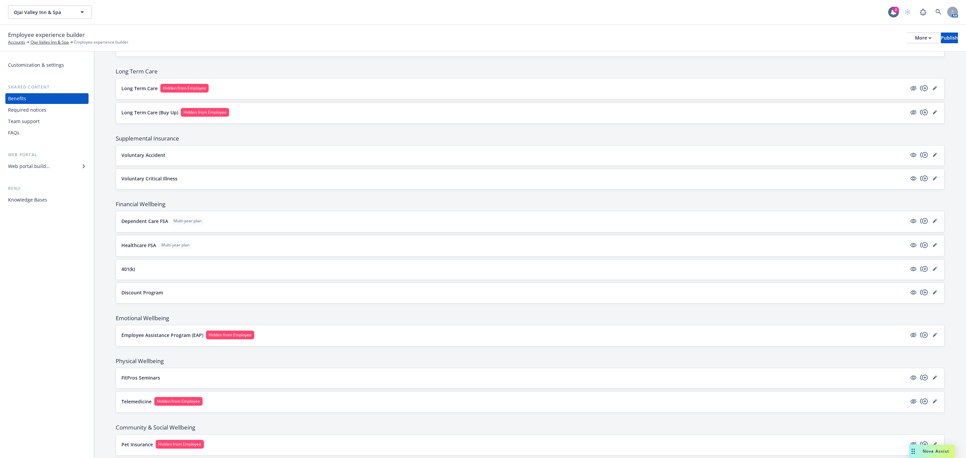
scroll to position [602, 0]
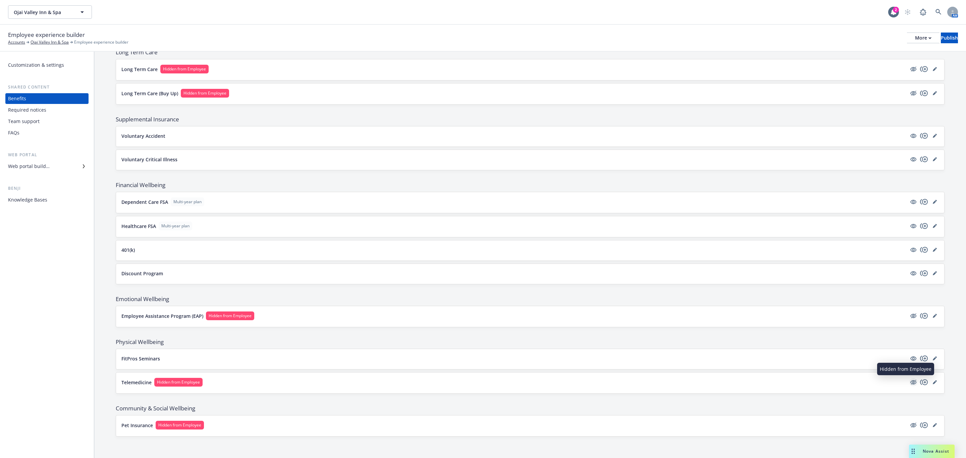
click at [909, 378] on icon "hidden" at bounding box center [913, 382] width 8 height 8
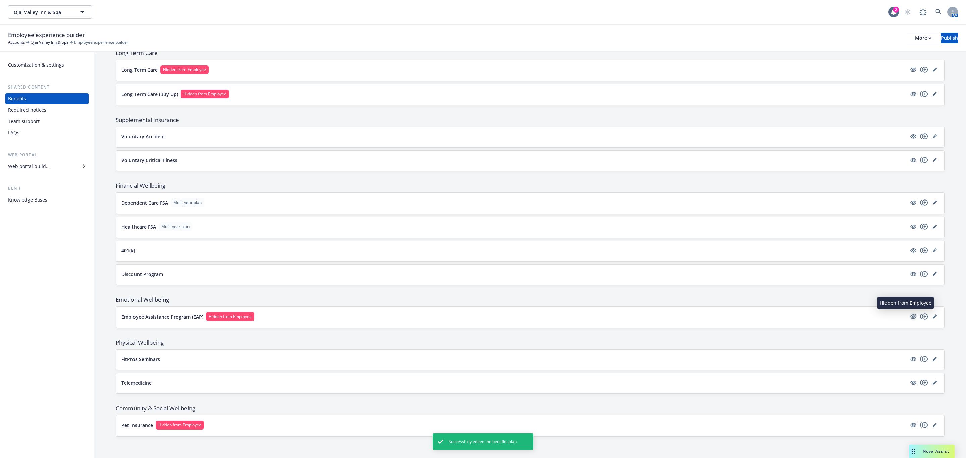
click at [911, 316] on icon "hidden" at bounding box center [913, 316] width 5 height 5
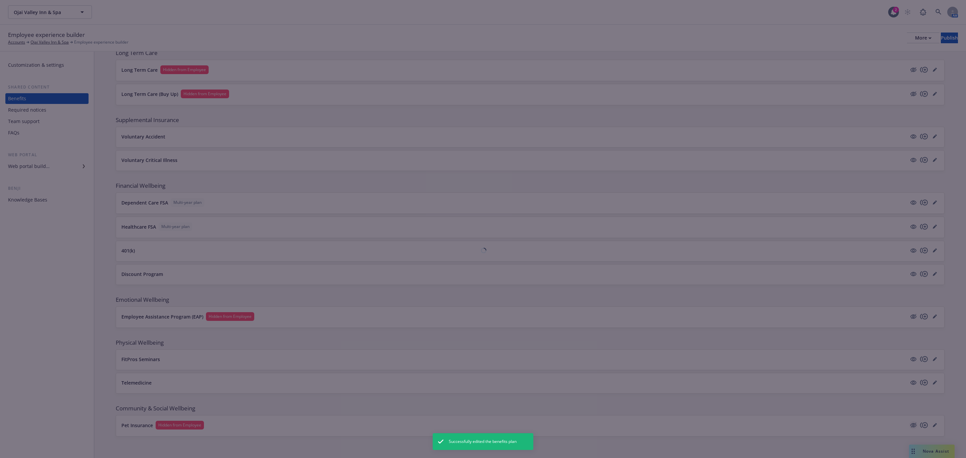
scroll to position [600, 0]
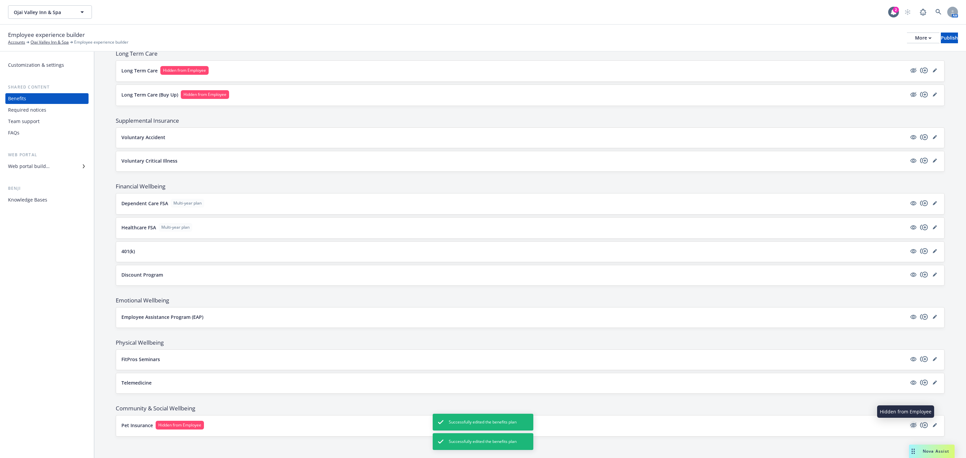
click at [910, 426] on icon "hidden" at bounding box center [913, 425] width 6 height 4
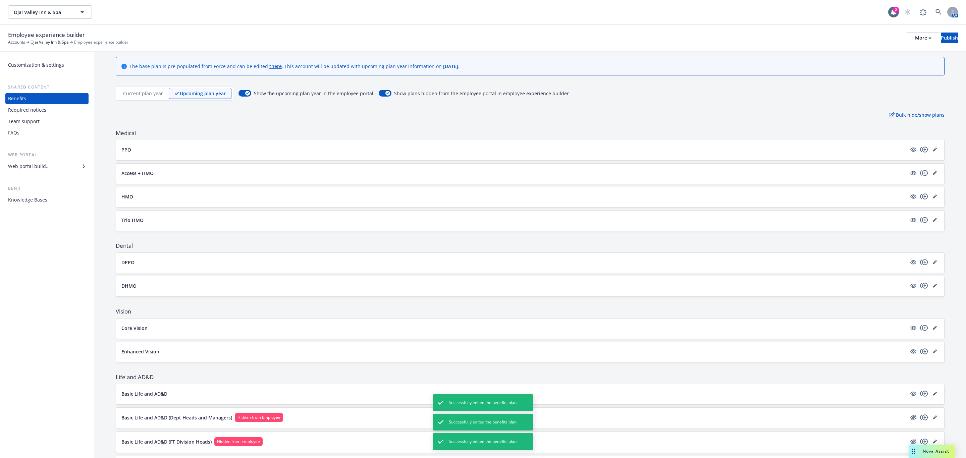
scroll to position [0, 0]
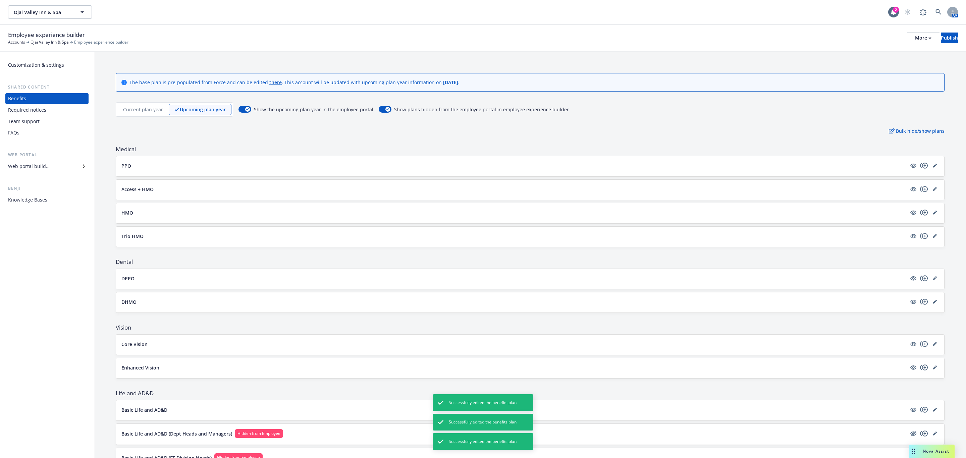
click at [128, 105] on div "Current plan year" at bounding box center [142, 109] width 51 height 11
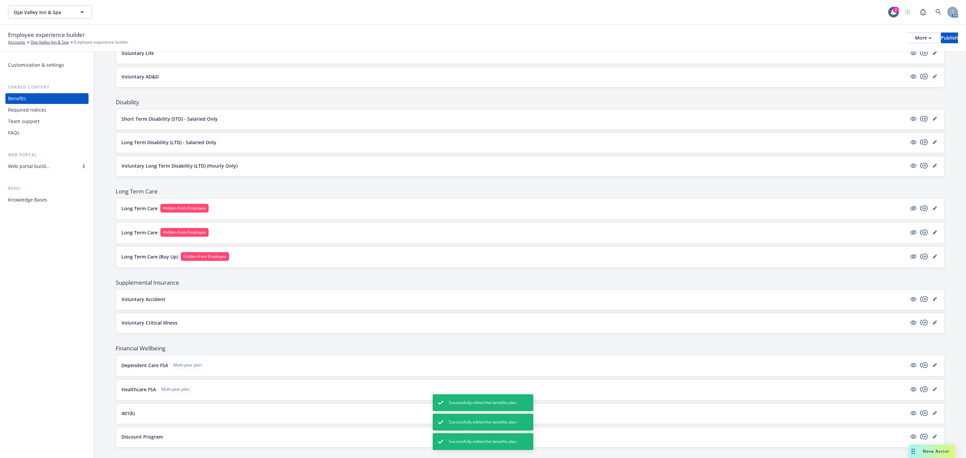
scroll to position [648, 0]
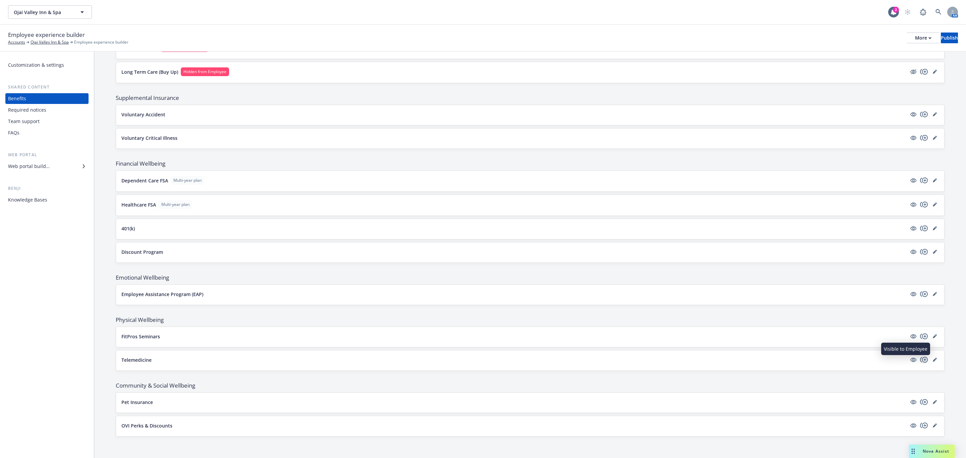
click at [920, 362] on icon "copyPlus" at bounding box center [924, 360] width 8 height 6
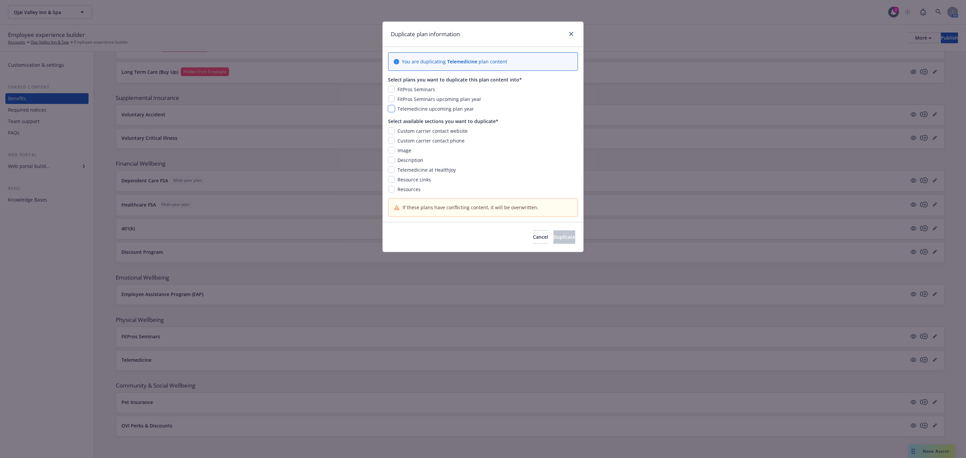
click at [391, 109] on input "checkbox" at bounding box center [391, 108] width 7 height 7
checkbox input "true"
click at [393, 134] on input "checkbox" at bounding box center [391, 130] width 7 height 7
checkbox input "true"
click at [393, 141] on input "checkbox" at bounding box center [391, 140] width 7 height 7
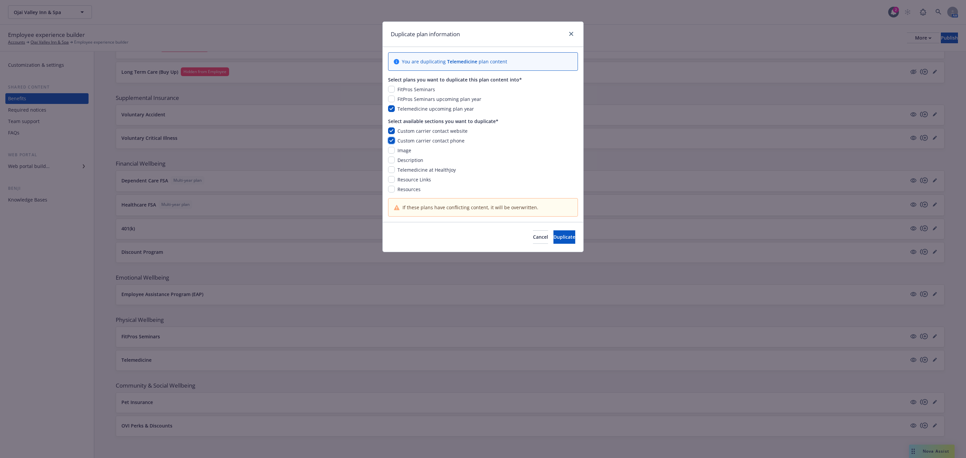
checkbox input "true"
click at [392, 151] on input "checkbox" at bounding box center [391, 150] width 7 height 7
checkbox input "true"
click at [392, 162] on input "checkbox" at bounding box center [391, 160] width 7 height 7
checkbox input "true"
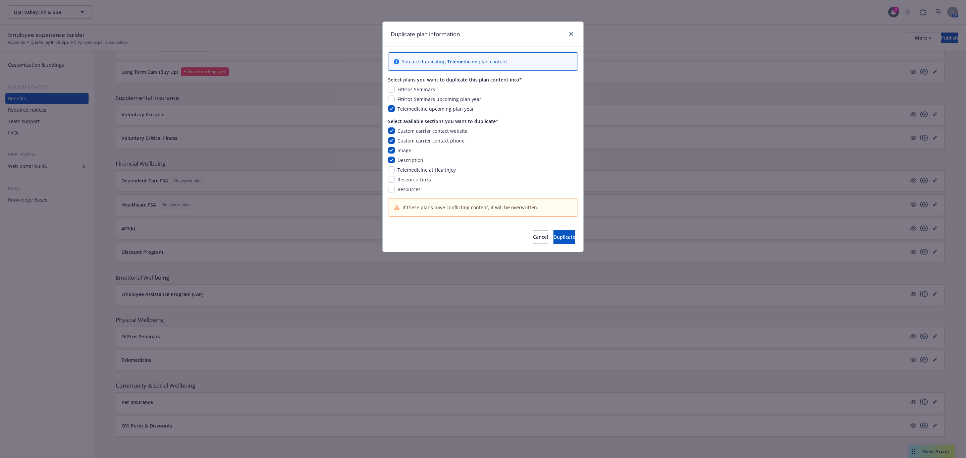
click at [394, 176] on div "Custom carrier contact website Custom carrier contact phone Image Description T…" at bounding box center [483, 159] width 190 height 65
click at [393, 172] on input "checkbox" at bounding box center [391, 169] width 7 height 7
checkbox input "true"
click at [392, 180] on input "checkbox" at bounding box center [391, 179] width 7 height 7
checkbox input "true"
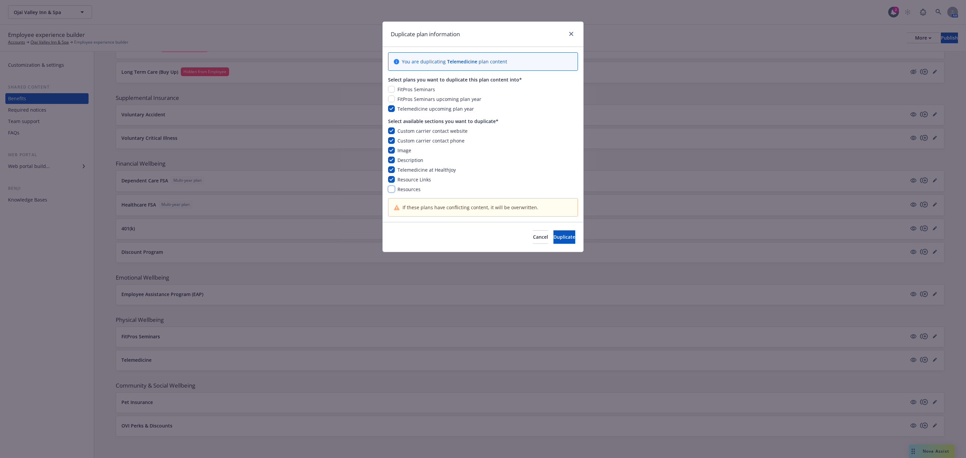
click at [390, 191] on input "checkbox" at bounding box center [391, 189] width 7 height 7
checkbox input "true"
click at [553, 239] on span "Duplicate" at bounding box center [564, 237] width 22 height 6
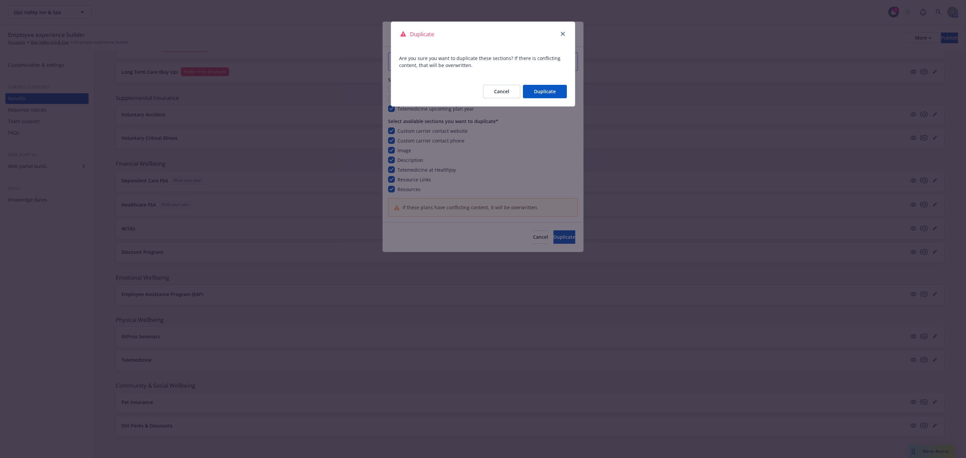
click at [549, 86] on button "Duplicate" at bounding box center [545, 91] width 44 height 13
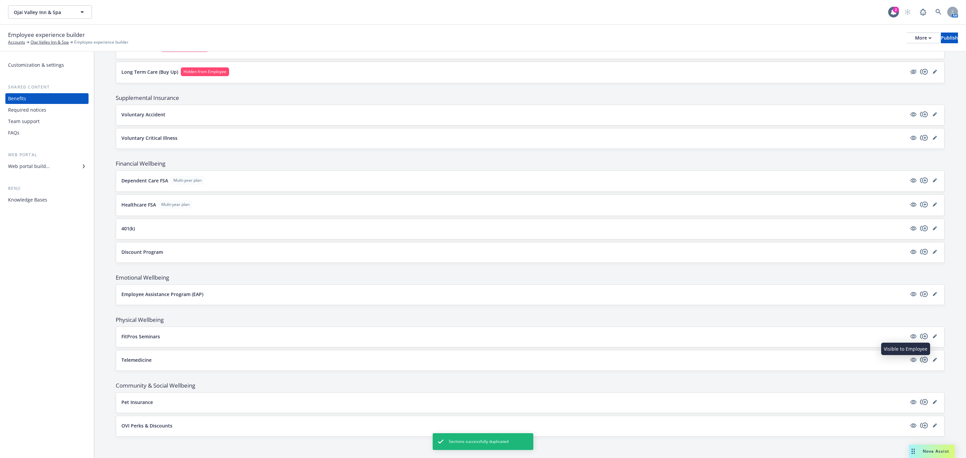
click at [920, 362] on icon "copyPlus" at bounding box center [924, 360] width 8 height 8
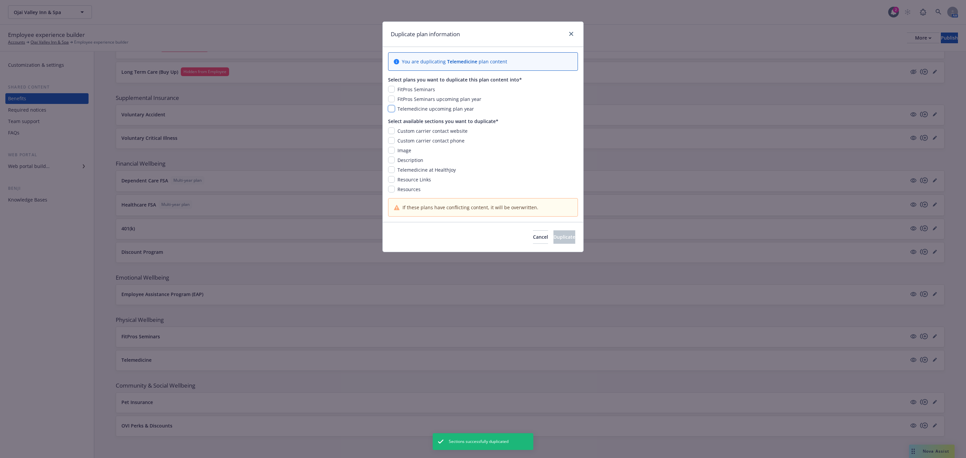
click at [394, 109] on input "checkbox" at bounding box center [391, 108] width 7 height 7
checkbox input "true"
click at [390, 130] on input "checkbox" at bounding box center [391, 130] width 7 height 7
checkbox input "true"
click at [394, 144] on div "Custom carrier contact phone" at bounding box center [483, 140] width 190 height 7
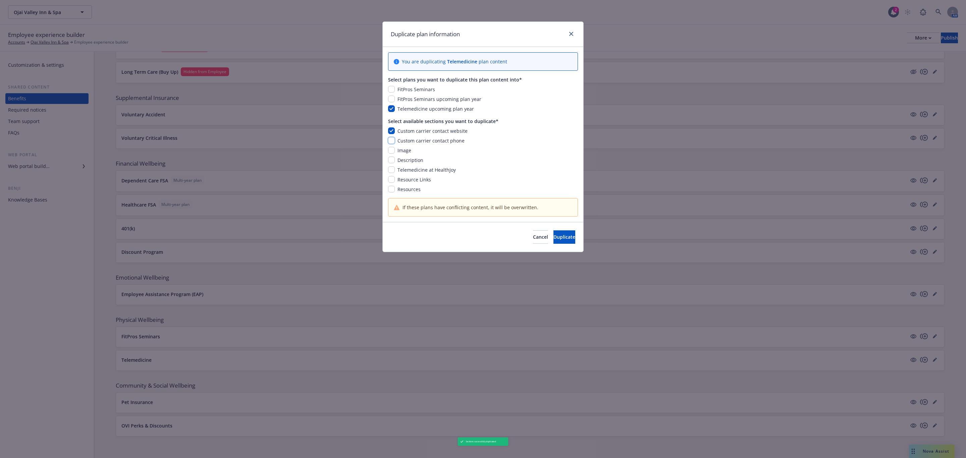
click at [391, 142] on input "checkbox" at bounding box center [391, 140] width 7 height 7
checkbox input "true"
click at [391, 151] on input "checkbox" at bounding box center [391, 150] width 7 height 7
checkbox input "true"
click at [392, 158] on input "checkbox" at bounding box center [391, 160] width 7 height 7
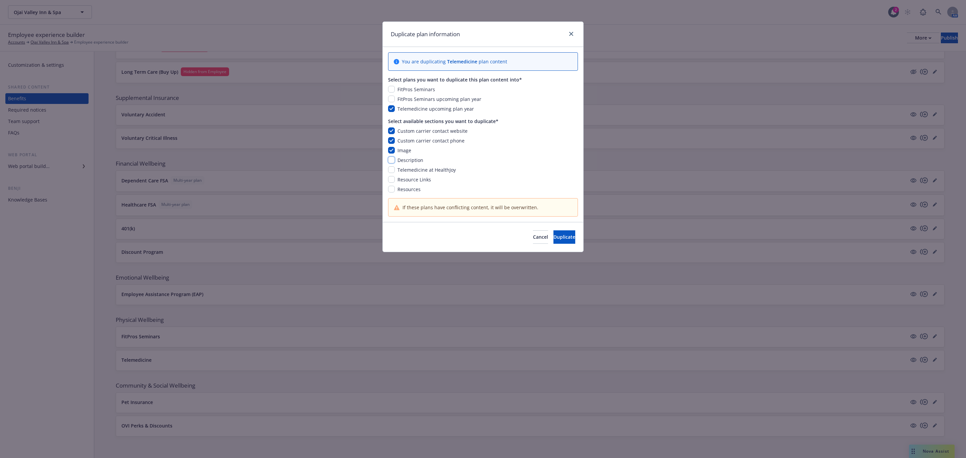
checkbox input "true"
click at [392, 167] on input "checkbox" at bounding box center [391, 169] width 7 height 7
checkbox input "true"
click at [392, 178] on input "checkbox" at bounding box center [391, 179] width 7 height 7
checkbox input "true"
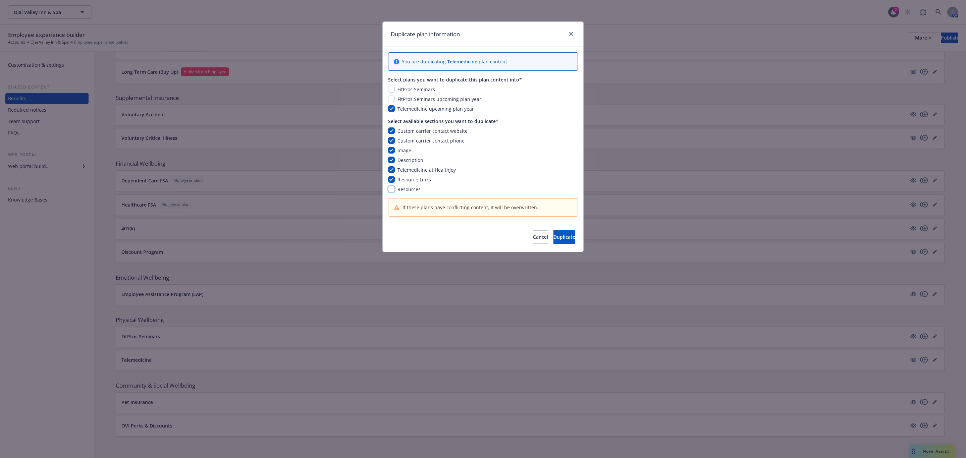
click at [392, 190] on input "checkbox" at bounding box center [391, 189] width 7 height 7
checkbox input "true"
click at [553, 238] on button "Duplicate" at bounding box center [564, 236] width 22 height 13
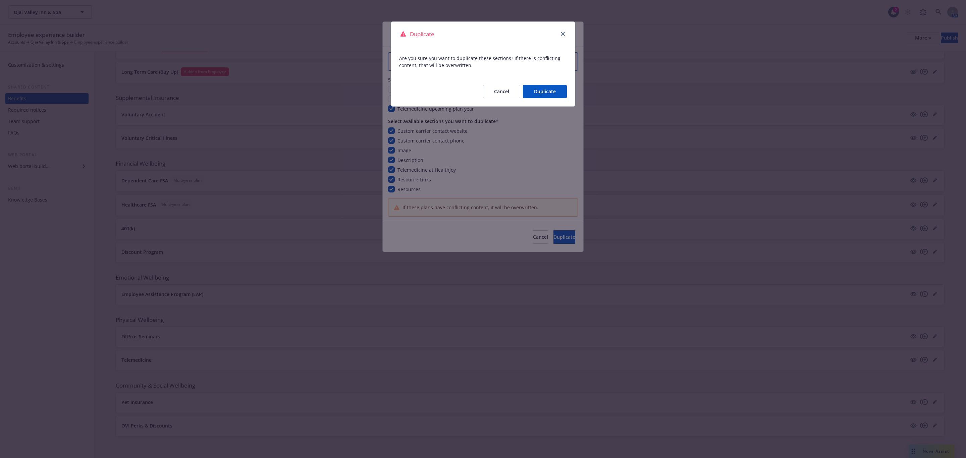
click at [551, 91] on button "Duplicate" at bounding box center [545, 91] width 44 height 13
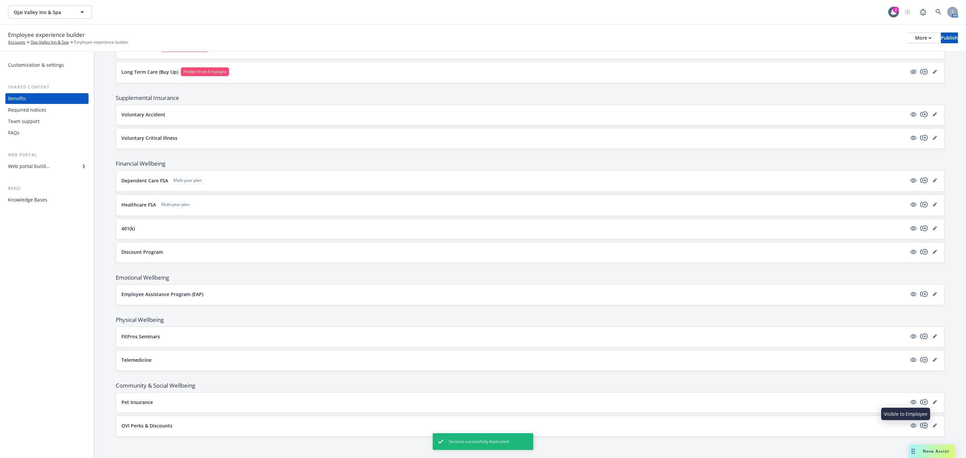
click at [920, 427] on icon "copyPlus" at bounding box center [924, 426] width 8 height 8
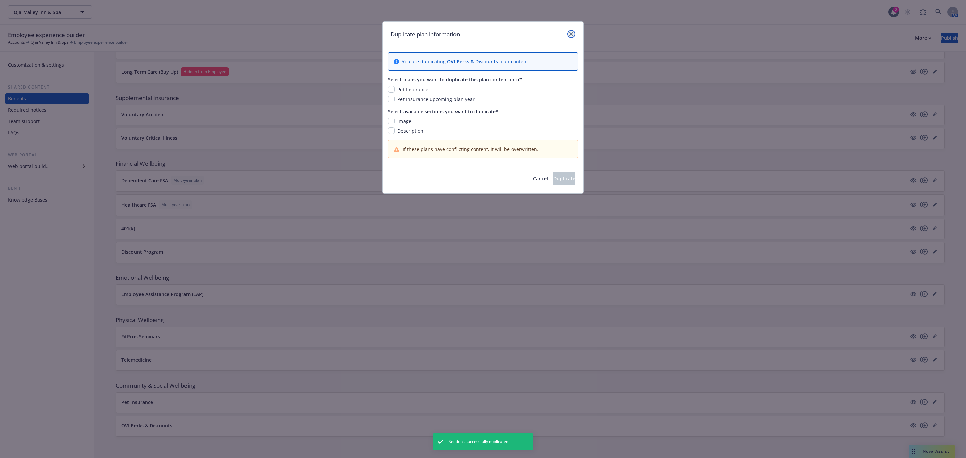
click at [574, 34] on link "close" at bounding box center [571, 34] width 8 height 8
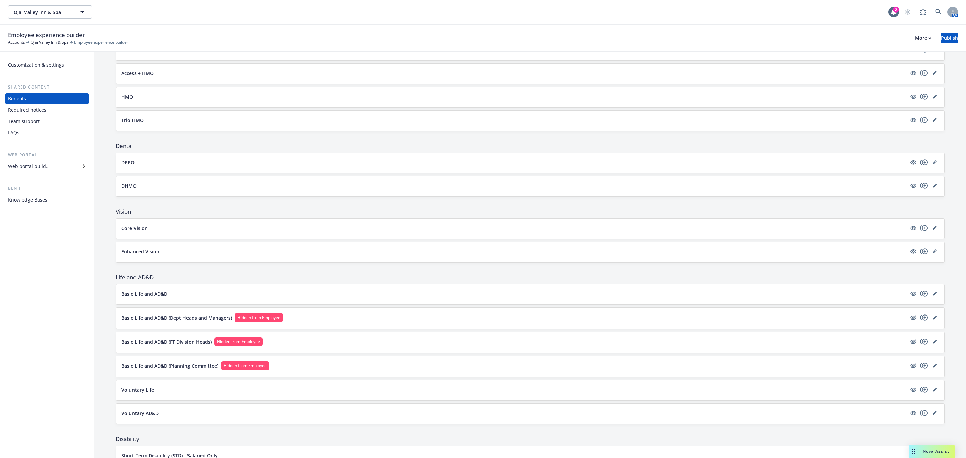
scroll to position [0, 0]
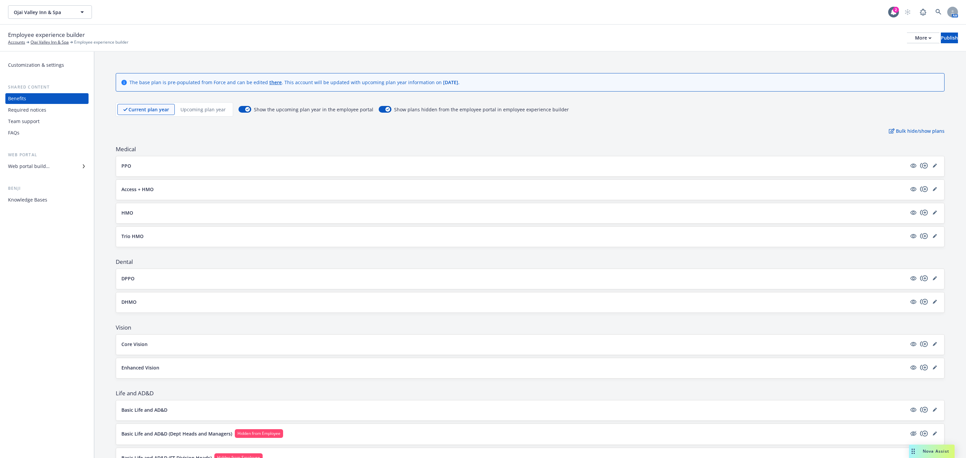
click at [185, 105] on div "Upcoming plan year" at bounding box center [203, 109] width 57 height 11
click at [152, 110] on p "Current plan year" at bounding box center [143, 109] width 40 height 7
click at [176, 112] on div "Upcoming plan year" at bounding box center [203, 109] width 57 height 11
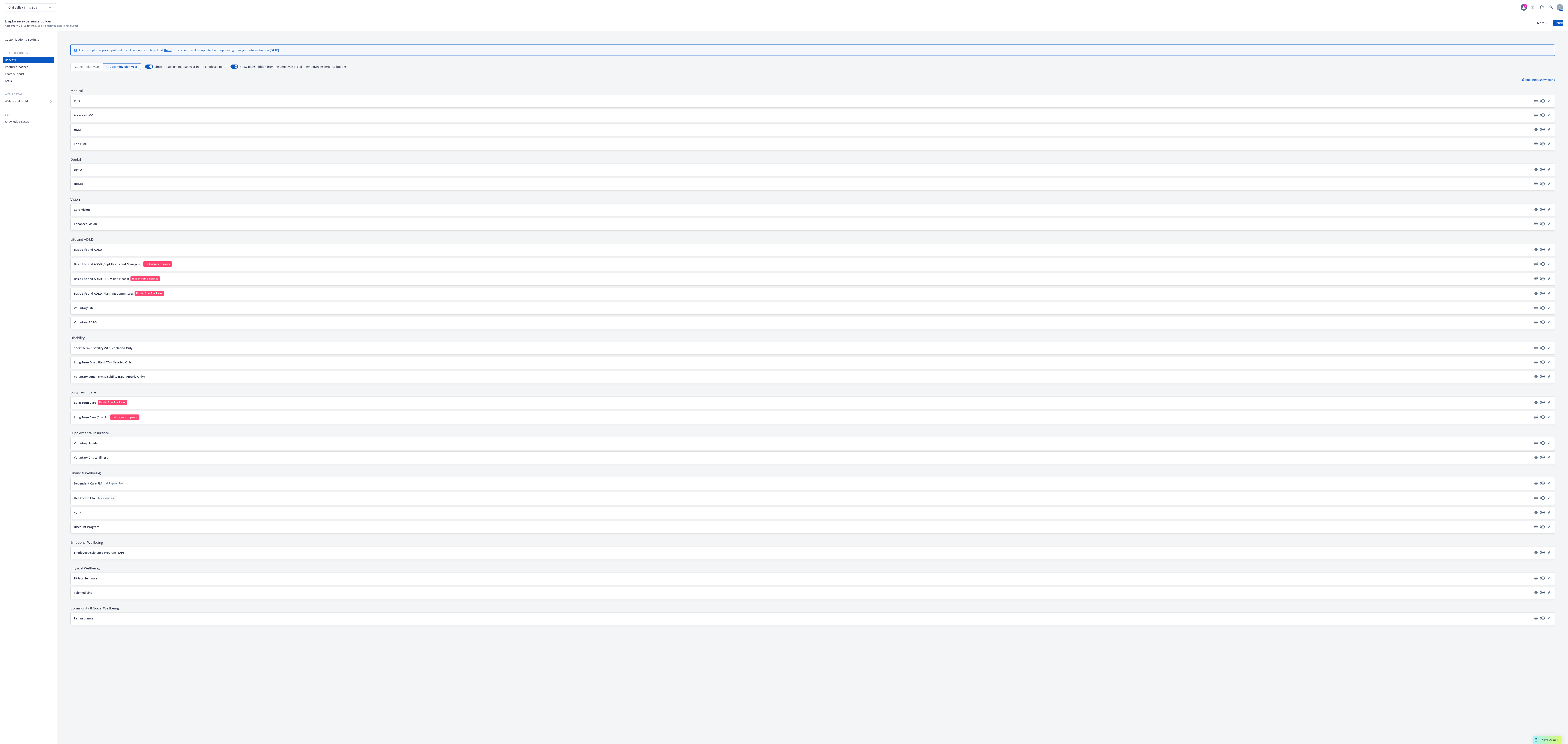
click at [88, 67] on p "Current plan year" at bounding box center [87, 66] width 24 height 4
click at [131, 66] on div "Upcoming plan year" at bounding box center [124, 66] width 35 height 7
click at [86, 69] on p "Current plan year" at bounding box center [87, 66] width 24 height 4
click at [119, 68] on p "Upcoming plan year" at bounding box center [123, 66] width 27 height 4
click at [86, 69] on p "Current plan year" at bounding box center [87, 66] width 24 height 4
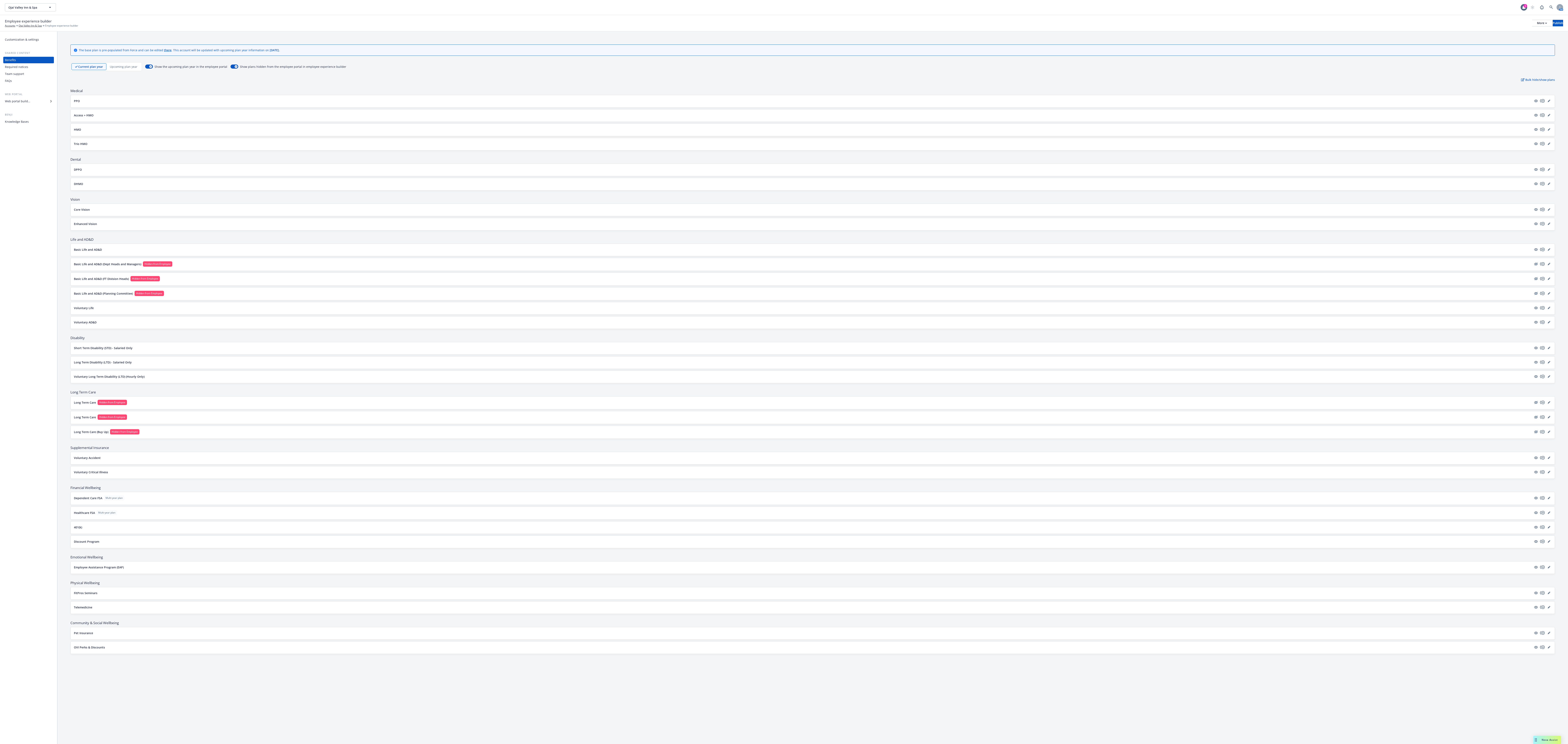
click at [117, 66] on div "Upcoming plan year" at bounding box center [124, 66] width 35 height 7
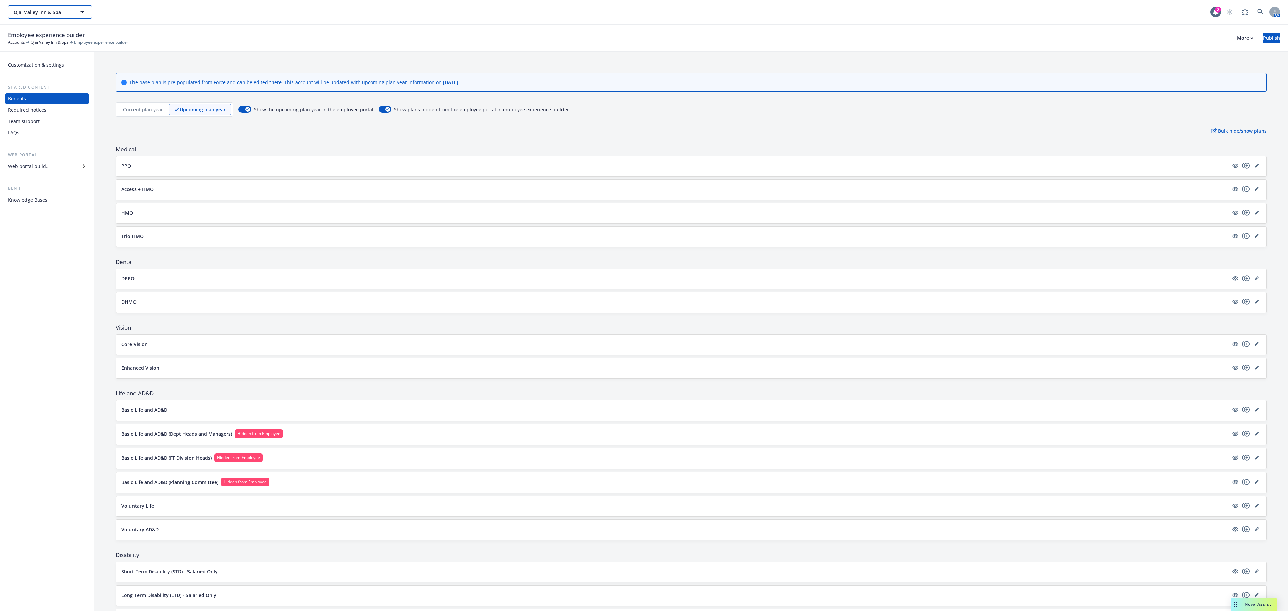
click at [47, 9] on span "Ojai Valley Inn & Spa" at bounding box center [43, 12] width 58 height 7
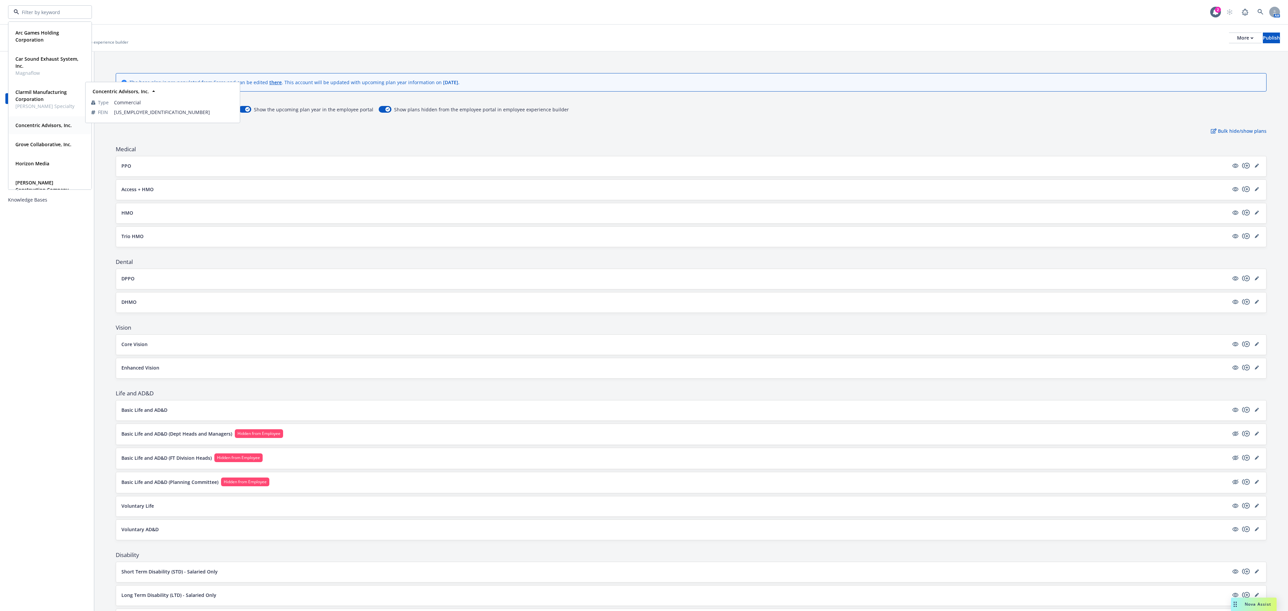
scroll to position [67, 0]
click at [34, 119] on strong "Grove Collaborative, Inc." at bounding box center [43, 121] width 56 height 6
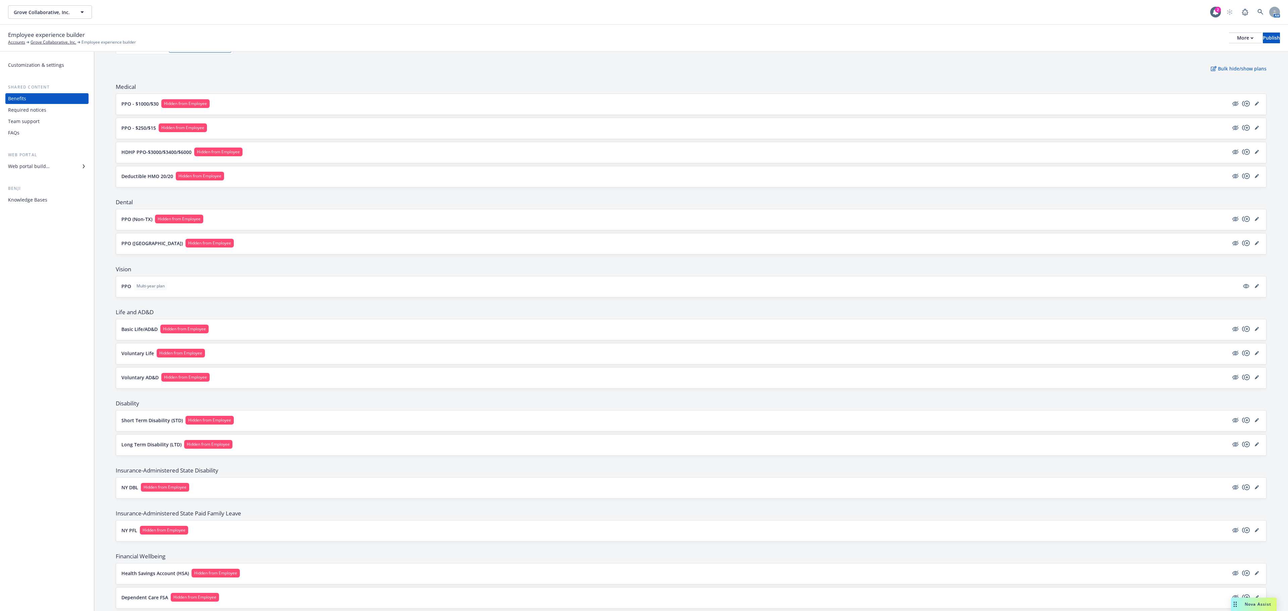
scroll to position [201, 0]
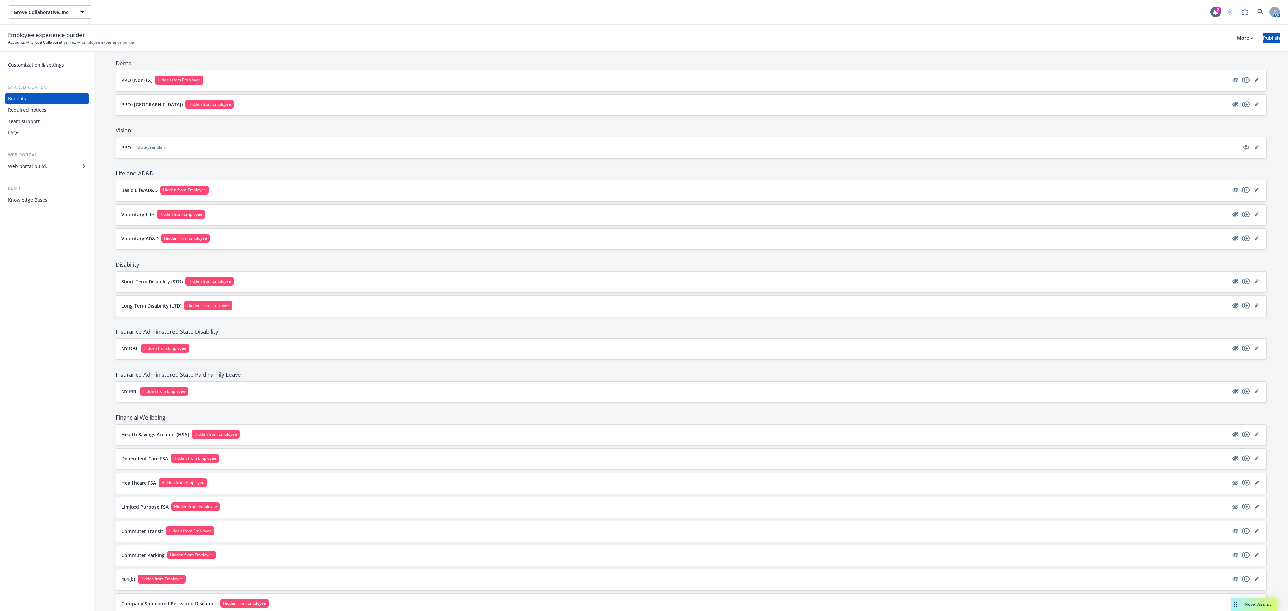
click at [358, 439] on button "Health Savings Account (HSA) Hidden from Employee" at bounding box center [674, 434] width 1107 height 9
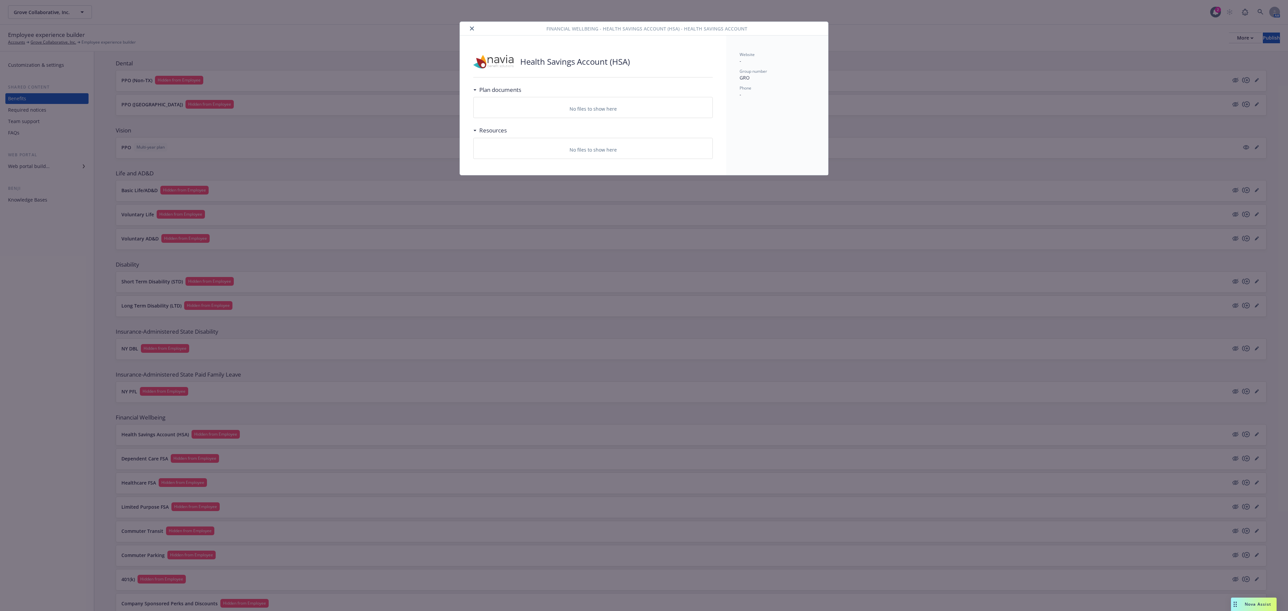
click at [470, 25] on button "close" at bounding box center [472, 28] width 8 height 8
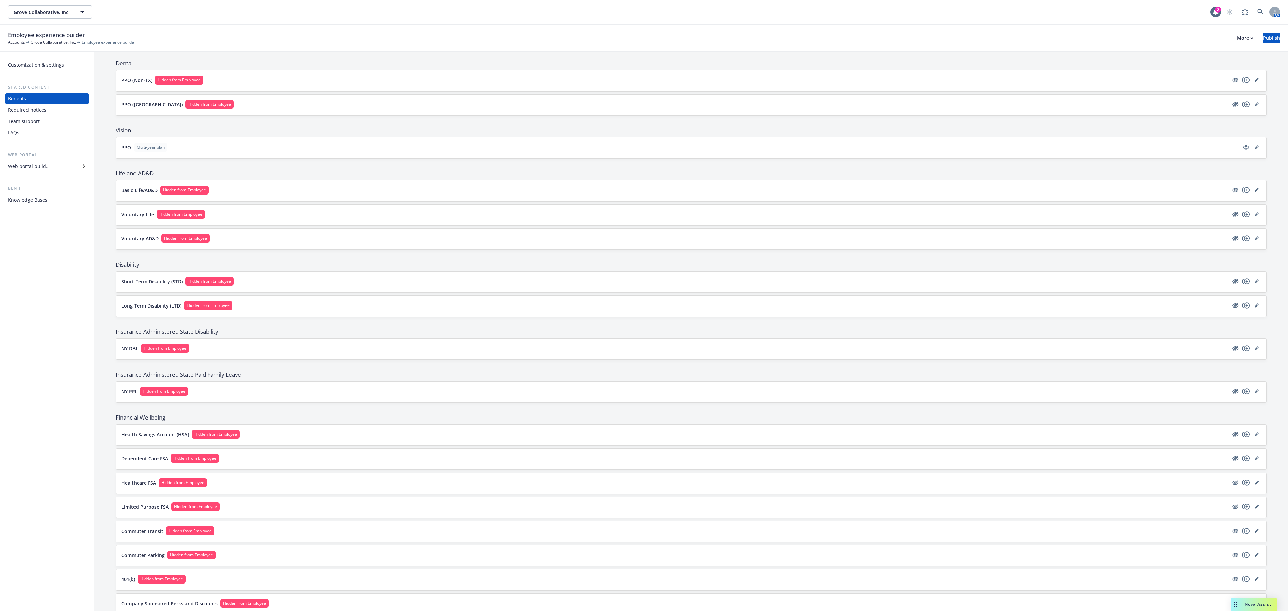
click at [343, 292] on div "Short Term Disability (STD) Hidden from Employee" at bounding box center [691, 282] width 1150 height 21
click at [347, 286] on button "Short Term Disability (STD) Hidden from Employee" at bounding box center [674, 281] width 1107 height 9
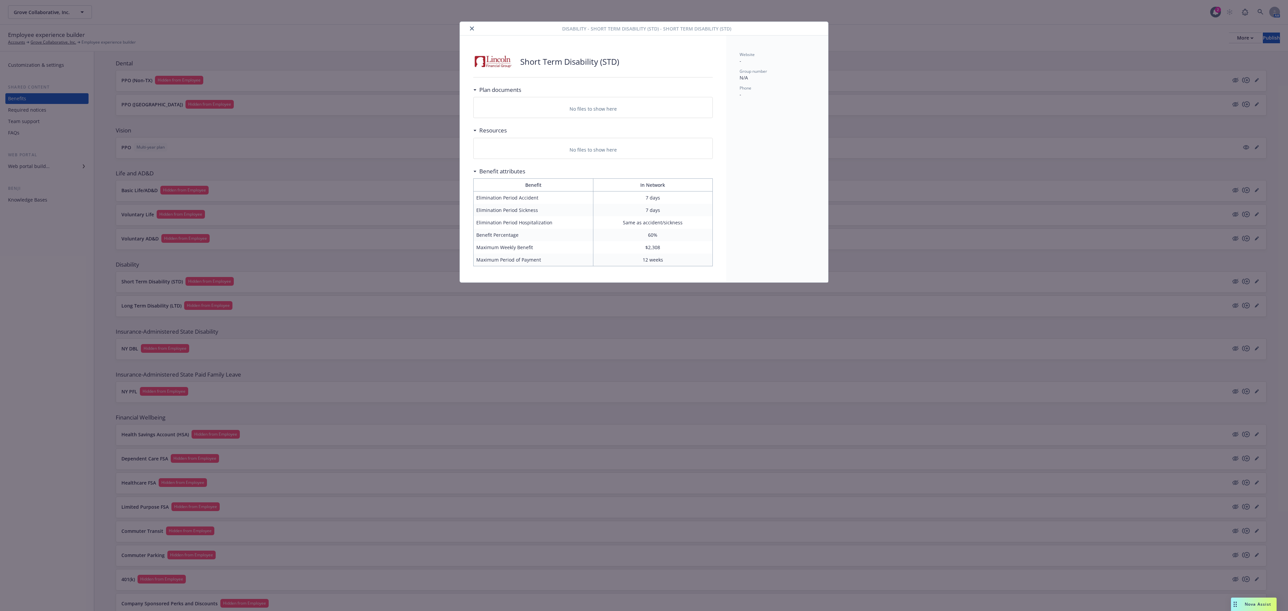
click at [472, 29] on icon "close" at bounding box center [472, 28] width 4 height 4
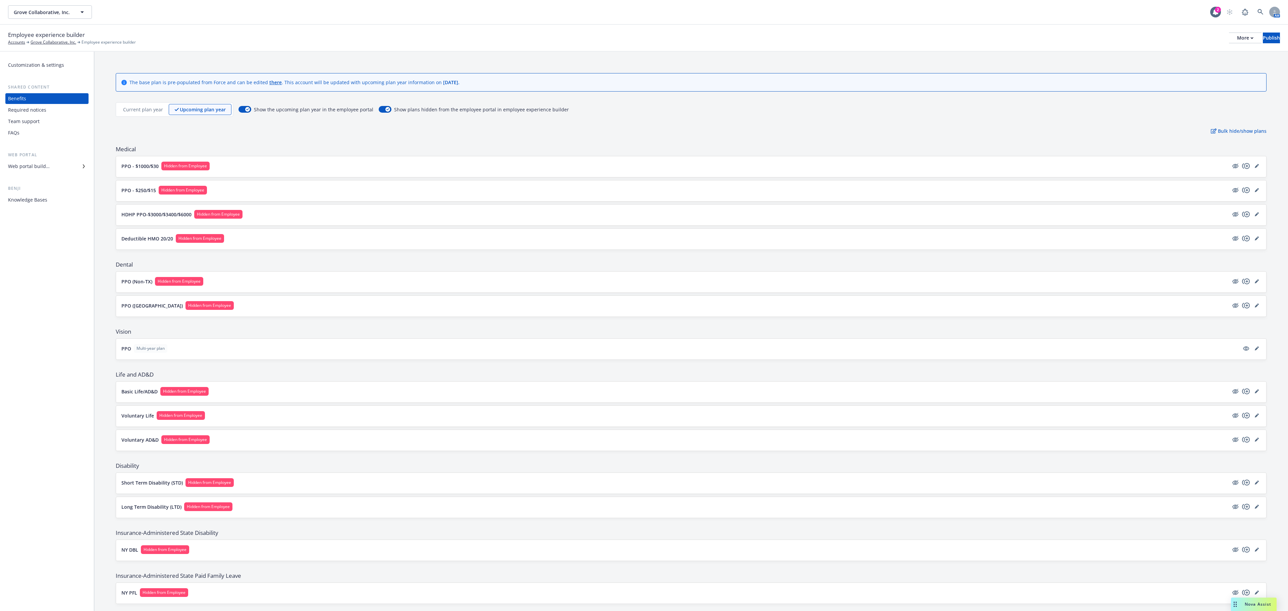
click at [150, 107] on p "Current plan year" at bounding box center [143, 109] width 40 height 7
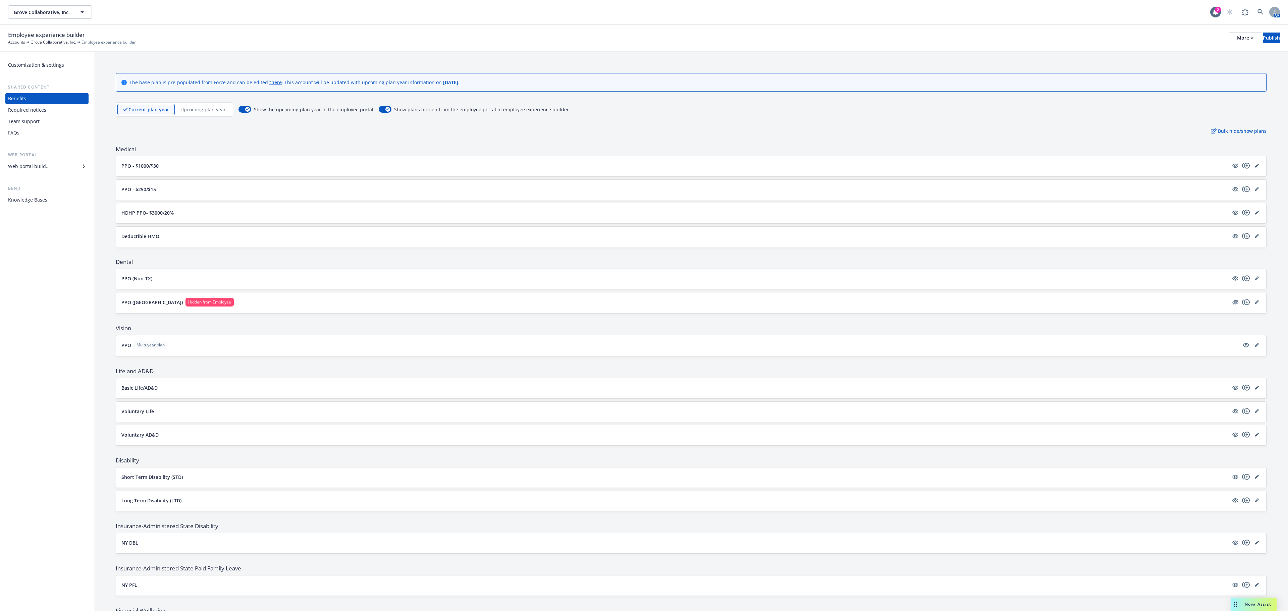
click at [192, 113] on p "Upcoming plan year" at bounding box center [202, 109] width 45 height 7
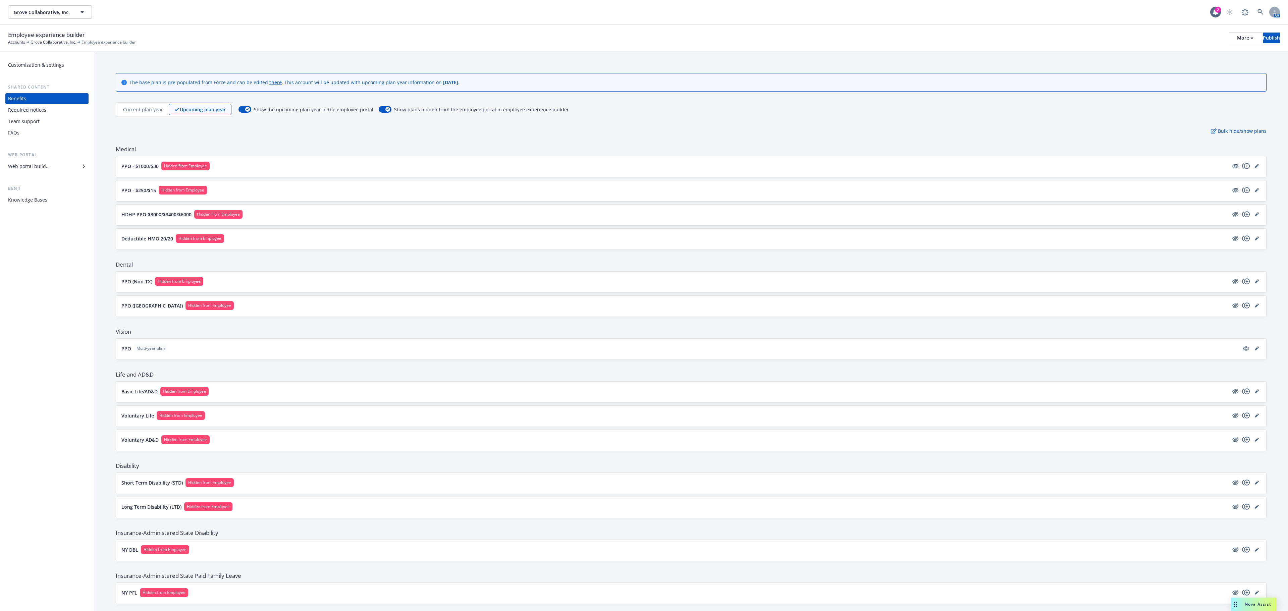
click at [147, 108] on p "Current plan year" at bounding box center [143, 109] width 40 height 7
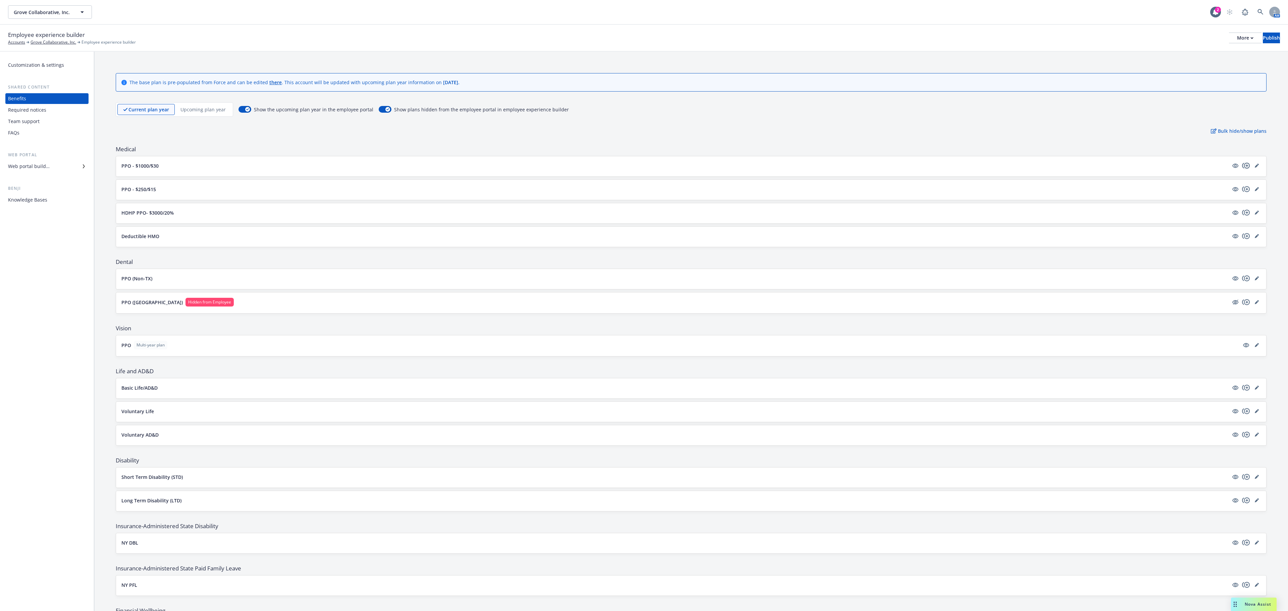
click at [966, 166] on icon "copyPlus" at bounding box center [1246, 166] width 8 height 8
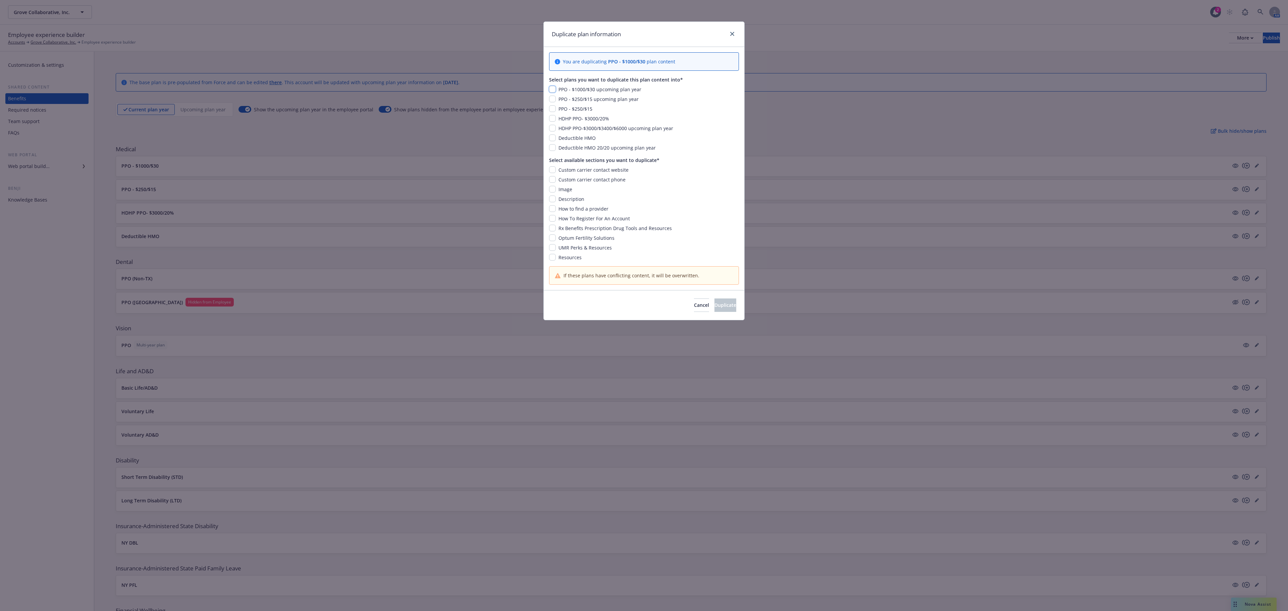
click at [553, 88] on input "checkbox" at bounding box center [552, 89] width 7 height 7
checkbox input "true"
click at [553, 172] on input "checkbox" at bounding box center [552, 169] width 7 height 7
checkbox input "true"
click at [553, 183] on input "checkbox" at bounding box center [552, 179] width 7 height 7
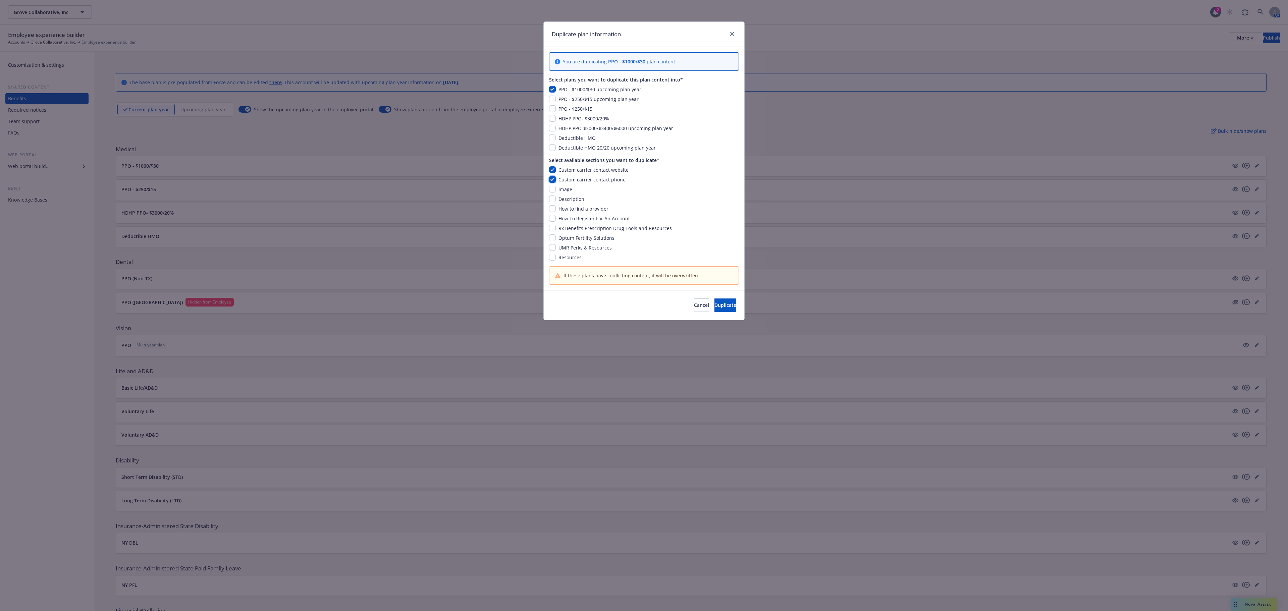
checkbox input "true"
click at [552, 189] on input "checkbox" at bounding box center [552, 189] width 7 height 7
checkbox input "true"
click at [551, 202] on input "checkbox" at bounding box center [552, 199] width 7 height 7
checkbox input "true"
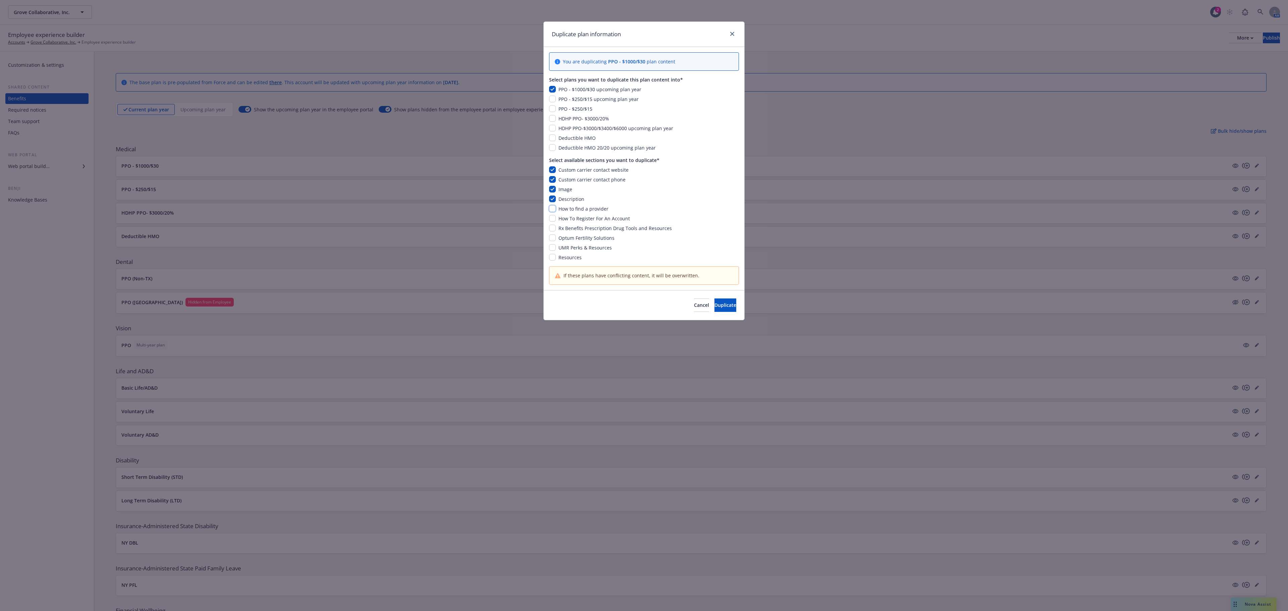
click at [552, 212] on input "checkbox" at bounding box center [552, 208] width 7 height 7
checkbox input "true"
click at [552, 219] on input "checkbox" at bounding box center [552, 218] width 7 height 7
checkbox input "true"
click at [552, 235] on input "checkbox" at bounding box center [552, 237] width 7 height 7
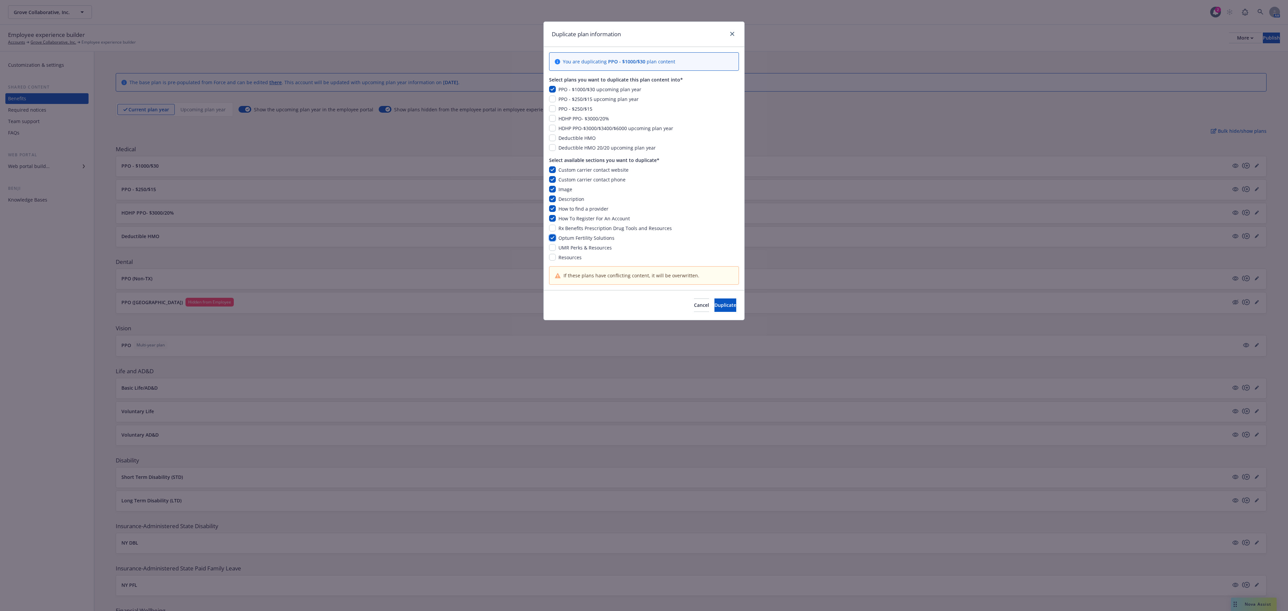
checkbox input "true"
click at [550, 226] on input "checkbox" at bounding box center [552, 228] width 7 height 7
checkbox input "true"
click at [549, 246] on input "checkbox" at bounding box center [552, 247] width 7 height 7
checkbox input "true"
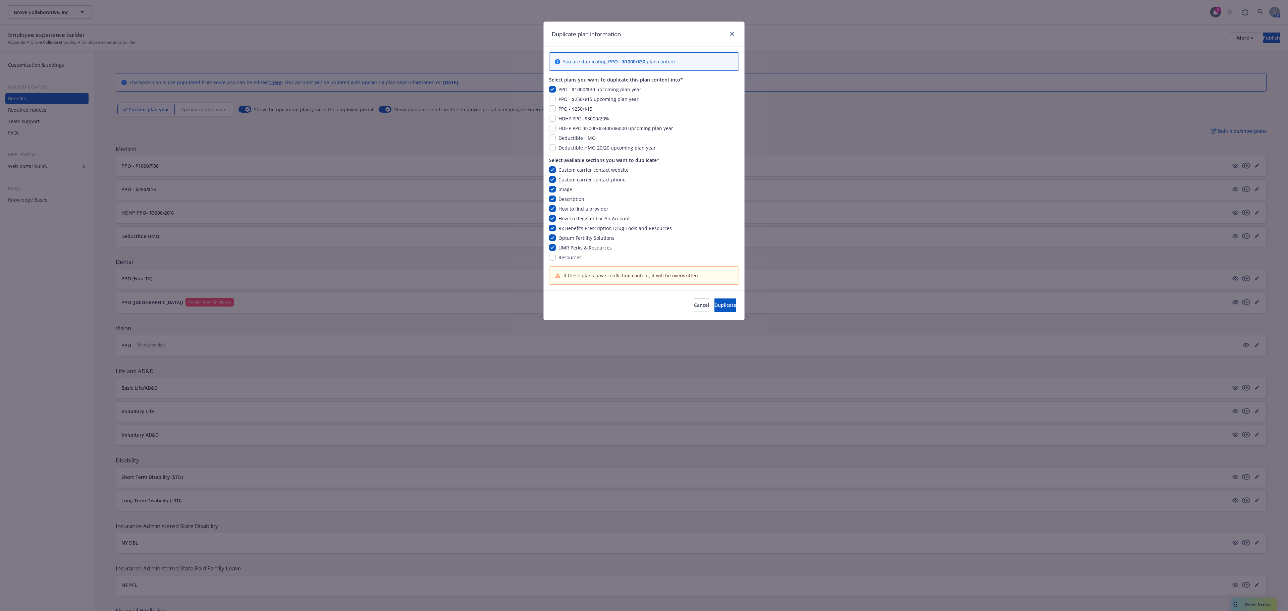
click at [548, 259] on div "You are duplicating PPO - $1000/$30 plan content Select plans you want to dupli…" at bounding box center [644, 168] width 201 height 243
click at [555, 258] on input "checkbox" at bounding box center [552, 257] width 7 height 7
checkbox input "true"
click at [728, 311] on button "Duplicate" at bounding box center [725, 305] width 22 height 13
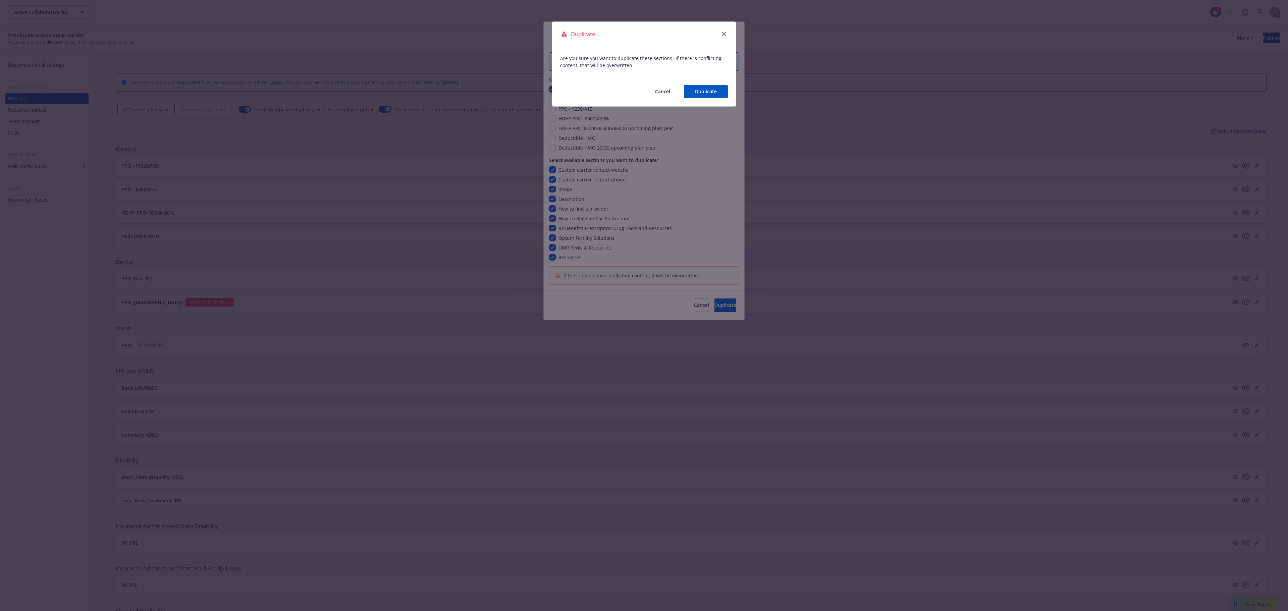
click at [706, 85] on button "Duplicate" at bounding box center [706, 91] width 44 height 13
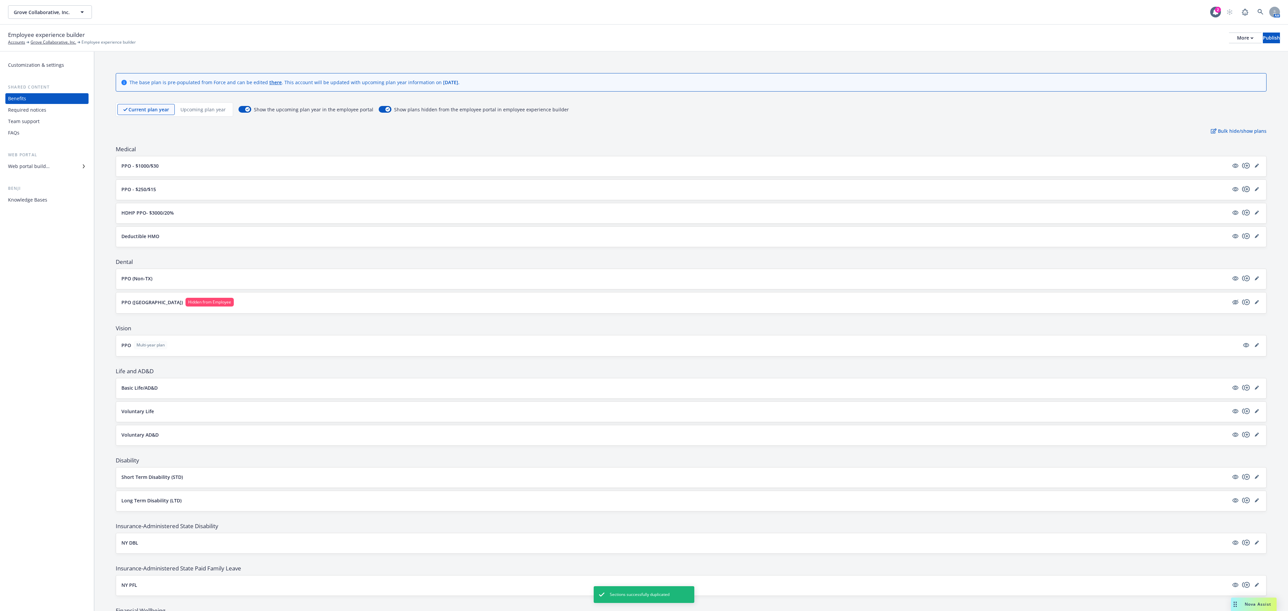
click at [966, 188] on icon "copyPlus" at bounding box center [1246, 189] width 8 height 8
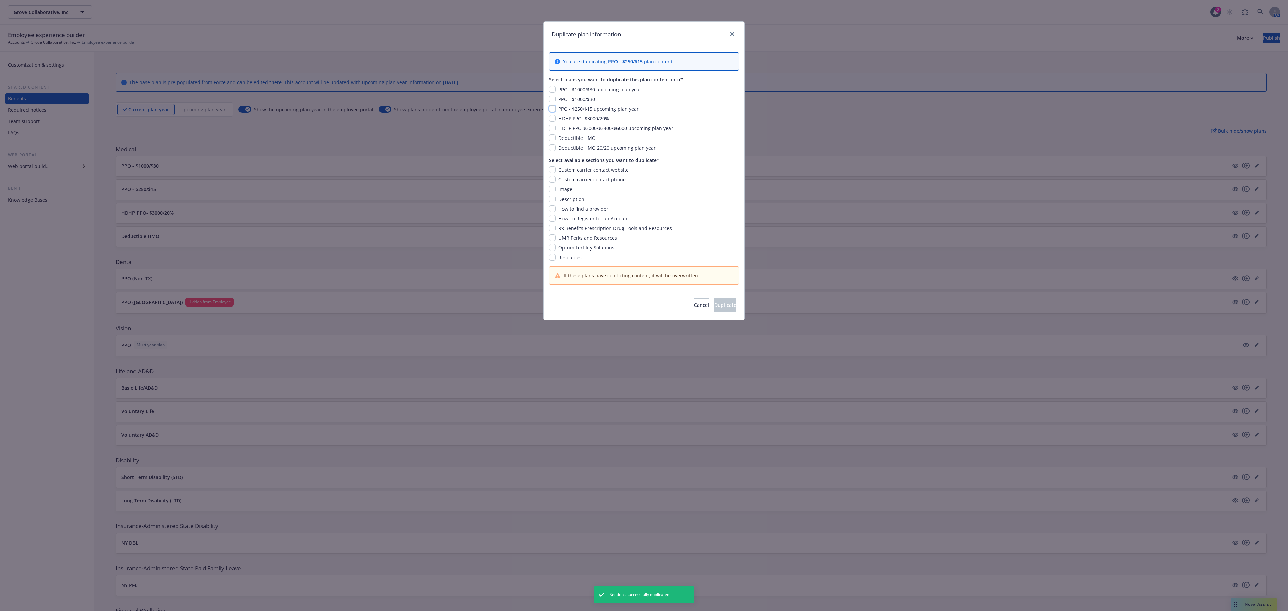
click at [553, 111] on input "checkbox" at bounding box center [552, 108] width 7 height 7
checkbox input "true"
click at [551, 176] on div "Custom carrier contact website Custom carrier contact phone Image Description H…" at bounding box center [644, 213] width 190 height 95
click at [551, 170] on input "checkbox" at bounding box center [552, 169] width 7 height 7
checkbox input "true"
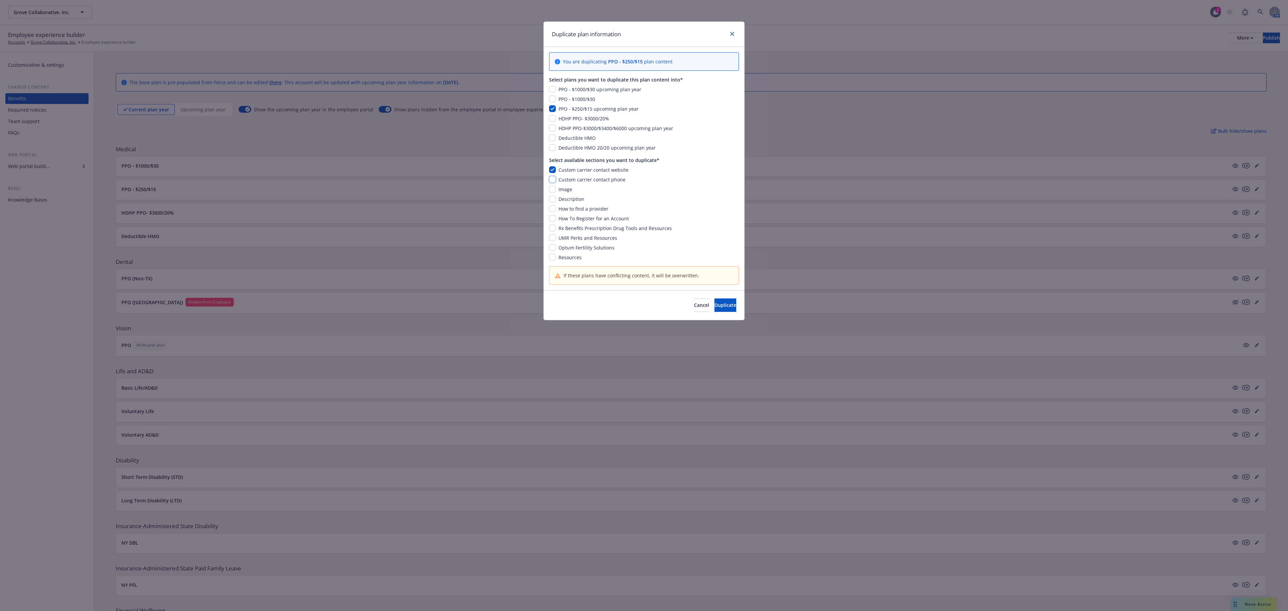
click at [551, 182] on input "checkbox" at bounding box center [552, 179] width 7 height 7
checkbox input "true"
click at [549, 197] on input "checkbox" at bounding box center [552, 199] width 7 height 7
checkbox input "true"
click at [553, 186] on div "Custom carrier contact website Custom carrier contact phone Image Description H…" at bounding box center [644, 213] width 190 height 95
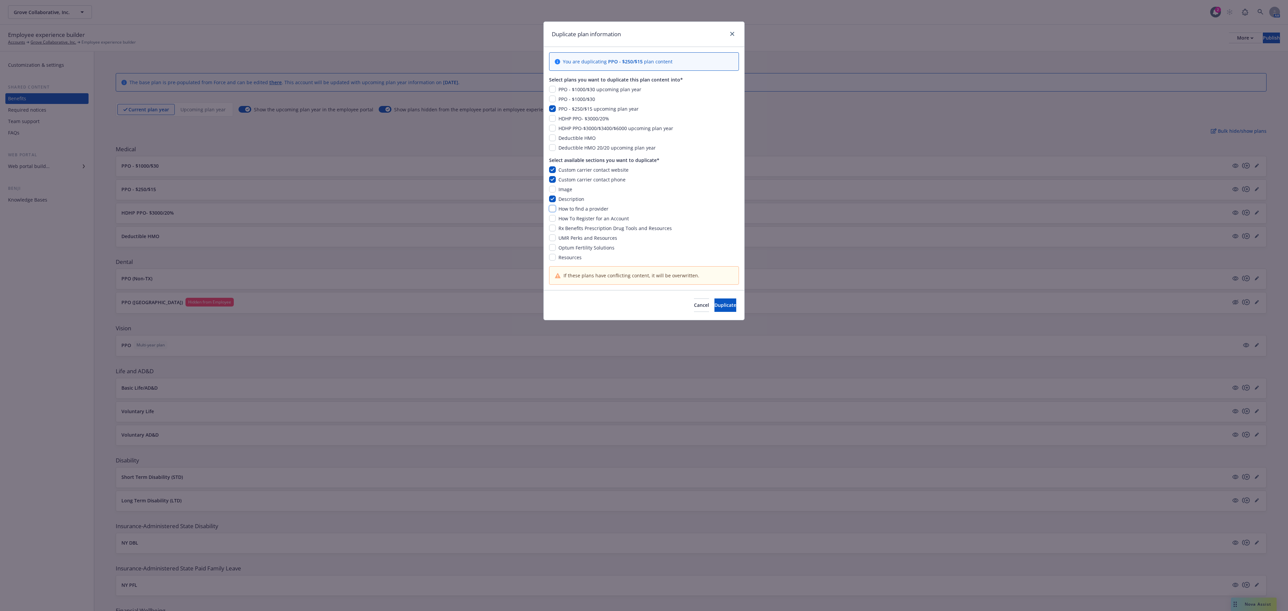
click at [552, 212] on input "checkbox" at bounding box center [552, 208] width 7 height 7
checkbox input "true"
click at [555, 189] on input "checkbox" at bounding box center [552, 189] width 7 height 7
checkbox input "true"
click at [550, 221] on input "checkbox" at bounding box center [552, 218] width 7 height 7
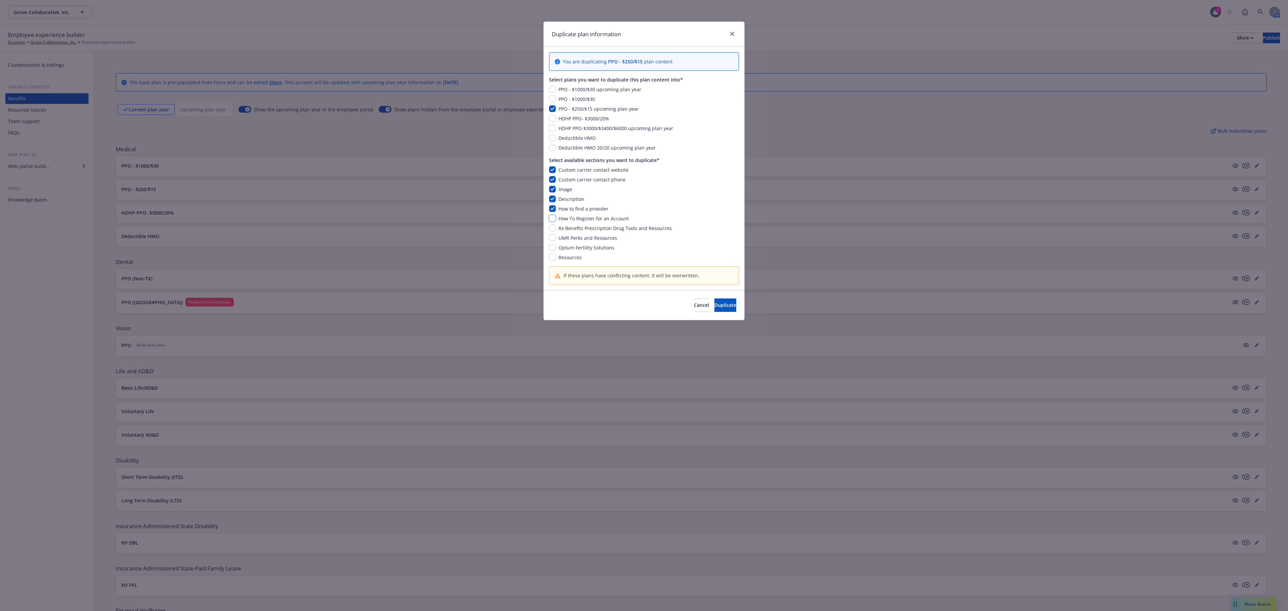
checkbox input "true"
click at [549, 230] on input "checkbox" at bounding box center [552, 228] width 7 height 7
checkbox input "true"
click at [552, 241] on input "checkbox" at bounding box center [552, 237] width 7 height 7
checkbox input "true"
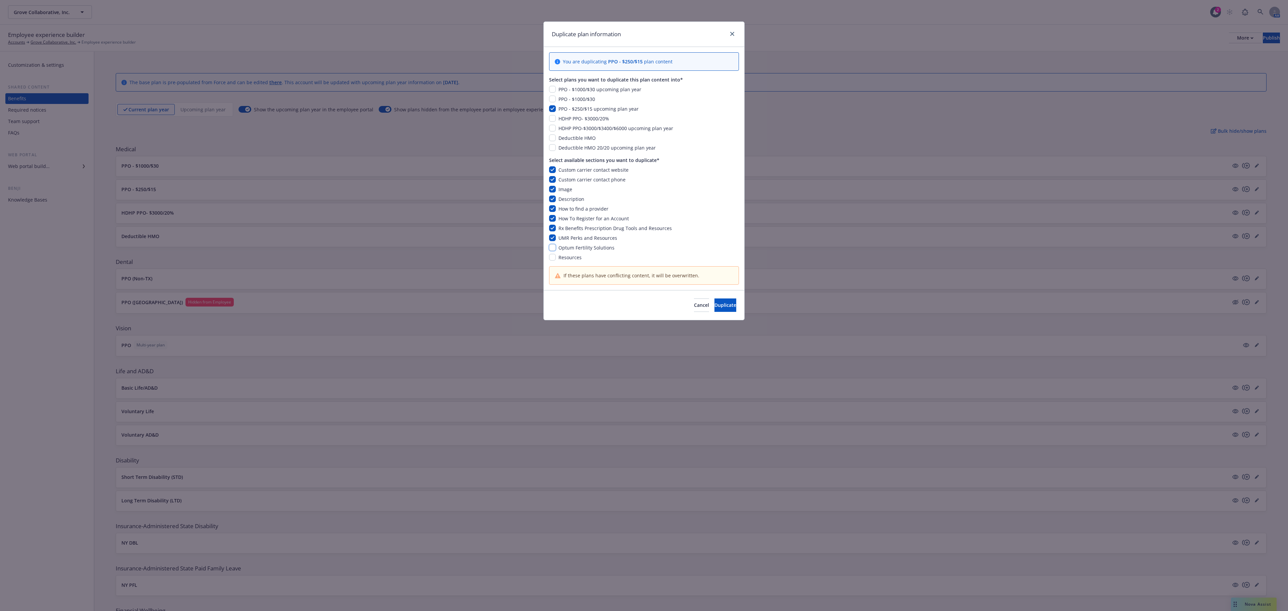
click at [553, 249] on input "checkbox" at bounding box center [552, 247] width 7 height 7
checkbox input "true"
click at [553, 258] on input "checkbox" at bounding box center [552, 257] width 7 height 7
checkbox input "true"
click at [714, 303] on button "Duplicate" at bounding box center [725, 305] width 22 height 13
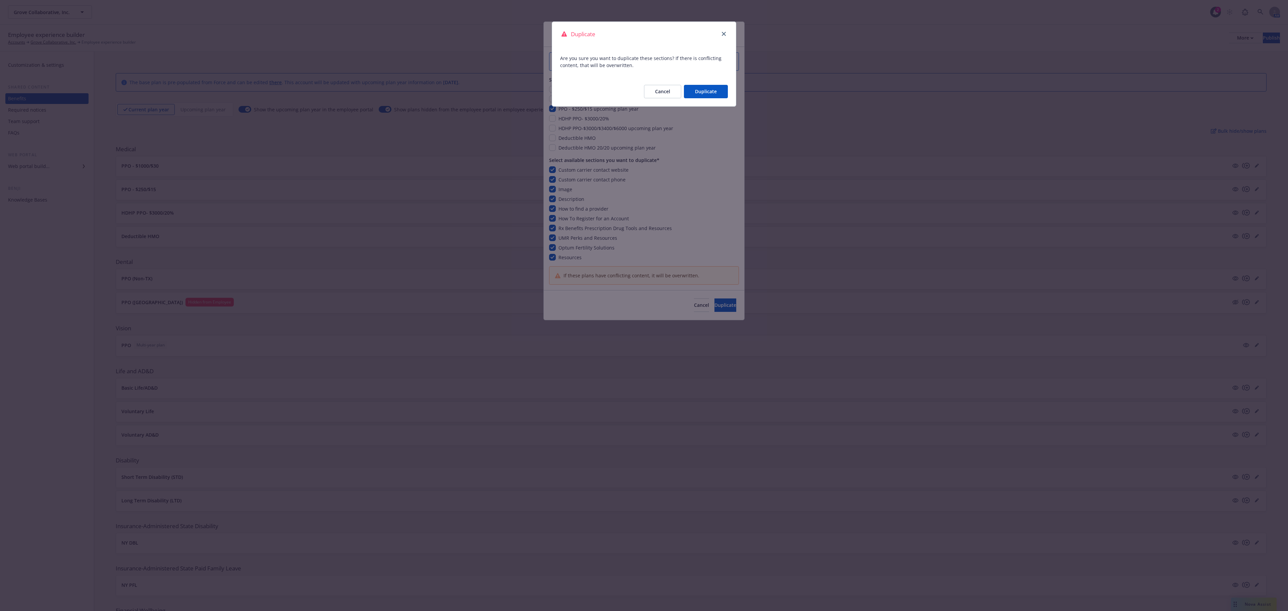
click at [690, 92] on button "Duplicate" at bounding box center [706, 91] width 44 height 13
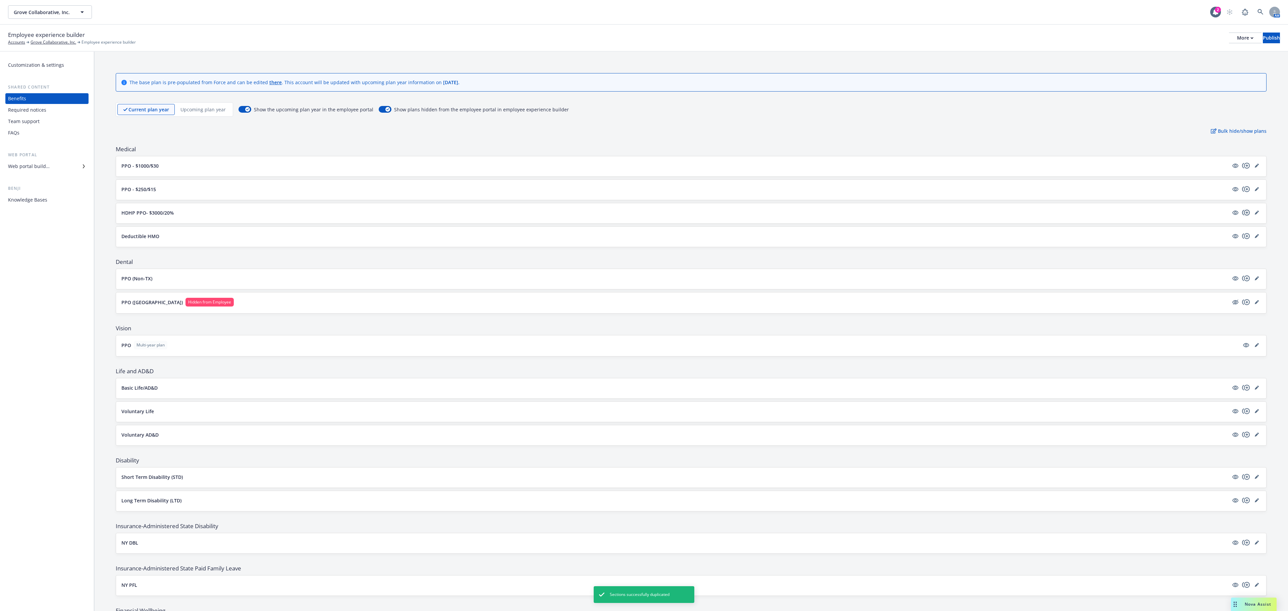
click at [966, 217] on icon "copyPlus" at bounding box center [1246, 213] width 8 height 8
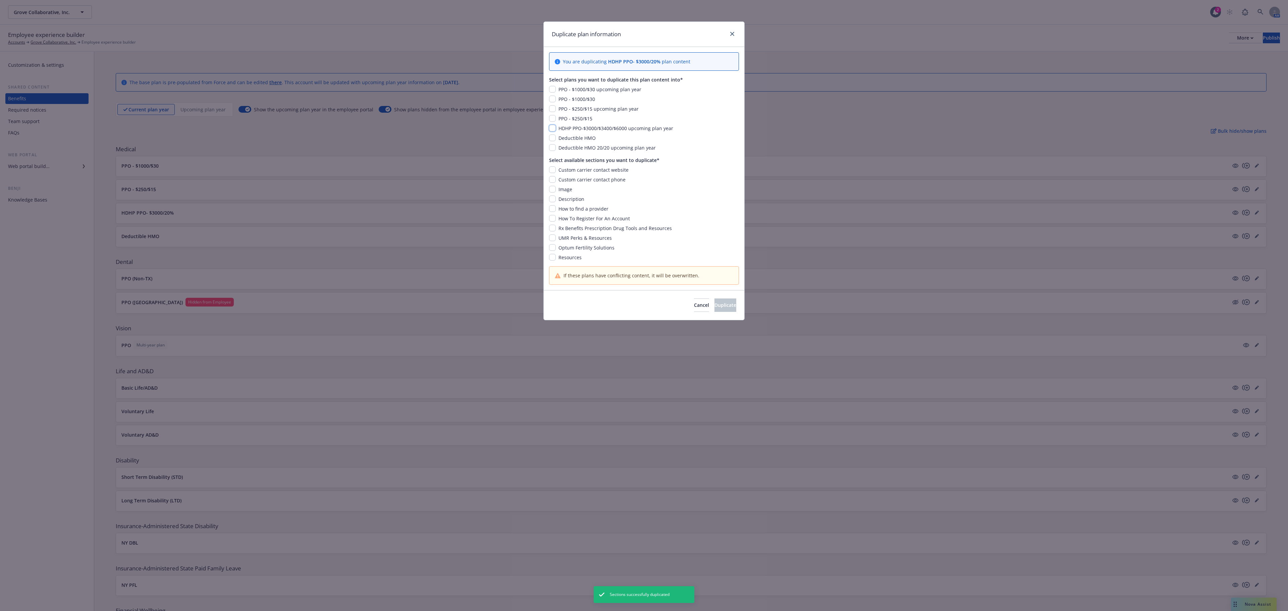
click at [553, 129] on input "checkbox" at bounding box center [552, 128] width 7 height 7
checkbox input "true"
click at [551, 168] on input "checkbox" at bounding box center [552, 169] width 7 height 7
checkbox input "true"
click at [551, 185] on div "Custom carrier contact website Custom carrier contact phone Image Description H…" at bounding box center [644, 213] width 190 height 95
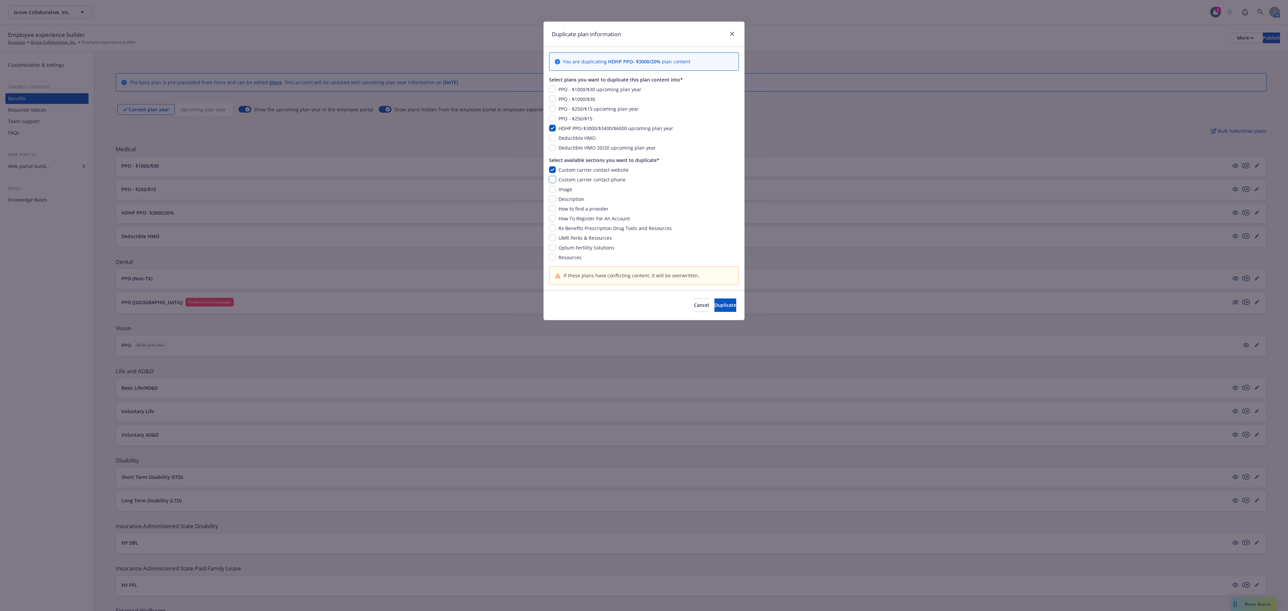
click at [551, 182] on input "checkbox" at bounding box center [552, 179] width 7 height 7
checkbox input "true"
click at [551, 191] on input "checkbox" at bounding box center [552, 189] width 7 height 7
checkbox input "true"
click at [550, 202] on input "checkbox" at bounding box center [552, 199] width 7 height 7
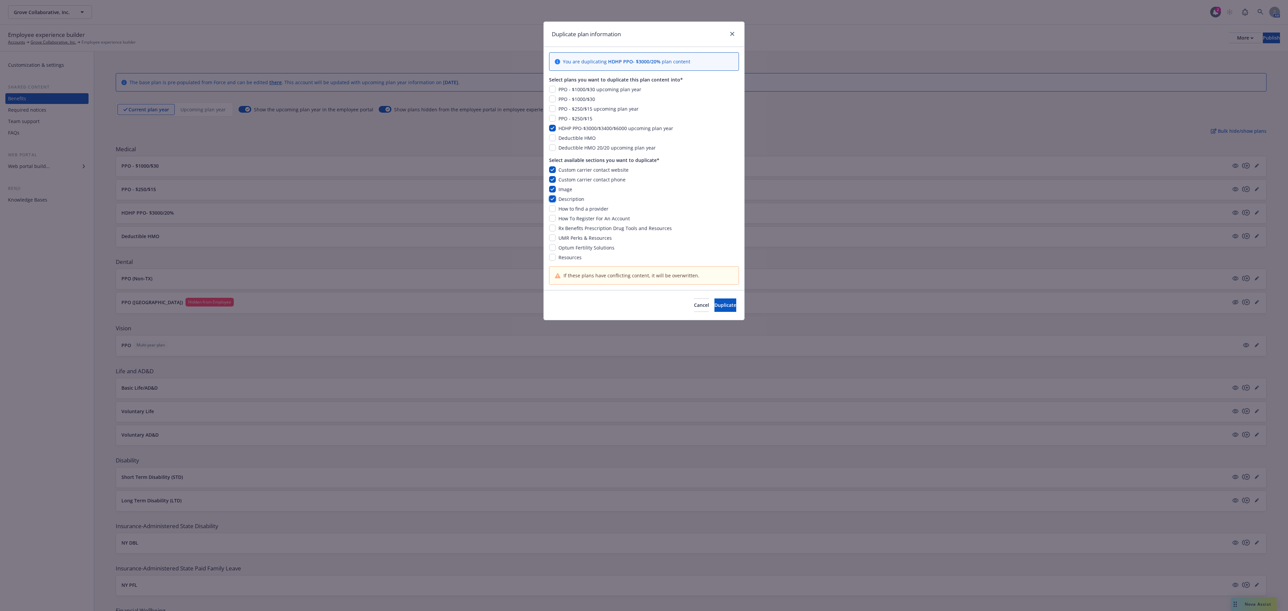
checkbox input "true"
click at [551, 217] on input "checkbox" at bounding box center [552, 218] width 7 height 7
checkbox input "true"
click at [553, 211] on input "checkbox" at bounding box center [552, 208] width 7 height 7
checkbox input "true"
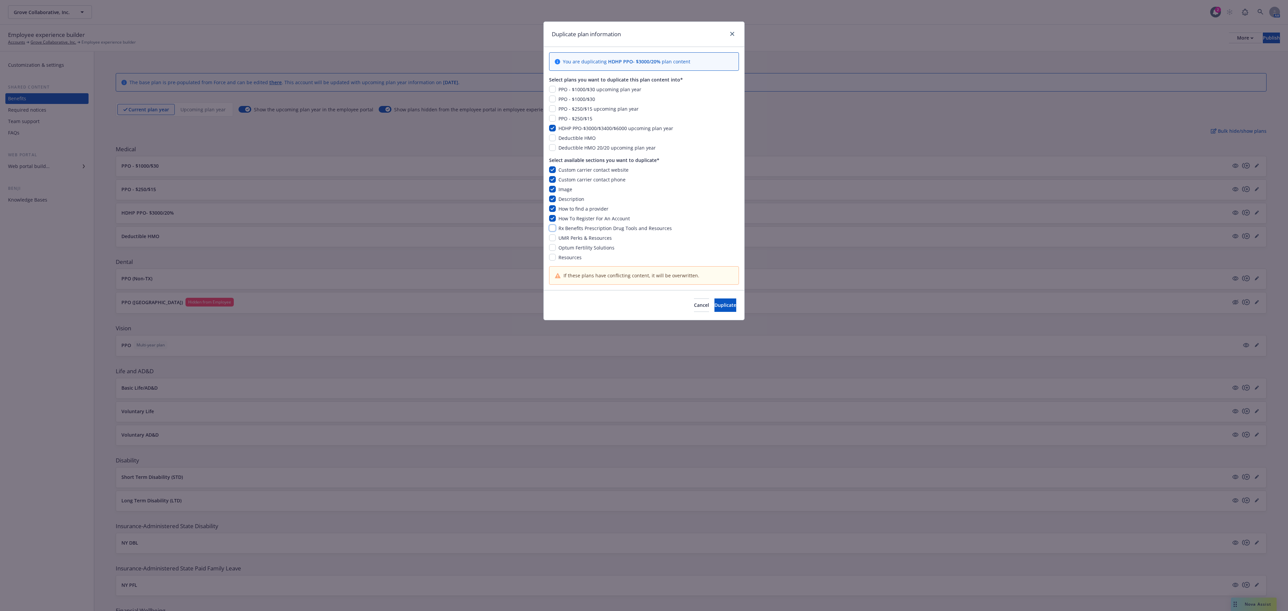
click at [553, 227] on input "checkbox" at bounding box center [552, 228] width 7 height 7
checkbox input "true"
click at [551, 239] on input "checkbox" at bounding box center [552, 237] width 7 height 7
checkbox input "true"
click at [551, 246] on input "checkbox" at bounding box center [552, 247] width 7 height 7
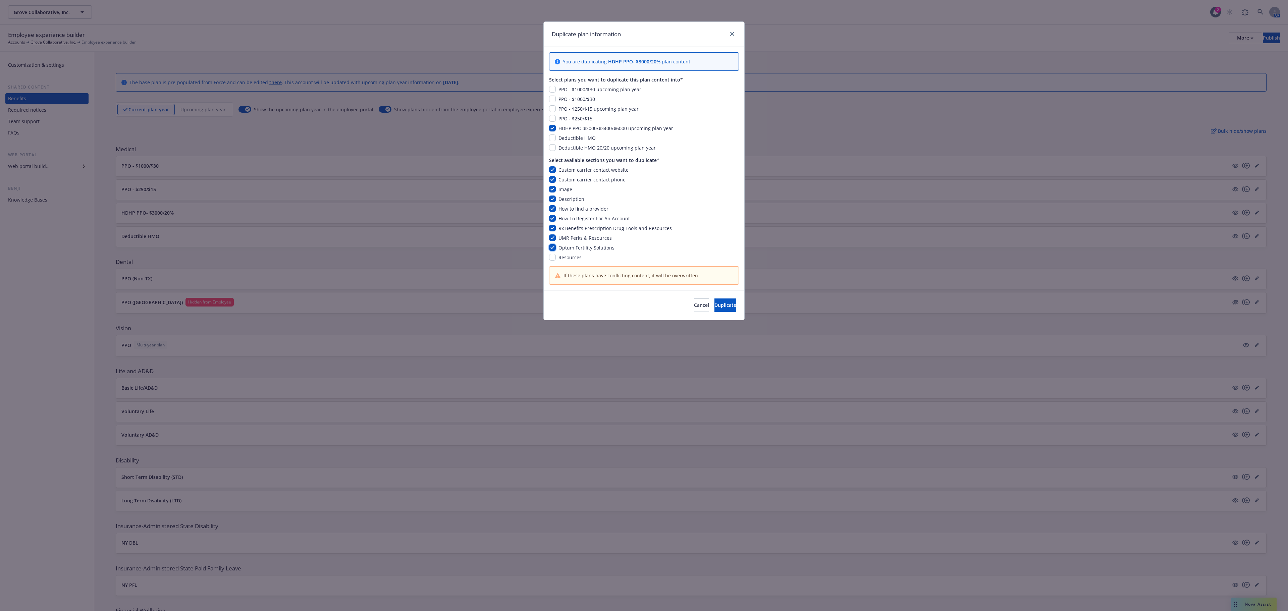
checkbox input "true"
drag, startPoint x: 552, startPoint y: 252, endPoint x: 551, endPoint y: 260, distance: 7.4
click at [552, 256] on div "Custom carrier contact website Custom carrier contact phone Image Description H…" at bounding box center [644, 213] width 190 height 95
click at [551, 260] on input "checkbox" at bounding box center [552, 257] width 7 height 7
checkbox input "true"
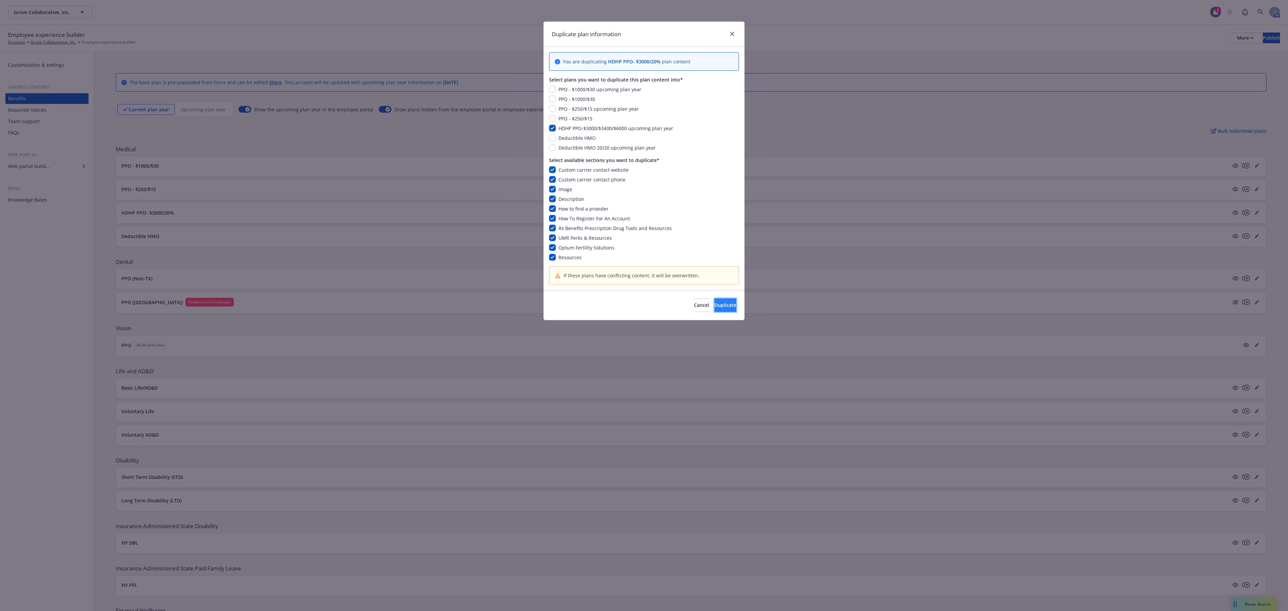
click at [718, 308] on span "Duplicate" at bounding box center [725, 305] width 22 height 6
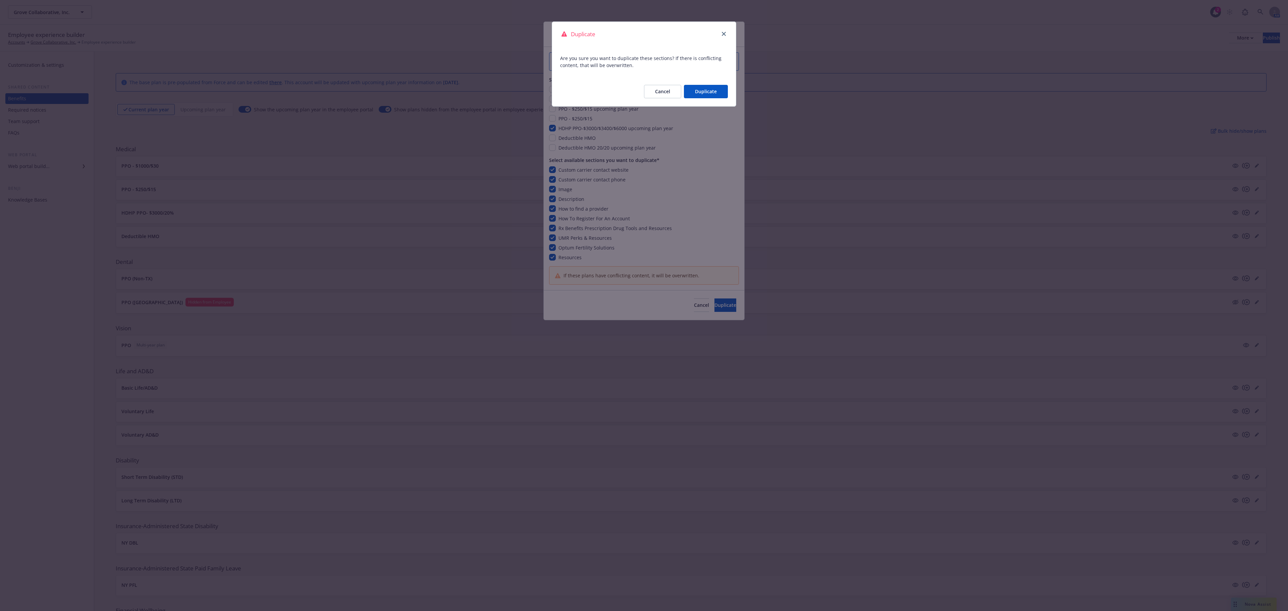
click at [701, 91] on button "Duplicate" at bounding box center [706, 91] width 44 height 13
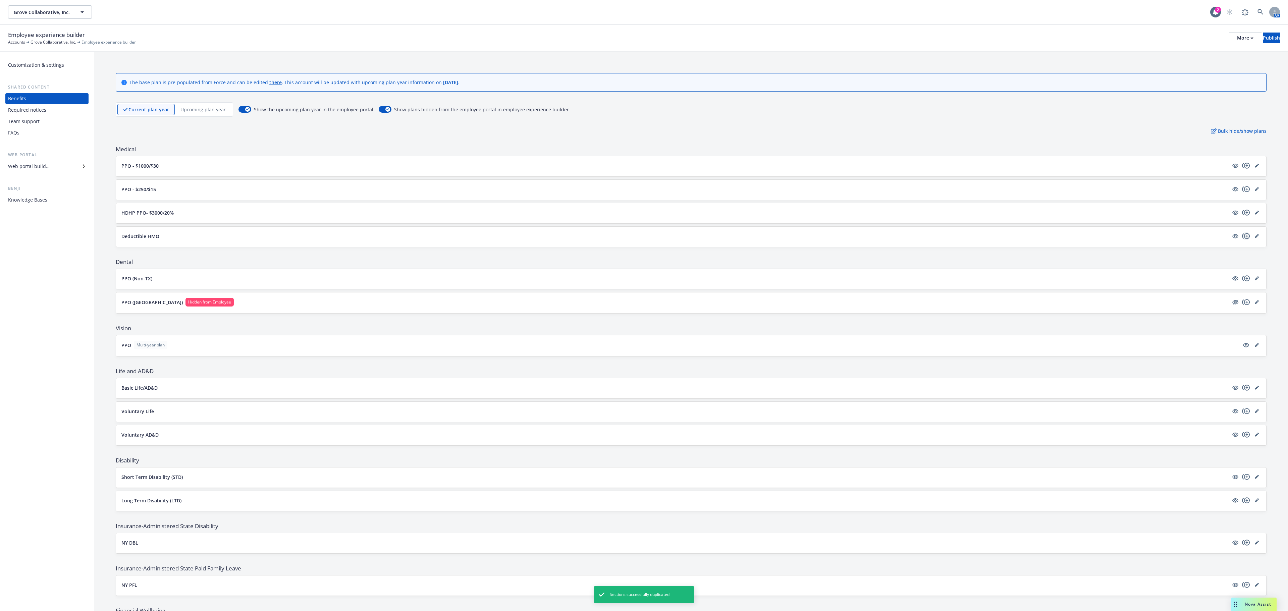
click at [966, 239] on icon "copyPlus" at bounding box center [1246, 236] width 8 height 6
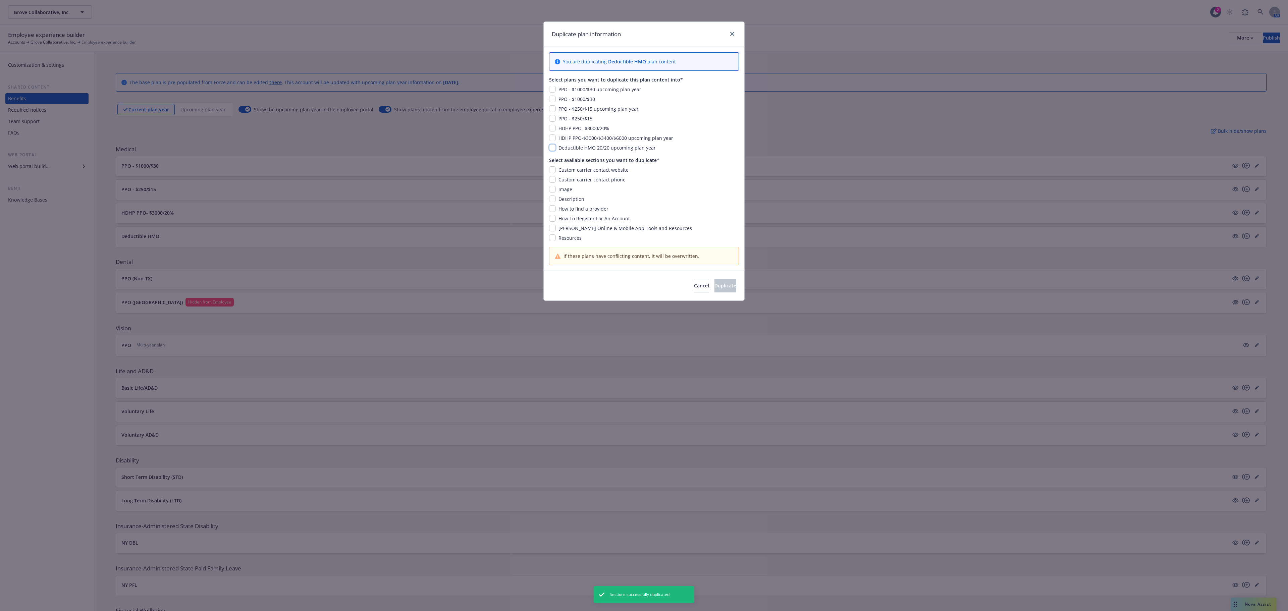
click at [554, 151] on input "checkbox" at bounding box center [552, 147] width 7 height 7
checkbox input "true"
click at [553, 173] on input "checkbox" at bounding box center [552, 169] width 7 height 7
checkbox input "true"
click at [551, 186] on div "Custom carrier contact website Custom carrier contact phone Image Description H…" at bounding box center [644, 203] width 190 height 75
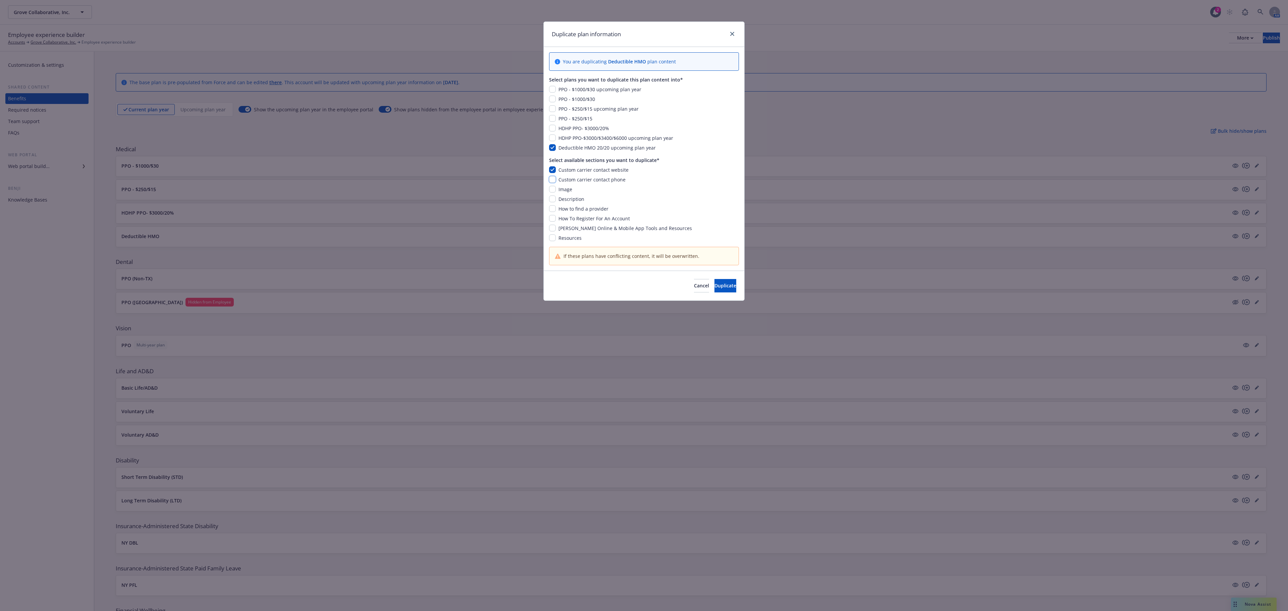
click at [553, 182] on input "checkbox" at bounding box center [552, 179] width 7 height 7
checkbox input "true"
click at [553, 191] on input "checkbox" at bounding box center [552, 189] width 7 height 7
checkbox input "true"
click at [551, 202] on input "checkbox" at bounding box center [552, 199] width 7 height 7
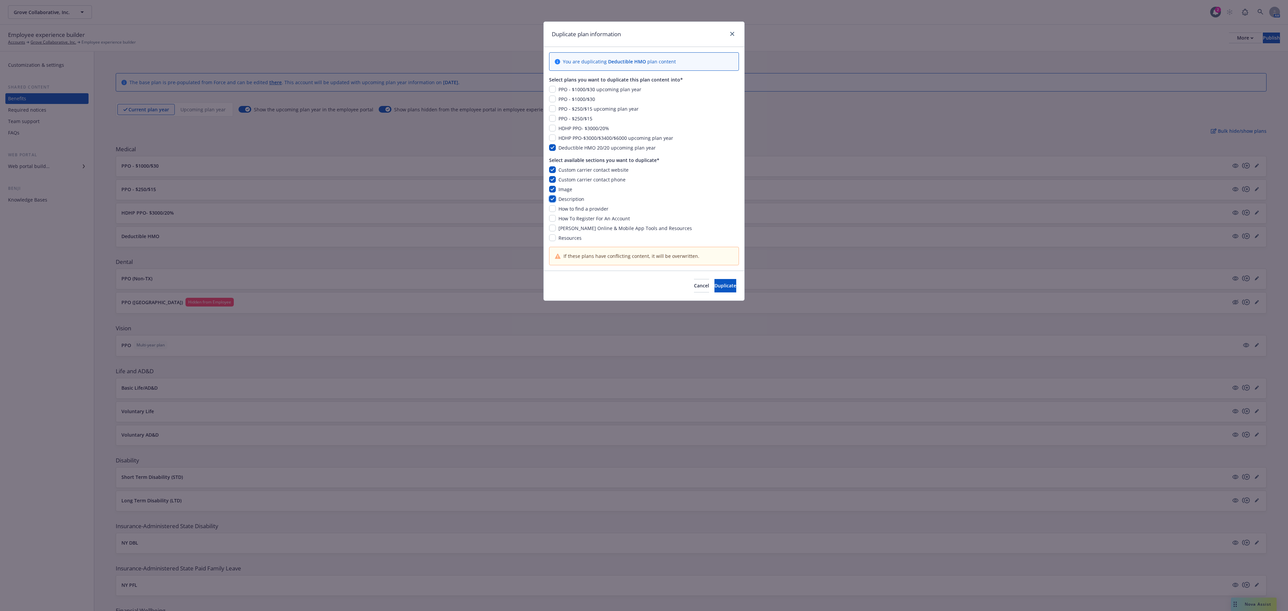
checkbox input "true"
click at [550, 217] on input "checkbox" at bounding box center [552, 218] width 7 height 7
checkbox input "true"
click at [551, 209] on input "checkbox" at bounding box center [552, 208] width 7 height 7
checkbox input "true"
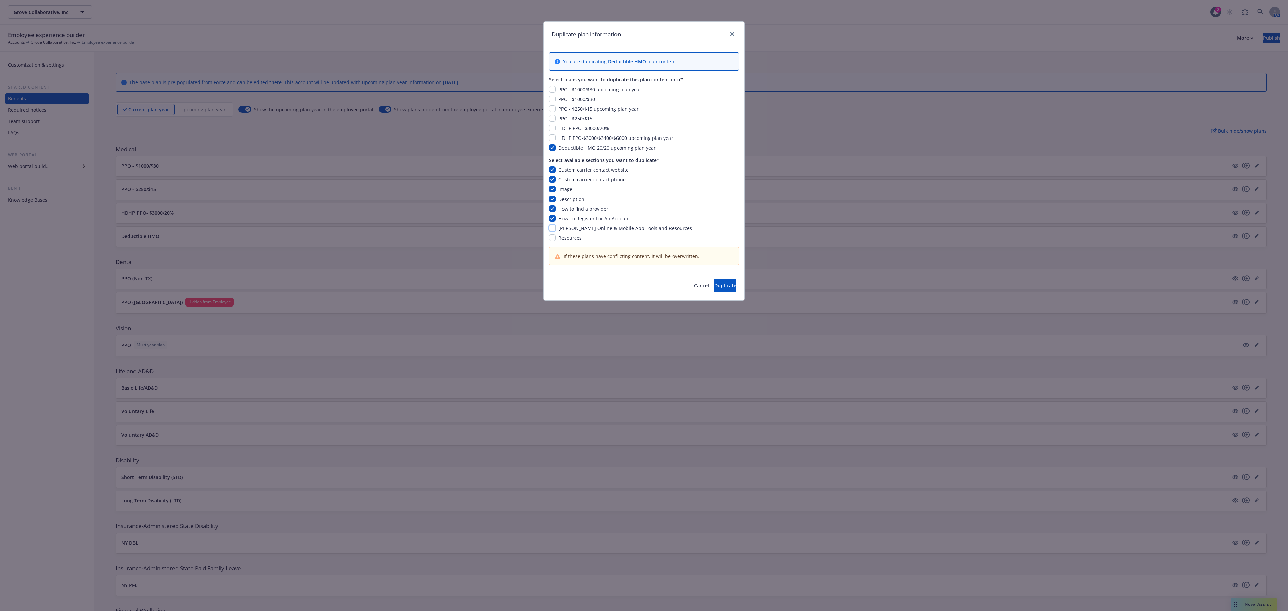
click at [551, 229] on input "checkbox" at bounding box center [552, 228] width 7 height 7
checkbox input "true"
click at [550, 240] on input "checkbox" at bounding box center [552, 237] width 7 height 7
checkbox input "true"
click at [714, 288] on span "Duplicate" at bounding box center [725, 285] width 22 height 6
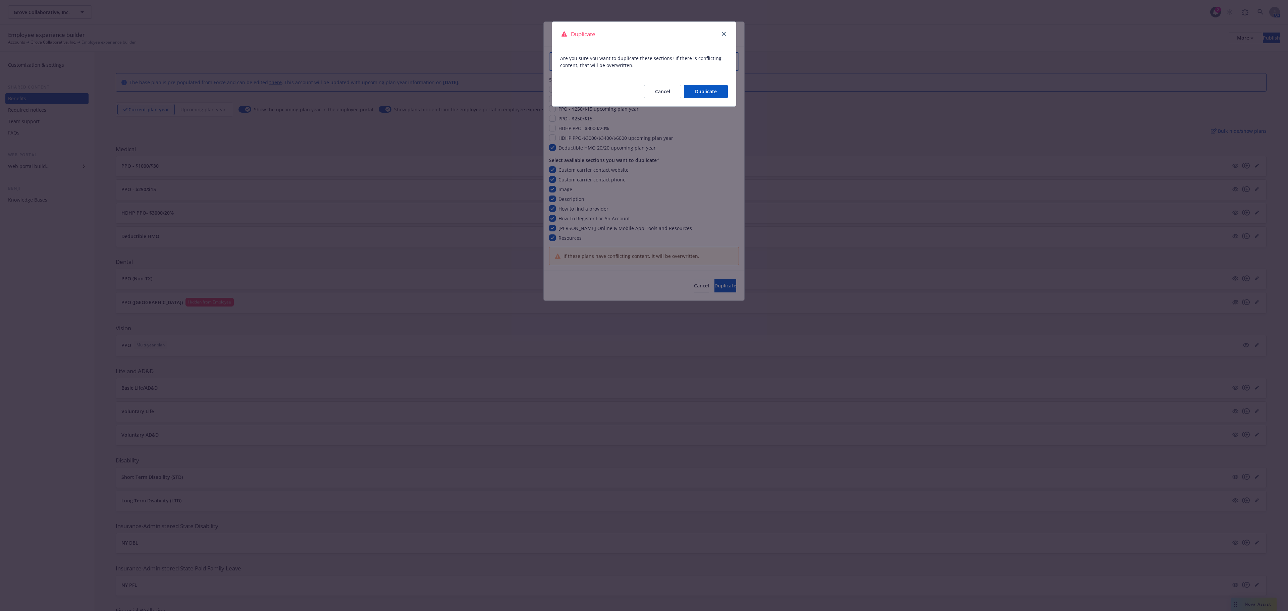
click at [700, 91] on button "Duplicate" at bounding box center [706, 91] width 44 height 13
